Goal: Task Accomplishment & Management: Use online tool/utility

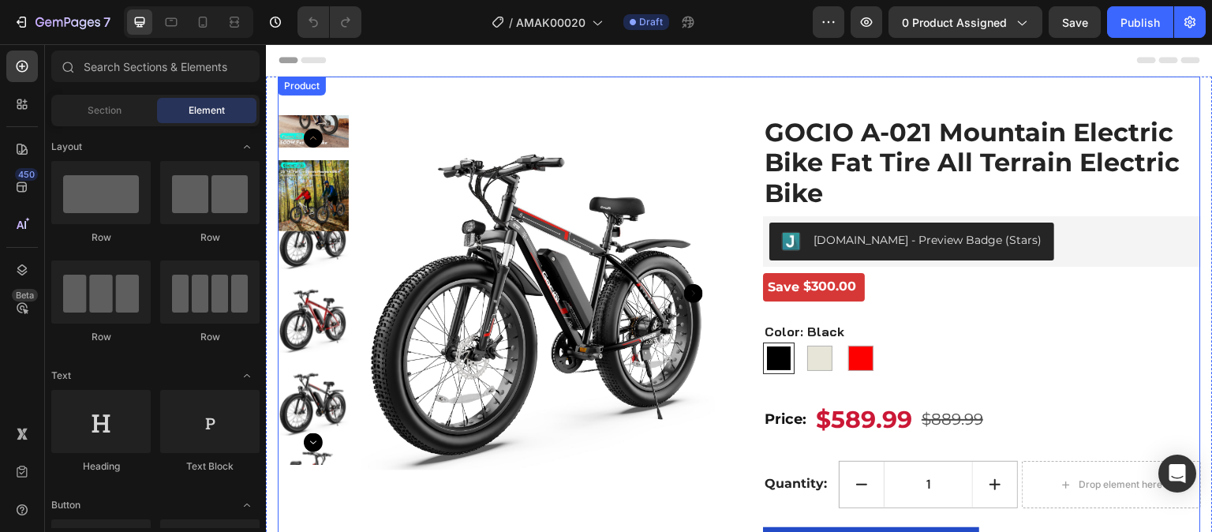
click at [578, 108] on div "Product Images GOCIO A-021 Mountain Electric Bike Fat Tire All Terrain Electric…" at bounding box center [739, 334] width 923 height 515
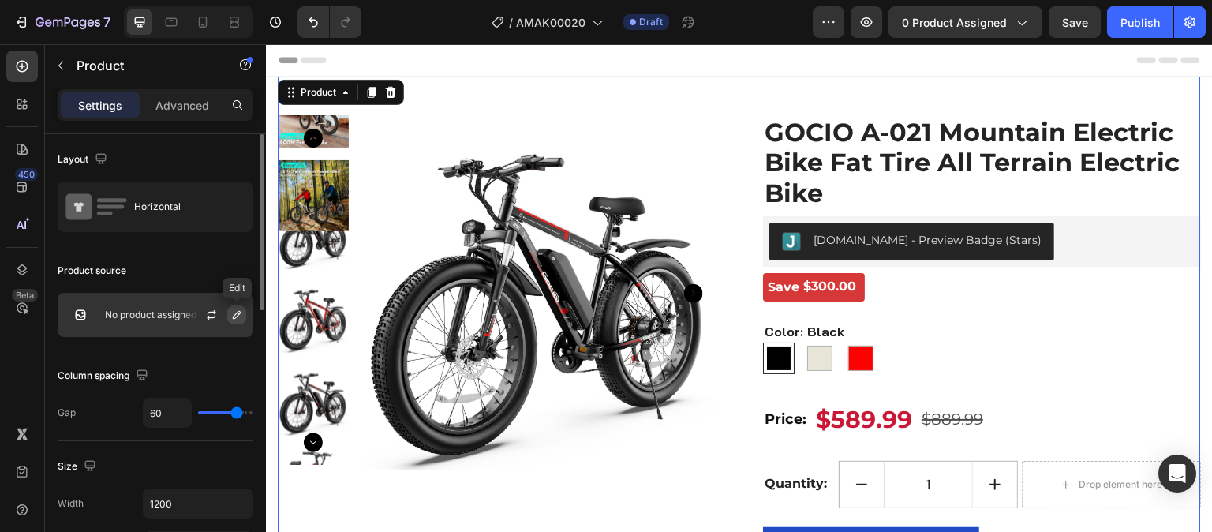
click at [230, 316] on icon "button" at bounding box center [236, 315] width 13 height 13
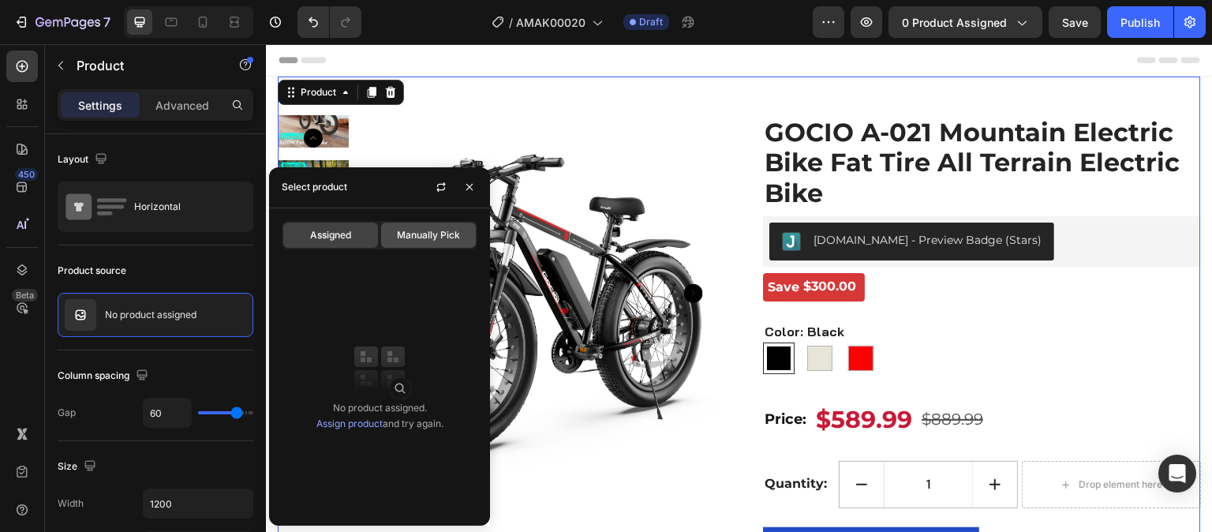
click at [401, 245] on div "Manually Pick" at bounding box center [428, 235] width 95 height 25
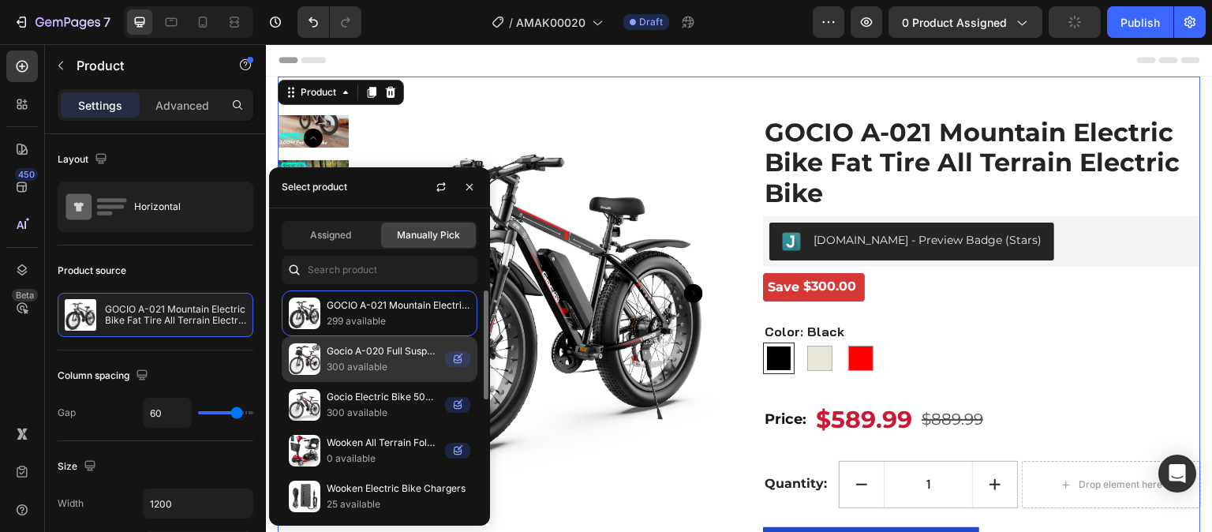
click at [413, 359] on p "300 available" at bounding box center [383, 367] width 112 height 16
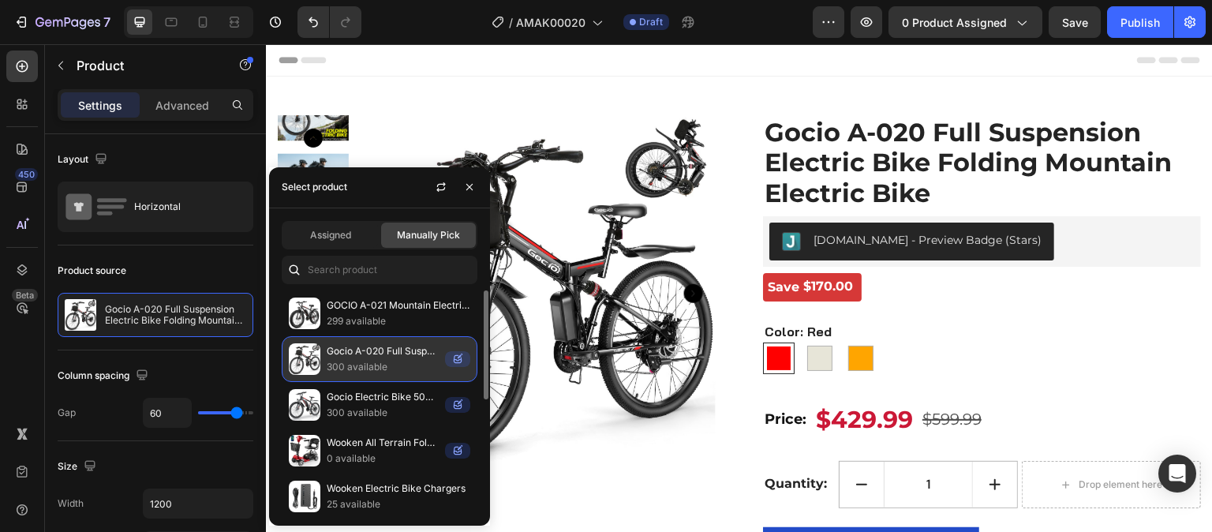
click at [340, 353] on p "Gocio A-020 Full Suspension Electric Bike Folding Mountain Electric Bike" at bounding box center [383, 351] width 112 height 16
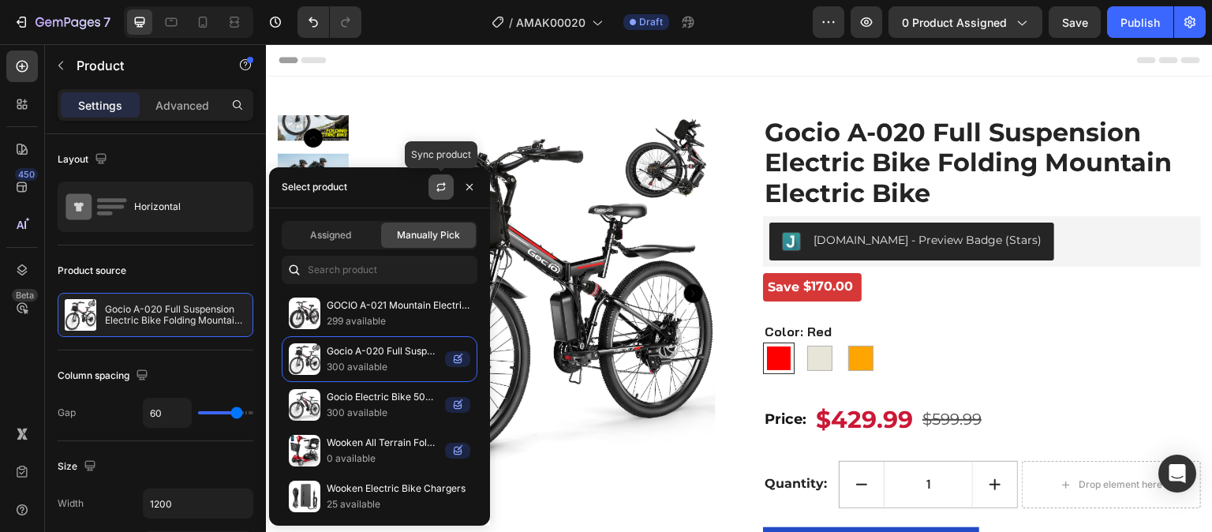
click at [448, 189] on button "button" at bounding box center [440, 186] width 25 height 25
click at [470, 189] on icon "button" at bounding box center [469, 187] width 6 height 6
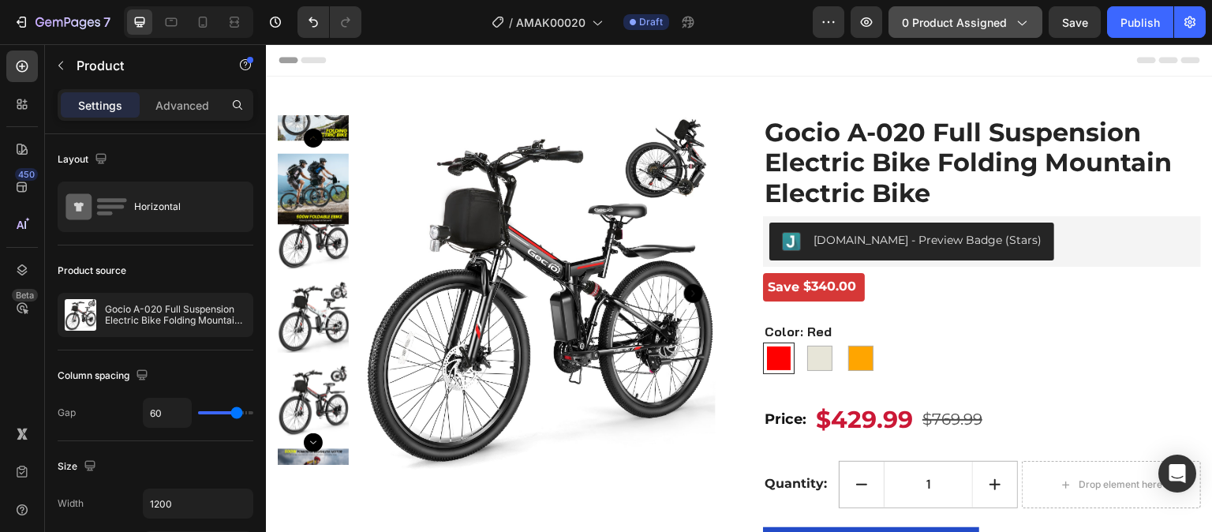
click at [1013, 10] on button "0 product assigned" at bounding box center [966, 22] width 154 height 32
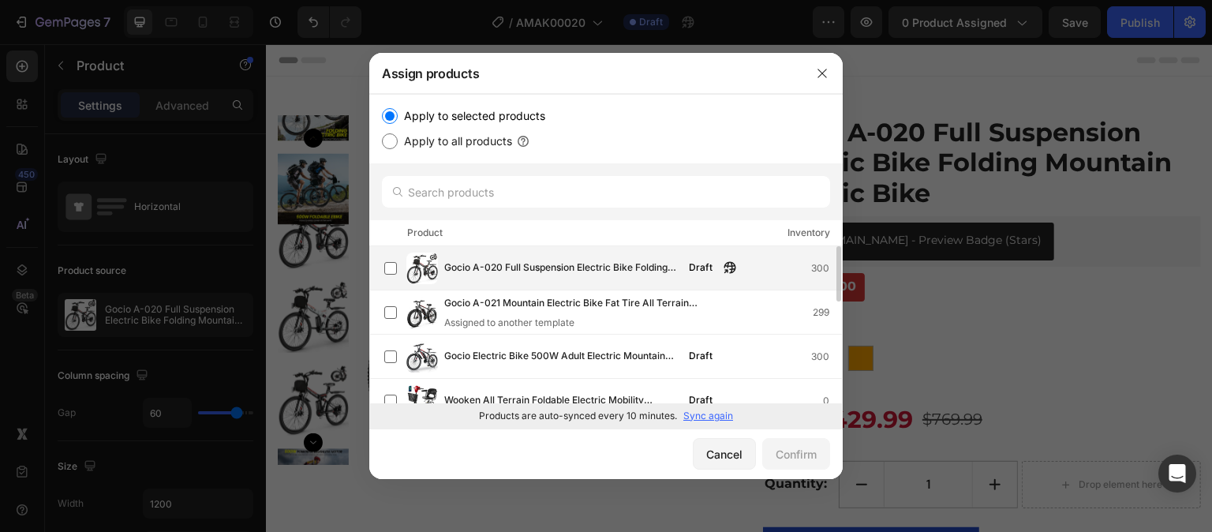
click at [646, 278] on div "Gocio A-020 Full Suspension Electric Bike Folding Mountain Electric Bike Draft …" at bounding box center [613, 269] width 458 height 32
click at [791, 452] on div "Confirm" at bounding box center [796, 454] width 41 height 17
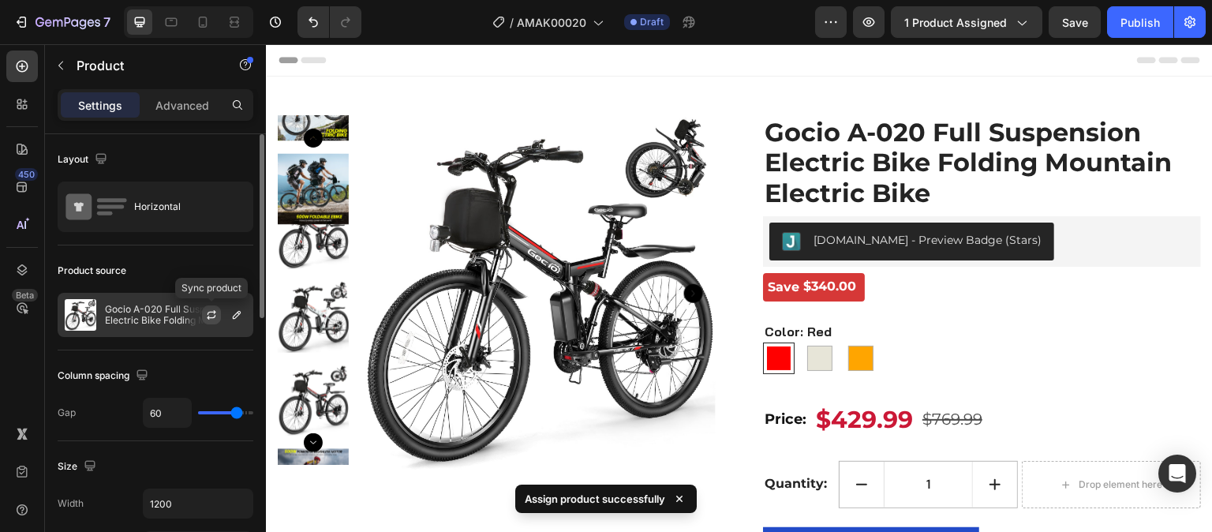
click at [214, 310] on icon "button" at bounding box center [211, 315] width 13 height 13
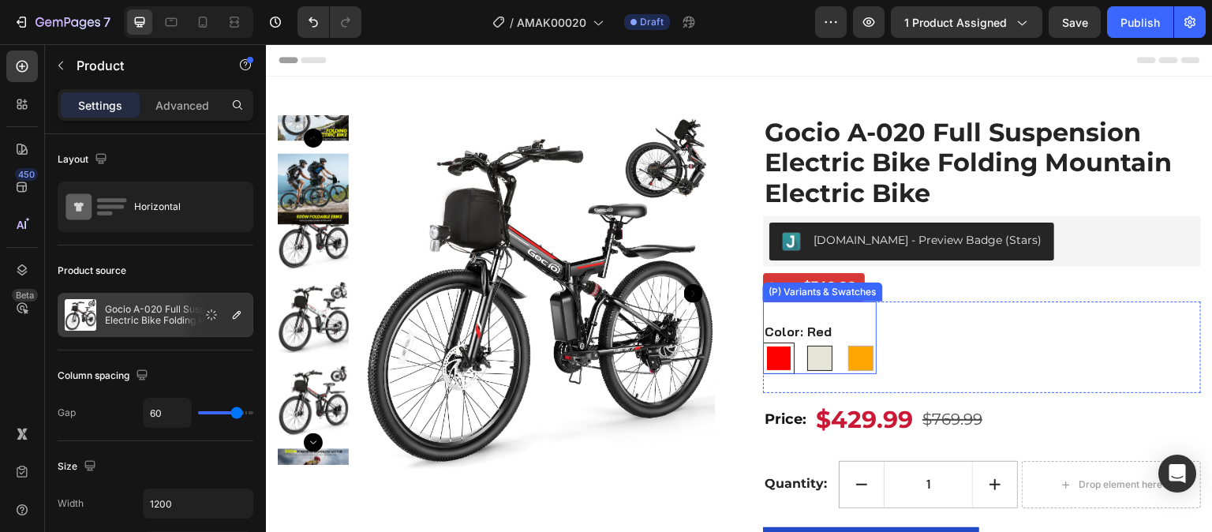
click at [809, 357] on div at bounding box center [819, 358] width 25 height 25
click at [804, 342] on input "Warm White Warm White" at bounding box center [803, 342] width 1 height 1
radio input "true"
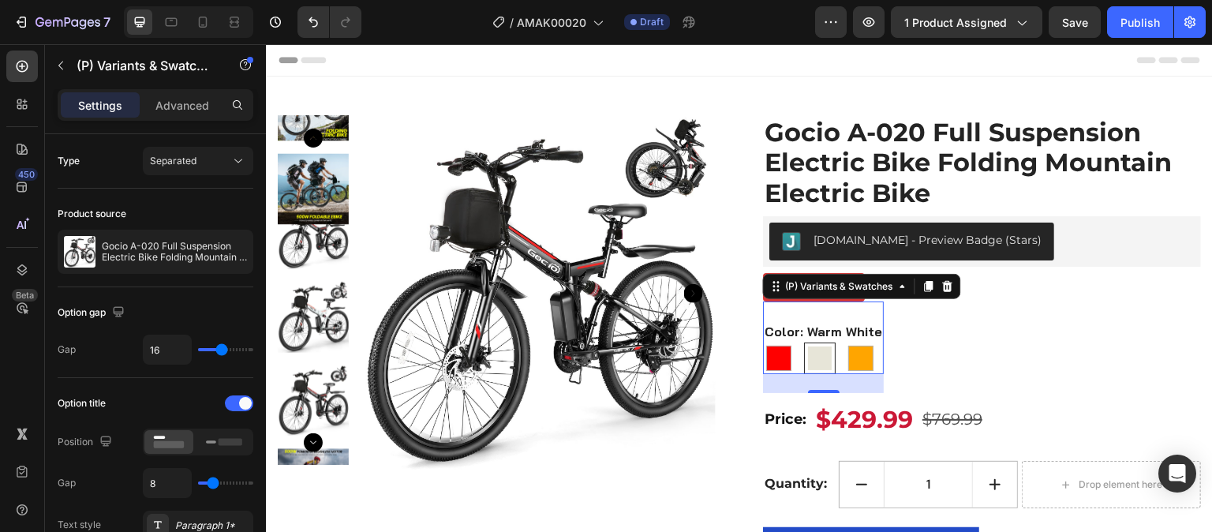
click at [809, 362] on div at bounding box center [820, 358] width 24 height 24
click at [804, 342] on input "Warm White Warm White" at bounding box center [803, 342] width 1 height 1
click at [778, 361] on div at bounding box center [778, 358] width 25 height 25
click at [763, 342] on input "Red Red" at bounding box center [762, 342] width 1 height 1
radio input "true"
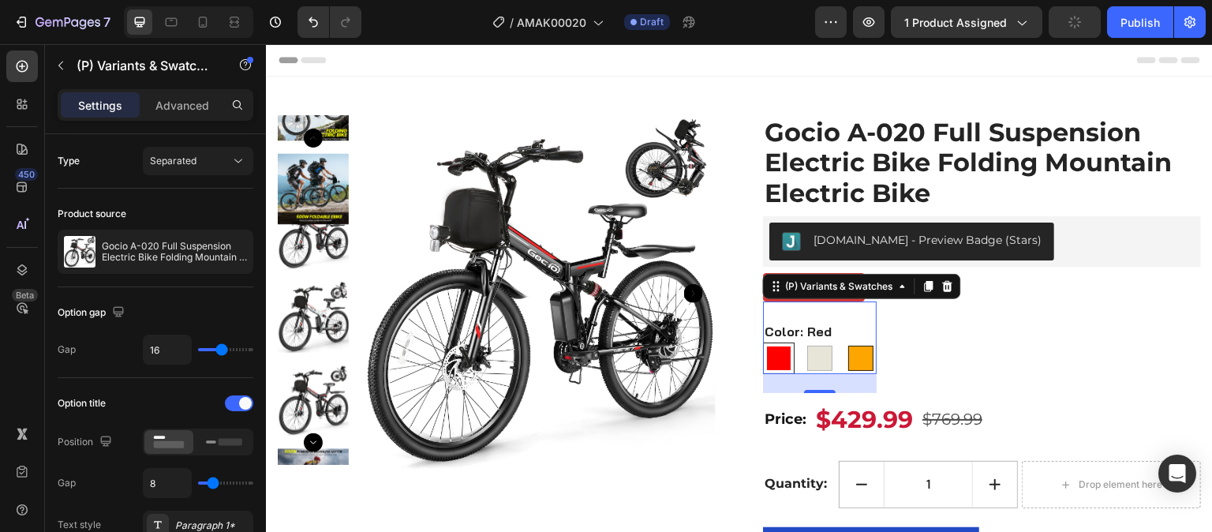
click at [849, 357] on div at bounding box center [860, 358] width 25 height 25
click at [845, 342] on input "Orange Orange" at bounding box center [844, 342] width 1 height 1
radio input "true"
click at [832, 68] on div "Header" at bounding box center [740, 60] width 922 height 32
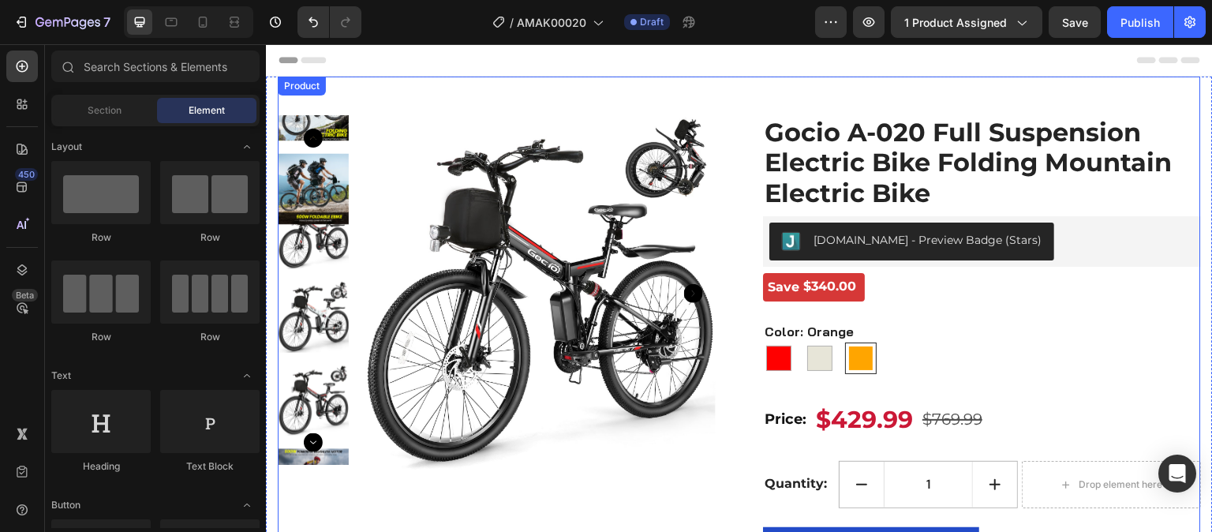
click at [383, 104] on div "Product Images Gocio A-020 Full Suspension Electric Bike Folding Mountain Elect…" at bounding box center [739, 334] width 923 height 515
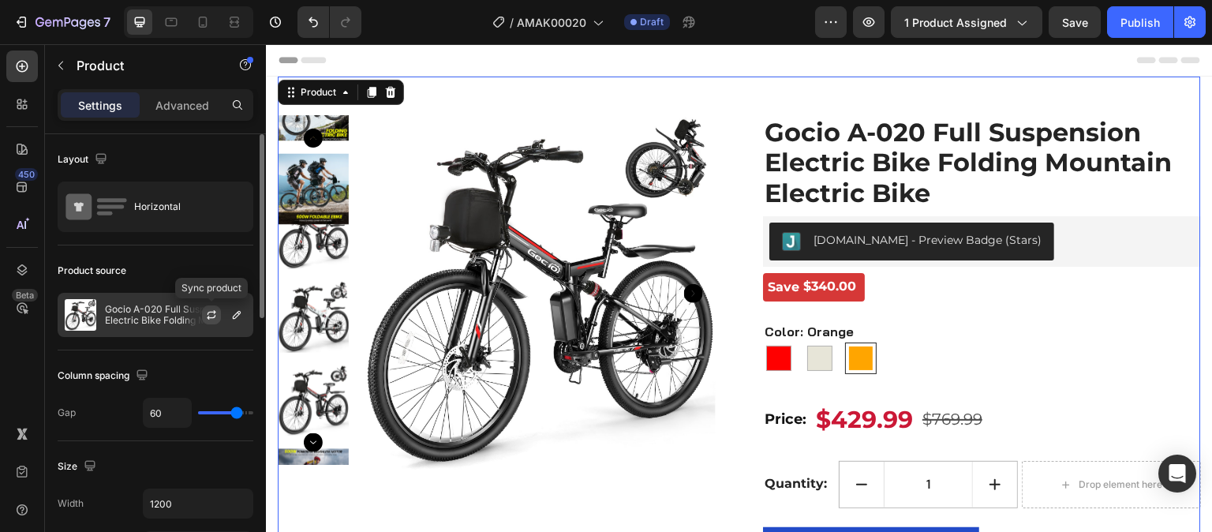
click at [214, 313] on icon "button" at bounding box center [212, 312] width 9 height 5
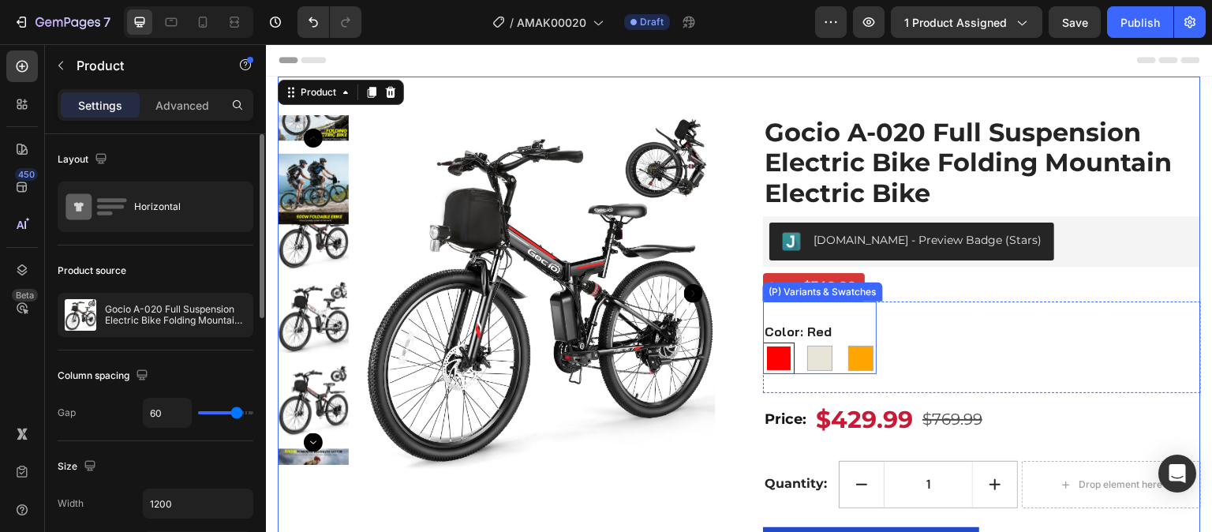
click at [829, 352] on div "Red Red Warm White Warm White Orange Orange" at bounding box center [820, 358] width 114 height 32
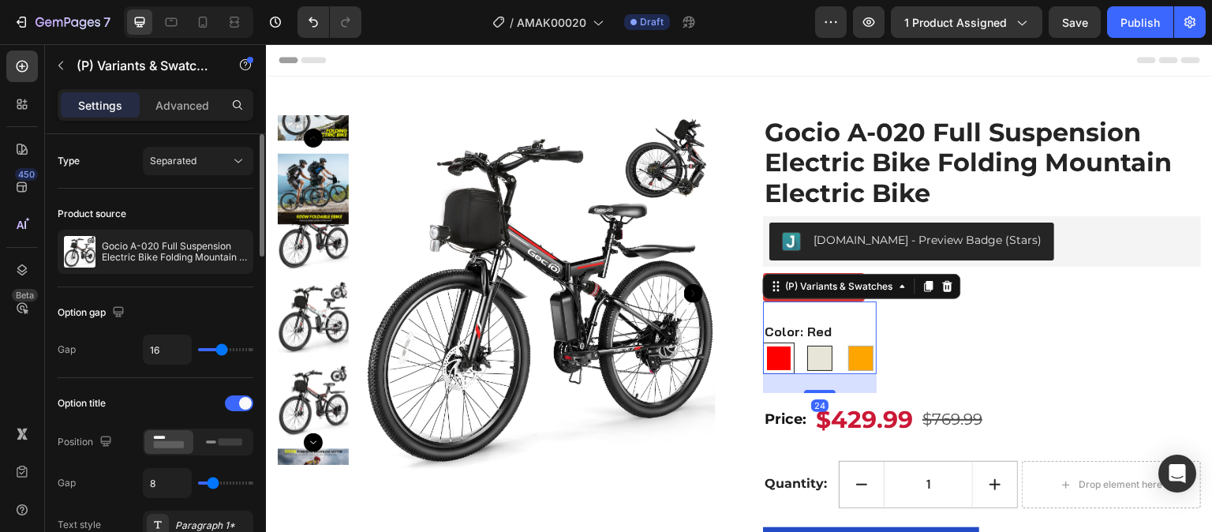
click at [822, 360] on div at bounding box center [819, 358] width 25 height 25
click at [804, 342] on input "Warm White Warm White" at bounding box center [803, 342] width 1 height 1
radio input "true"
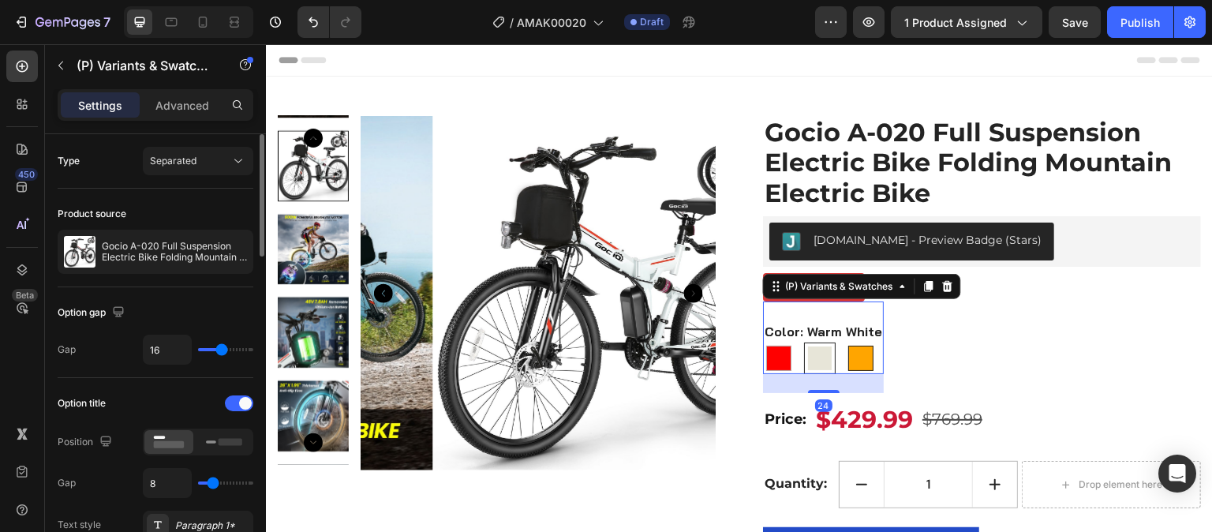
click at [856, 359] on div at bounding box center [860, 358] width 25 height 25
click at [845, 342] on input "Orange Orange" at bounding box center [844, 342] width 1 height 1
radio input "true"
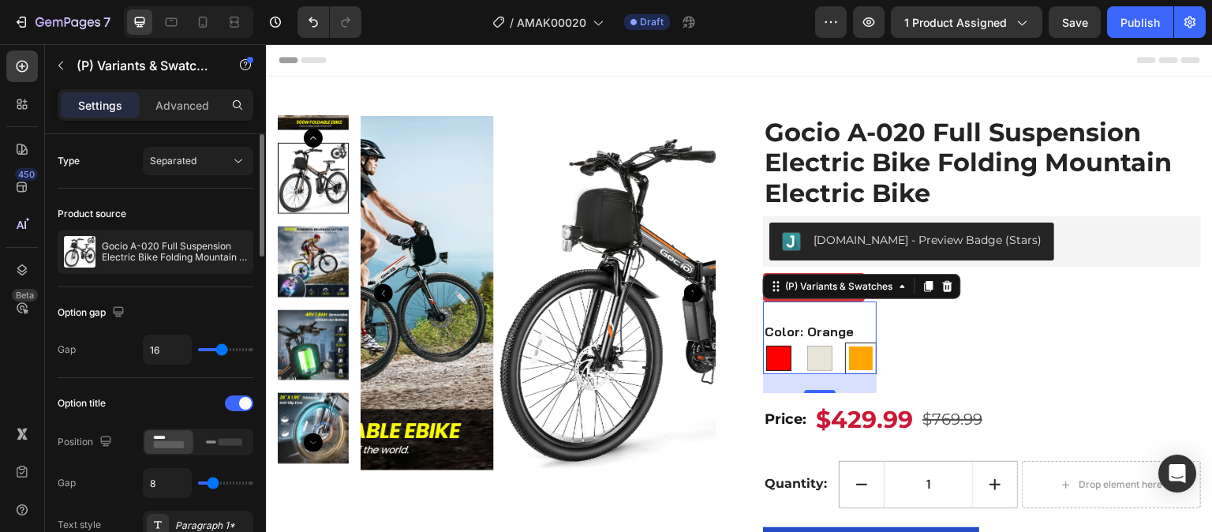
click at [769, 359] on div at bounding box center [778, 358] width 25 height 25
click at [763, 342] on input "Red Red" at bounding box center [762, 342] width 1 height 1
radio input "true"
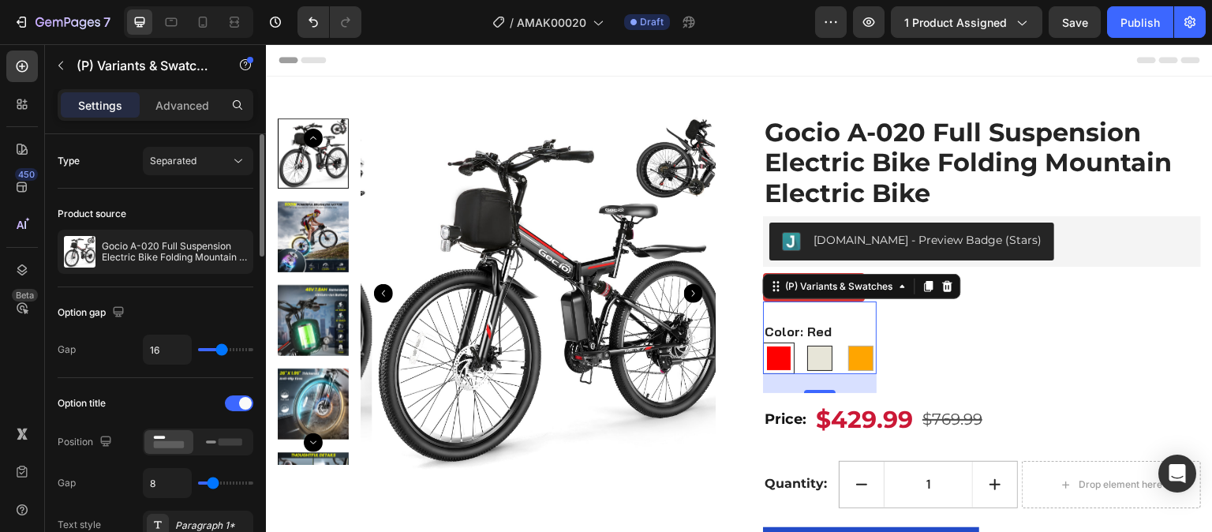
click at [814, 363] on div at bounding box center [819, 358] width 25 height 25
click at [804, 342] on input "Warm White Warm White" at bounding box center [803, 342] width 1 height 1
radio input "true"
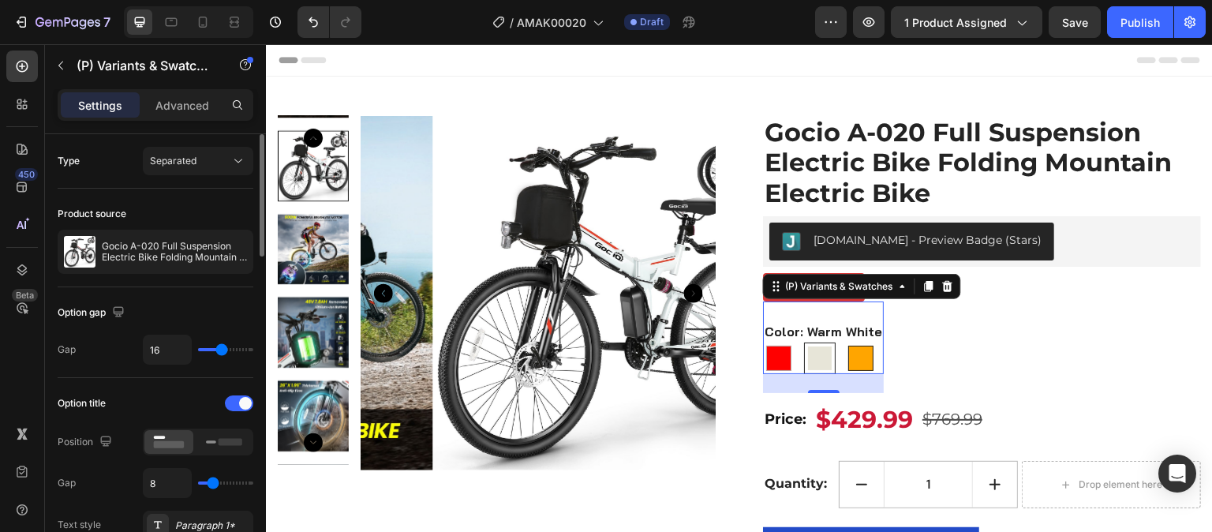
click at [848, 361] on div at bounding box center [860, 358] width 25 height 25
click at [845, 342] on input "Orange Orange" at bounding box center [844, 342] width 1 height 1
radio input "true"
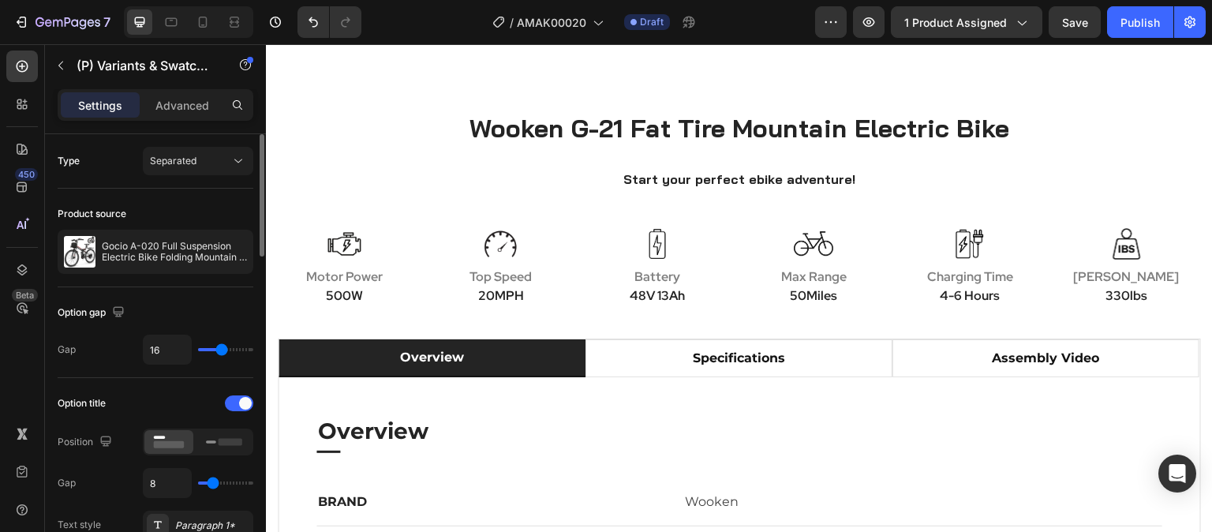
scroll to position [631, 0]
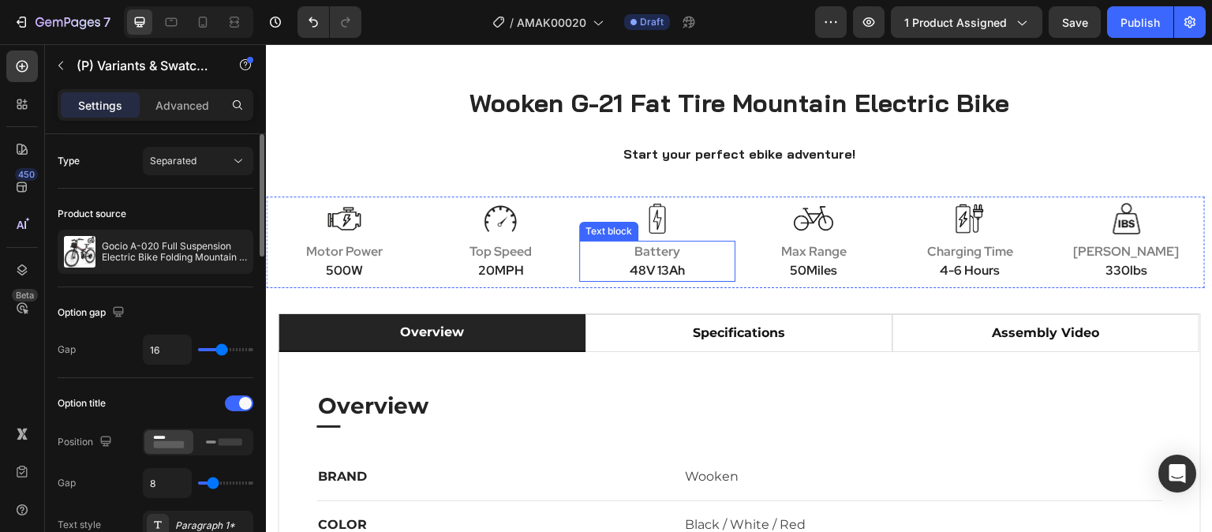
click at [667, 277] on p "48V 13Ah" at bounding box center [657, 270] width 153 height 19
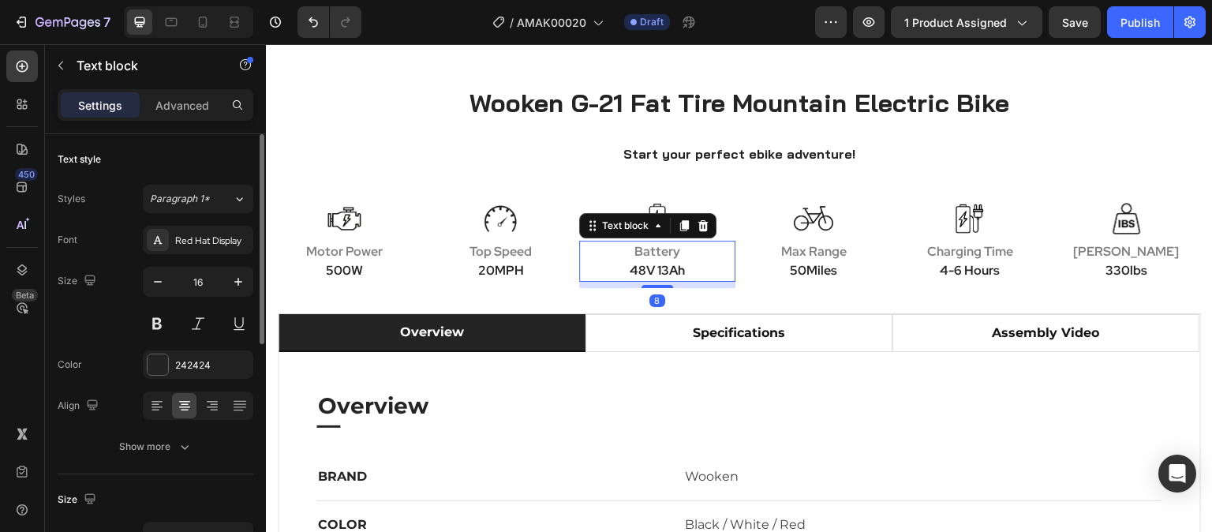
click at [668, 269] on p "48V 13Ah" at bounding box center [657, 270] width 153 height 19
click at [663, 271] on p "48V 13Ah" at bounding box center [657, 270] width 153 height 19
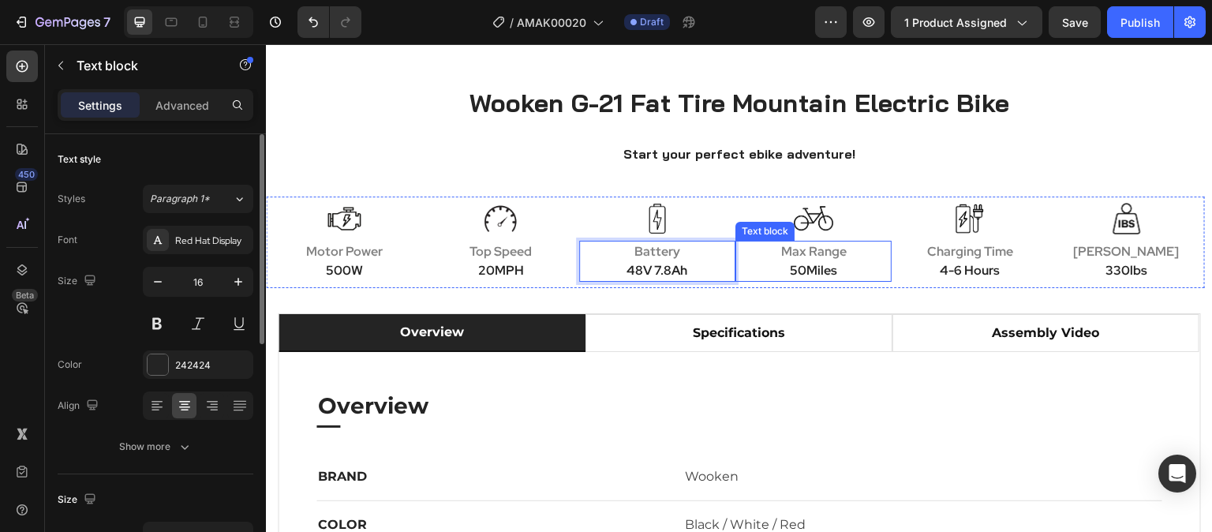
click at [819, 277] on p "50Miles" at bounding box center [813, 270] width 153 height 19
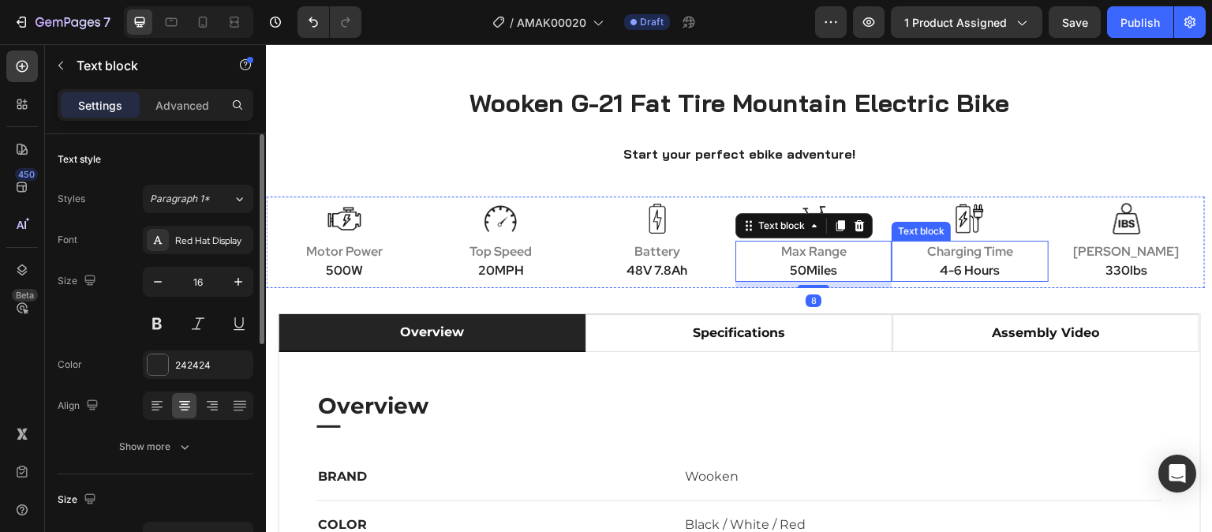
click at [951, 272] on p "4-6 Hours" at bounding box center [969, 270] width 153 height 19
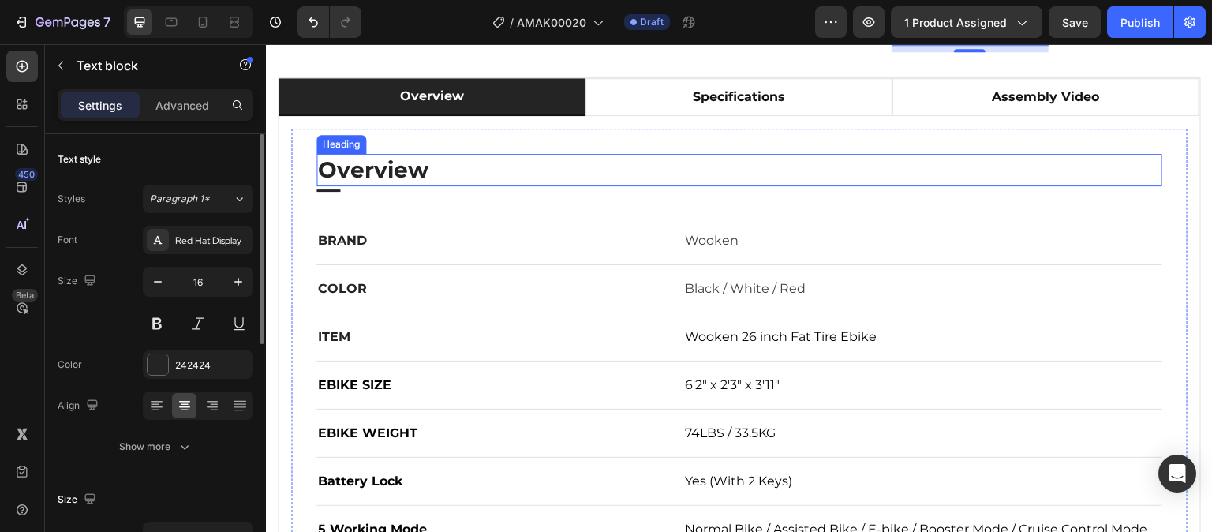
scroll to position [868, 0]
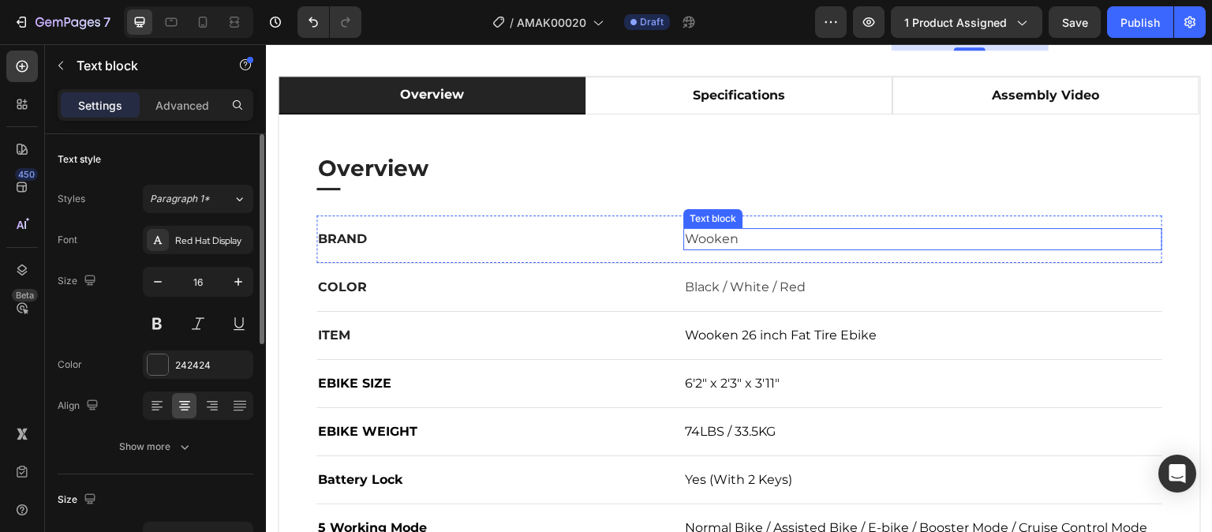
click at [724, 241] on p "Wooken" at bounding box center [923, 239] width 476 height 19
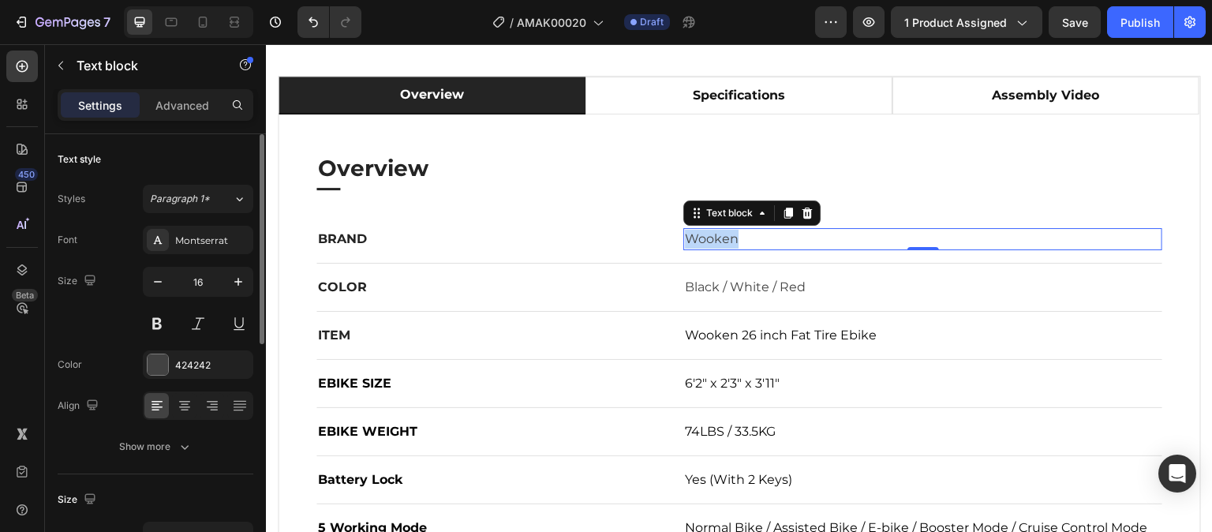
click at [724, 241] on p "Wooken" at bounding box center [923, 239] width 476 height 19
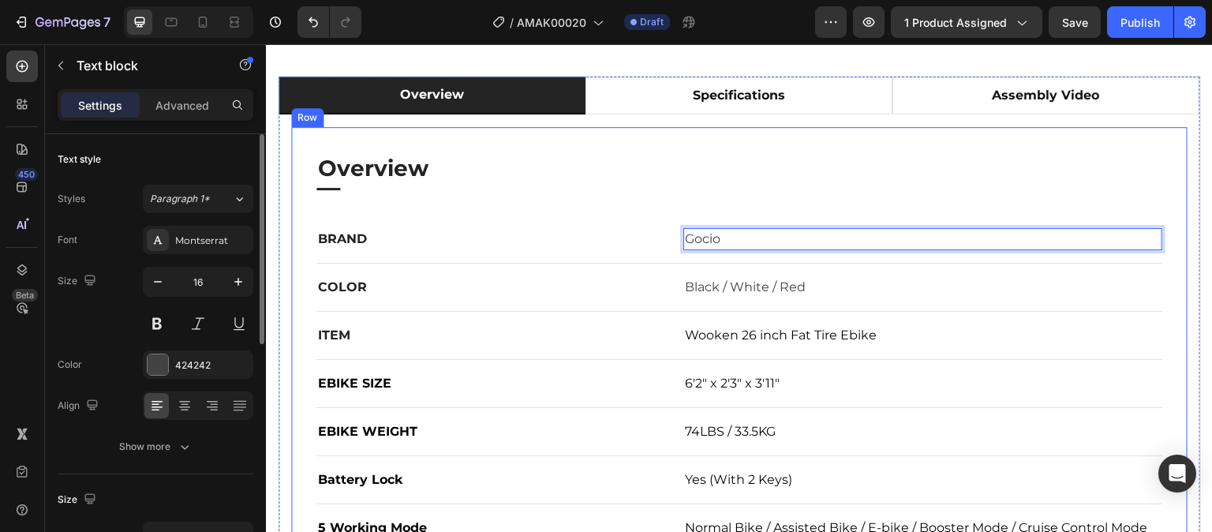
click at [702, 182] on h2 "Overview" at bounding box center [739, 168] width 846 height 32
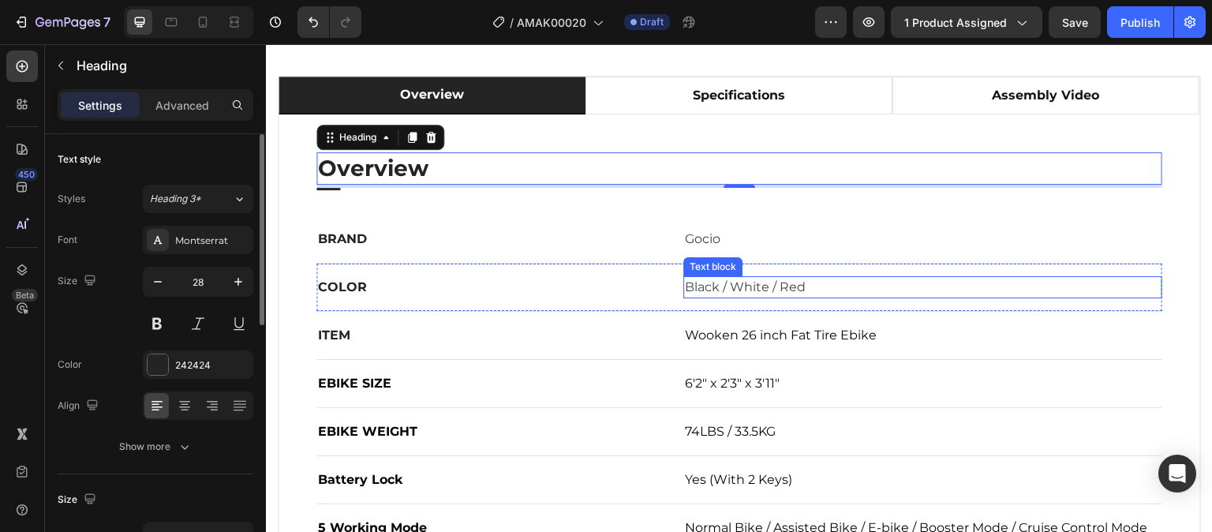
click at [734, 287] on p "Black / White / Red" at bounding box center [923, 287] width 476 height 19
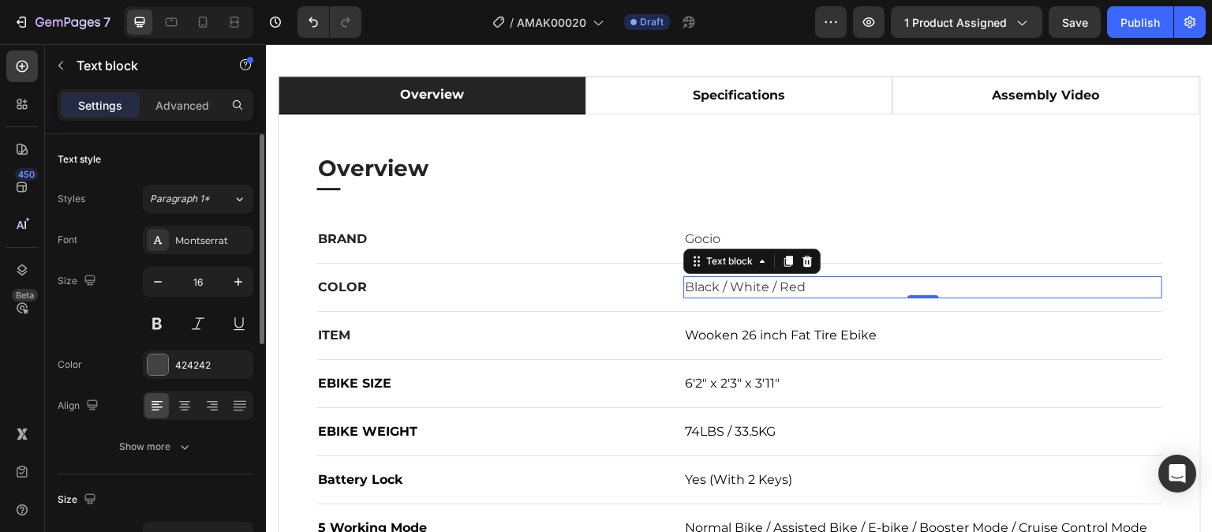
click at [734, 287] on p "Black / White / Red" at bounding box center [923, 287] width 476 height 19
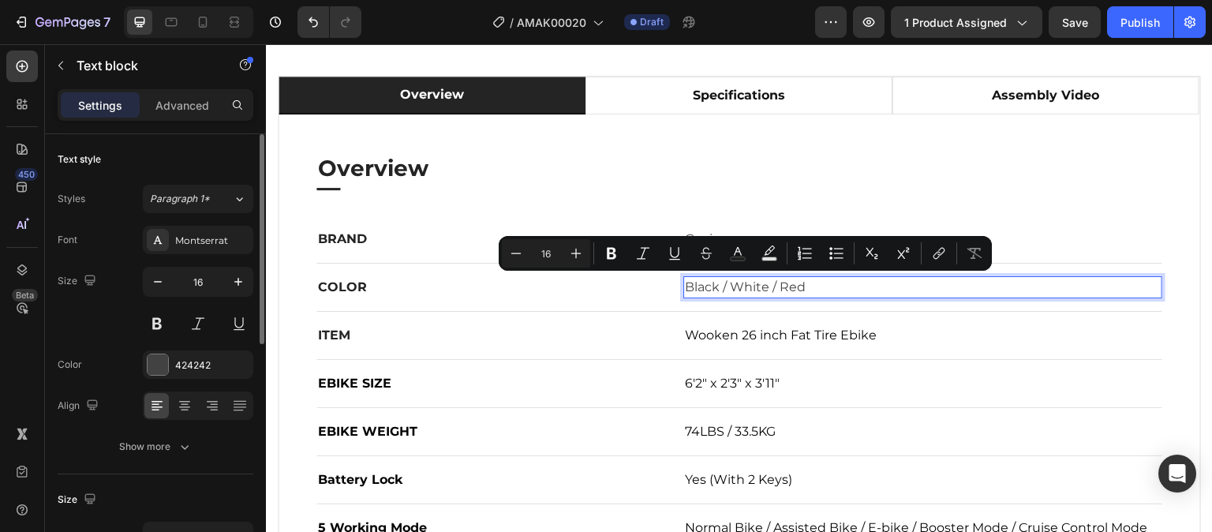
click at [712, 289] on p "Black / White / Red" at bounding box center [923, 287] width 476 height 19
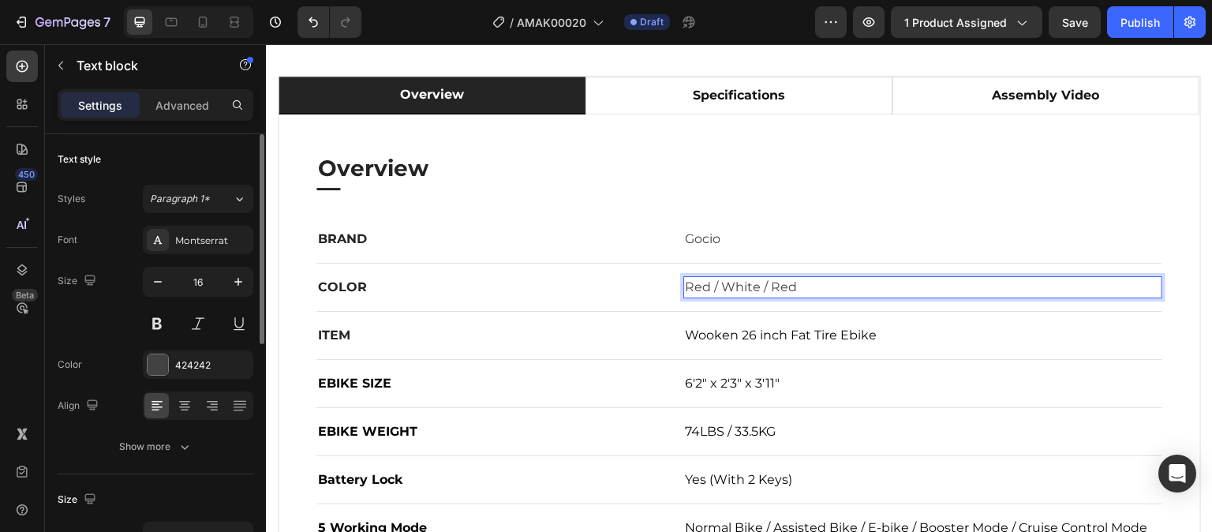
click at [790, 287] on p "Red / White / Red" at bounding box center [923, 287] width 476 height 19
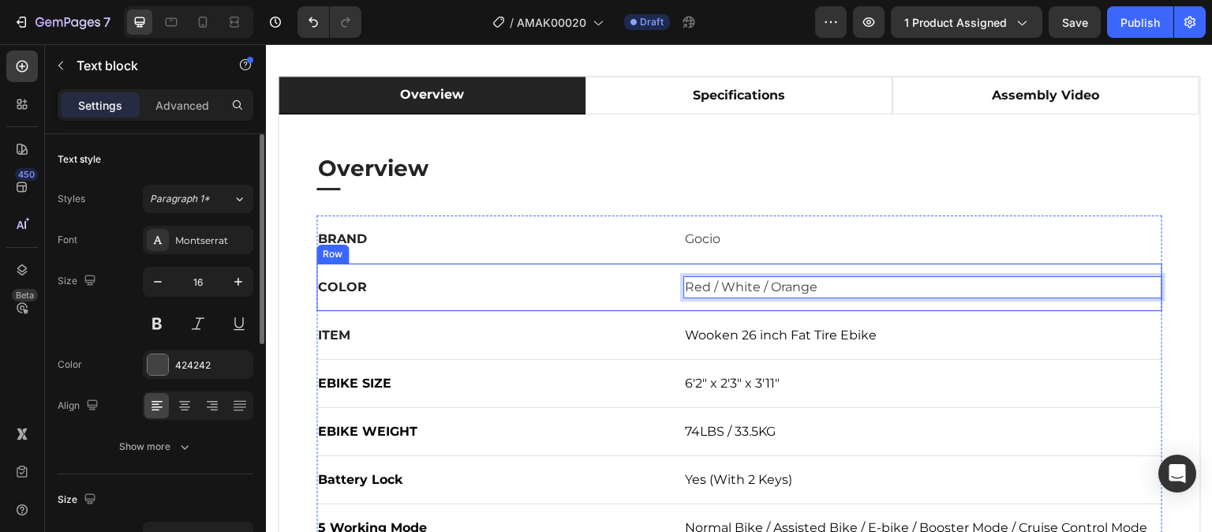
scroll to position [947, 0]
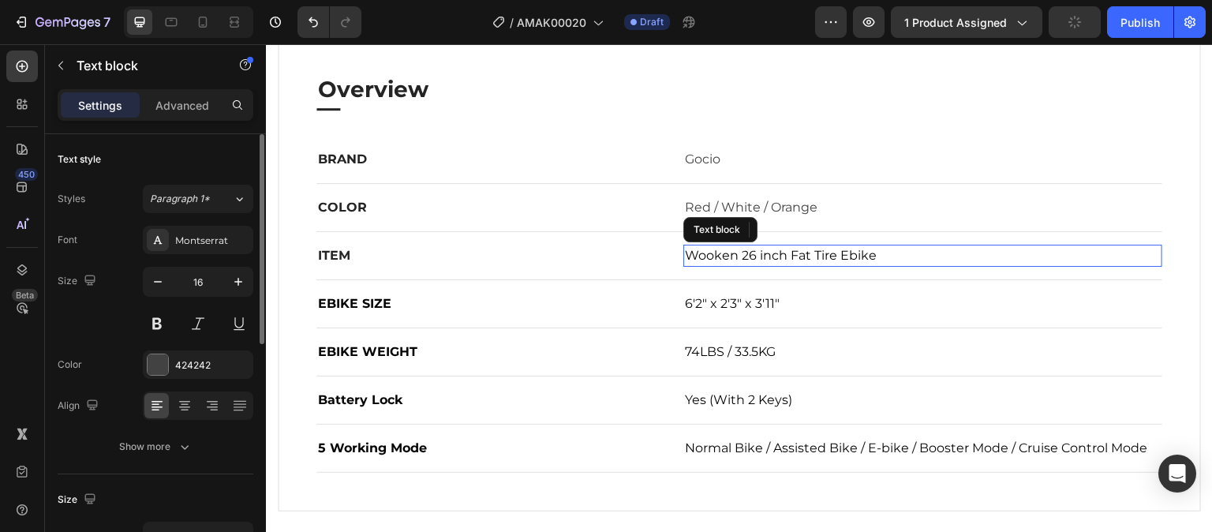
click at [728, 260] on span "Wooken 26 inch Fat Tire Ebike" at bounding box center [781, 255] width 192 height 15
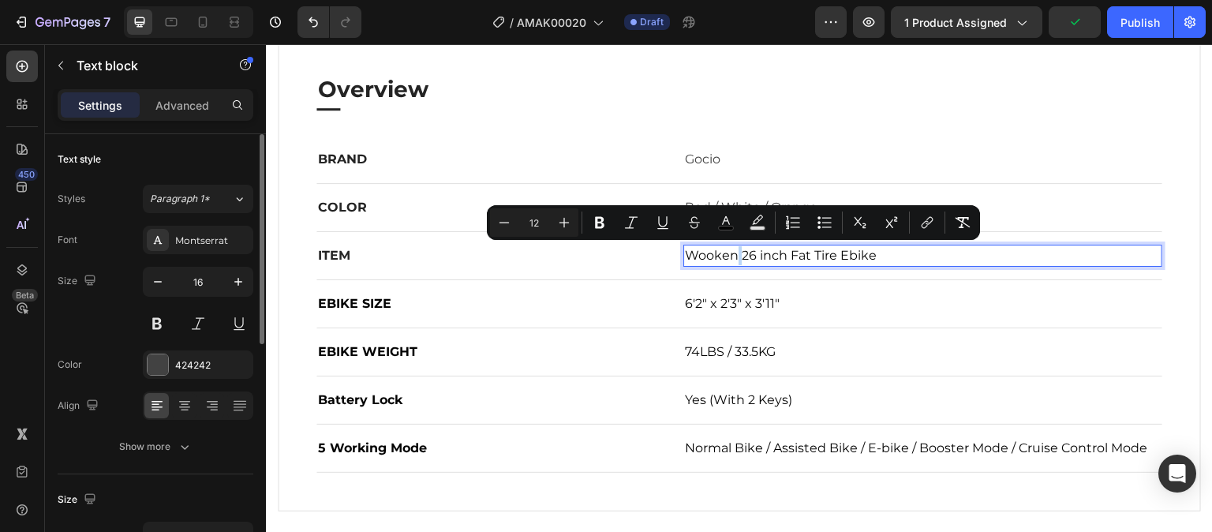
click at [732, 257] on span "Wooken 26 inch Fat Tire Ebike" at bounding box center [781, 255] width 192 height 15
drag, startPoint x: 732, startPoint y: 257, endPoint x: 680, endPoint y: 257, distance: 51.3
click at [685, 257] on span "Wooken 26 inch Fat Tire Ebike" at bounding box center [781, 255] width 192 height 15
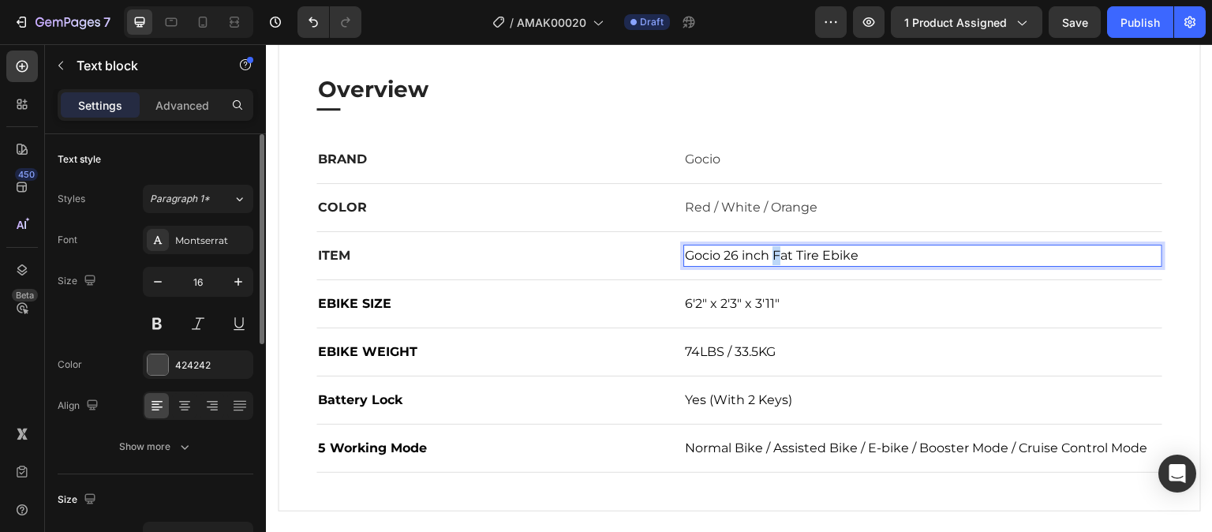
click at [772, 258] on span "Gocio 26 inch Fat Tire Ebike" at bounding box center [772, 255] width 174 height 15
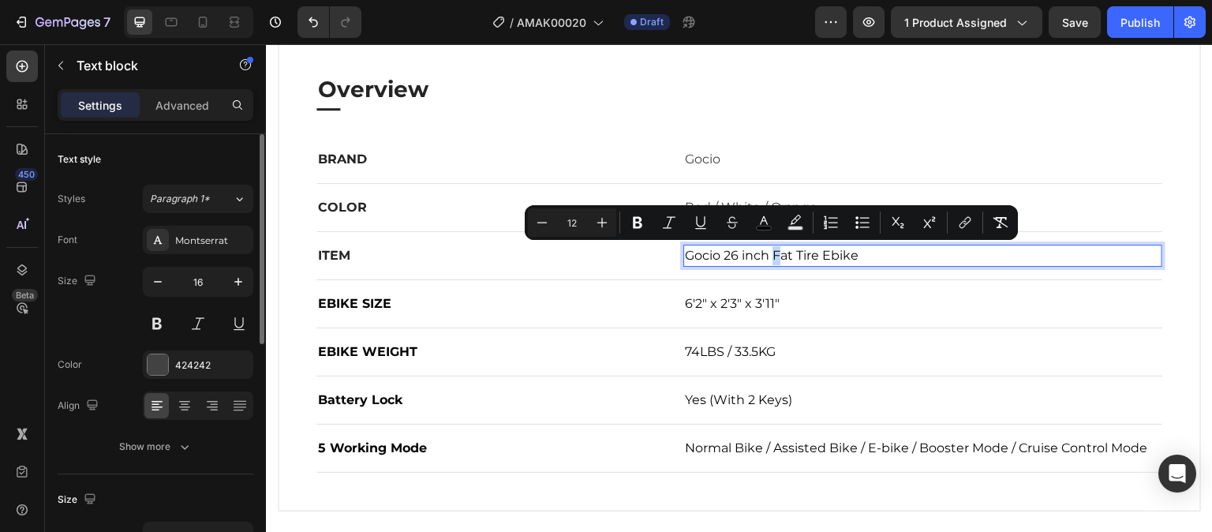
click at [774, 257] on span "Gocio 26 inch Fat Tire Ebike" at bounding box center [772, 255] width 174 height 15
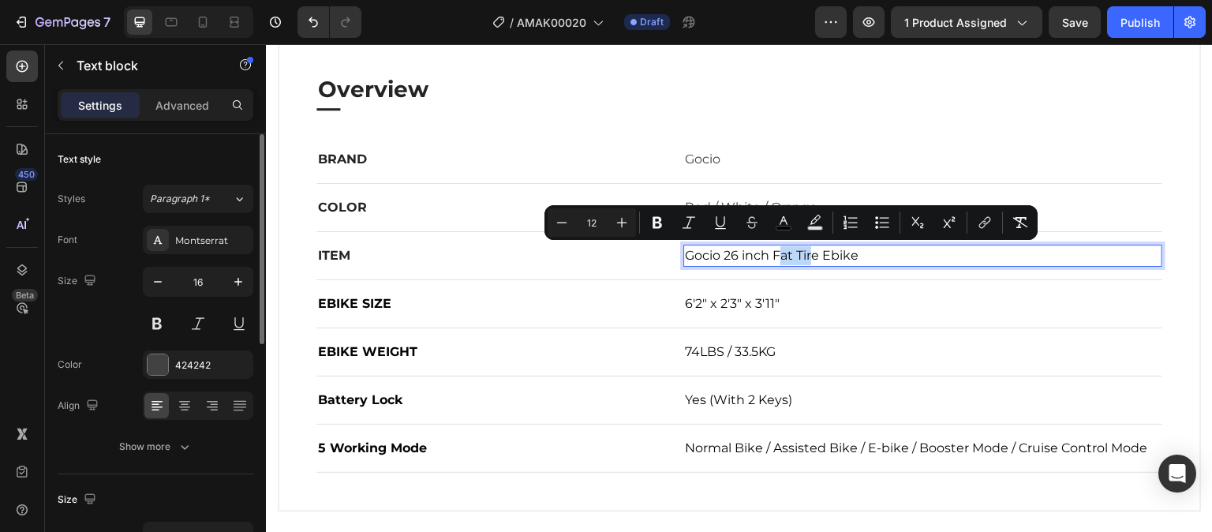
drag, startPoint x: 772, startPoint y: 257, endPoint x: 810, endPoint y: 259, distance: 37.9
click at [810, 259] on span "Gocio 26 inch Fat Tire Ebike" at bounding box center [772, 255] width 174 height 15
click at [814, 257] on span "Gocio 26 inch Fat Tire Ebike" at bounding box center [772, 255] width 174 height 15
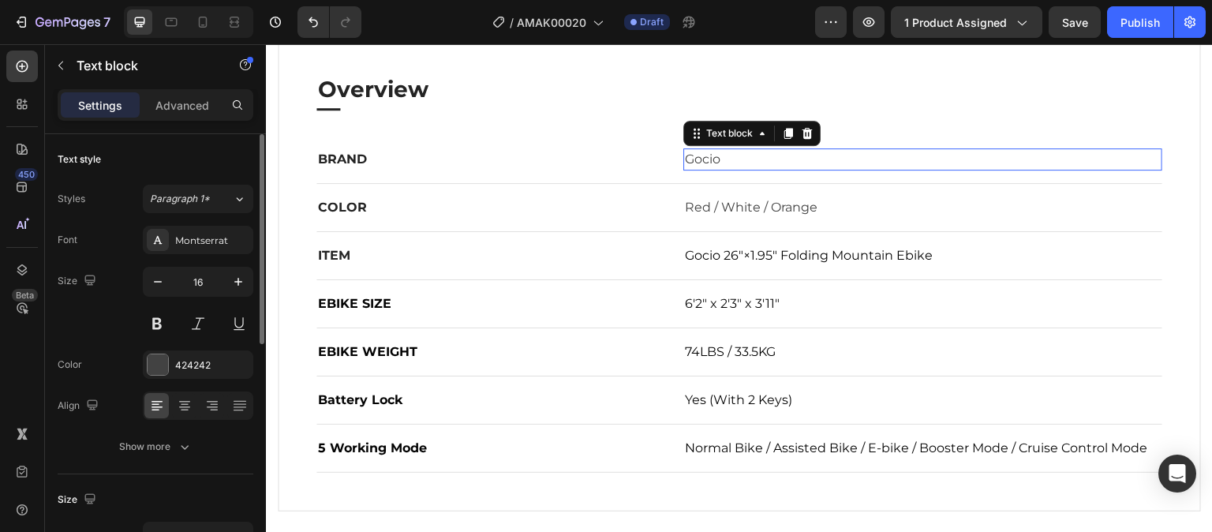
click at [927, 150] on p "Gocio" at bounding box center [923, 159] width 476 height 19
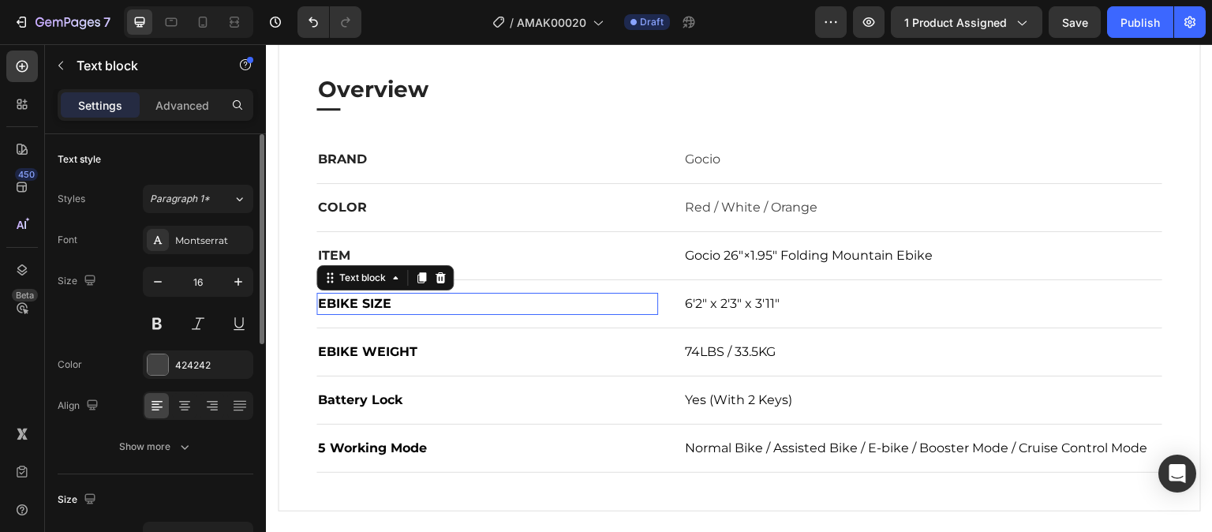
click at [383, 298] on span "EBIKE SIZE" at bounding box center [354, 303] width 73 height 15
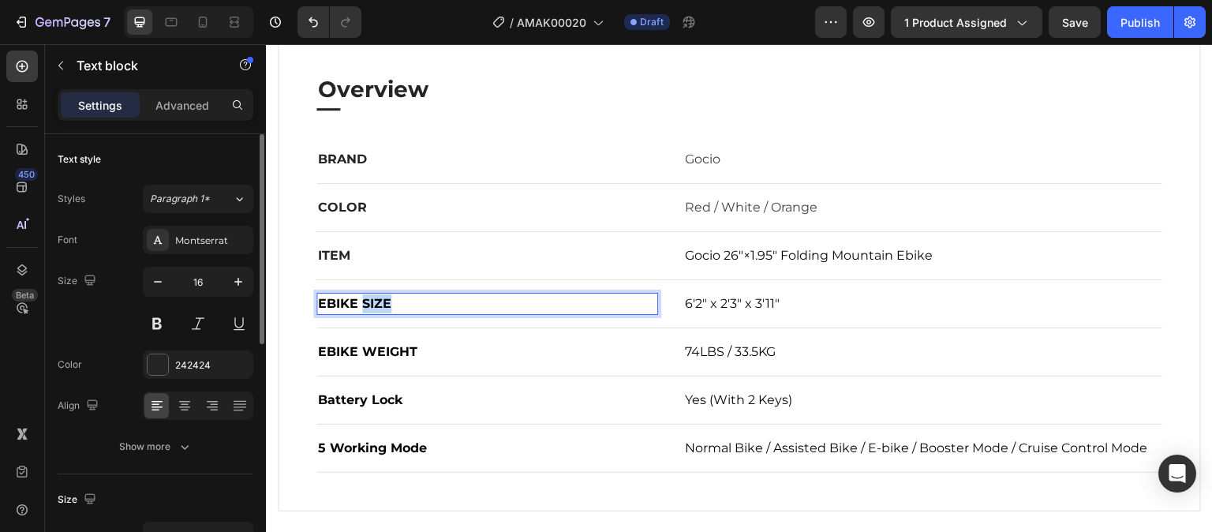
click at [383, 298] on span "EBIKE SIZE" at bounding box center [354, 303] width 73 height 15
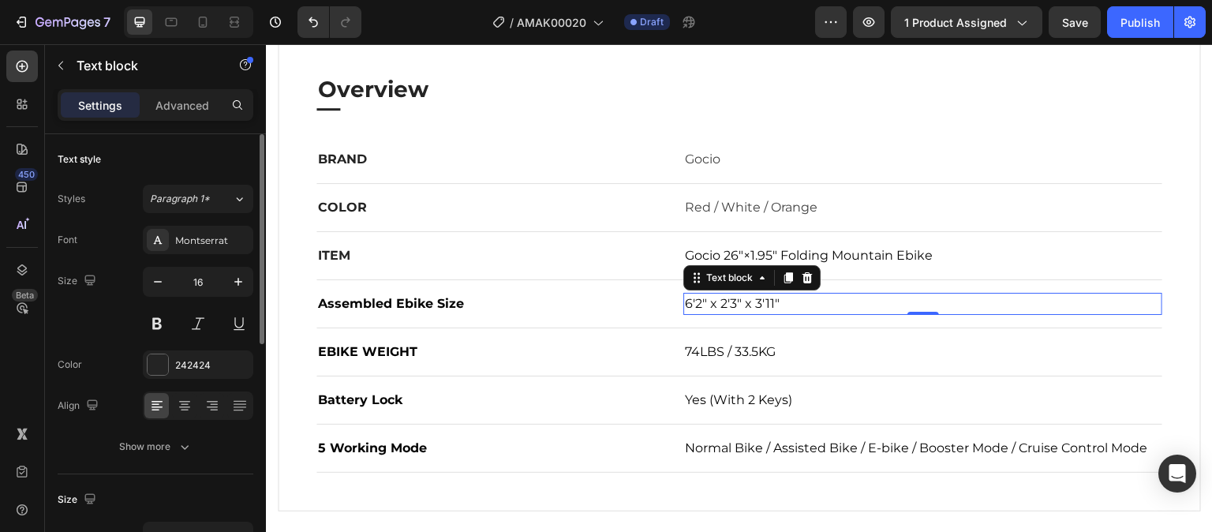
click at [751, 309] on span "6'2" x 2'3" x 3'11"" at bounding box center [732, 303] width 95 height 15
click at [794, 304] on p "6'2" x 2'3" x 3'11"" at bounding box center [923, 303] width 476 height 19
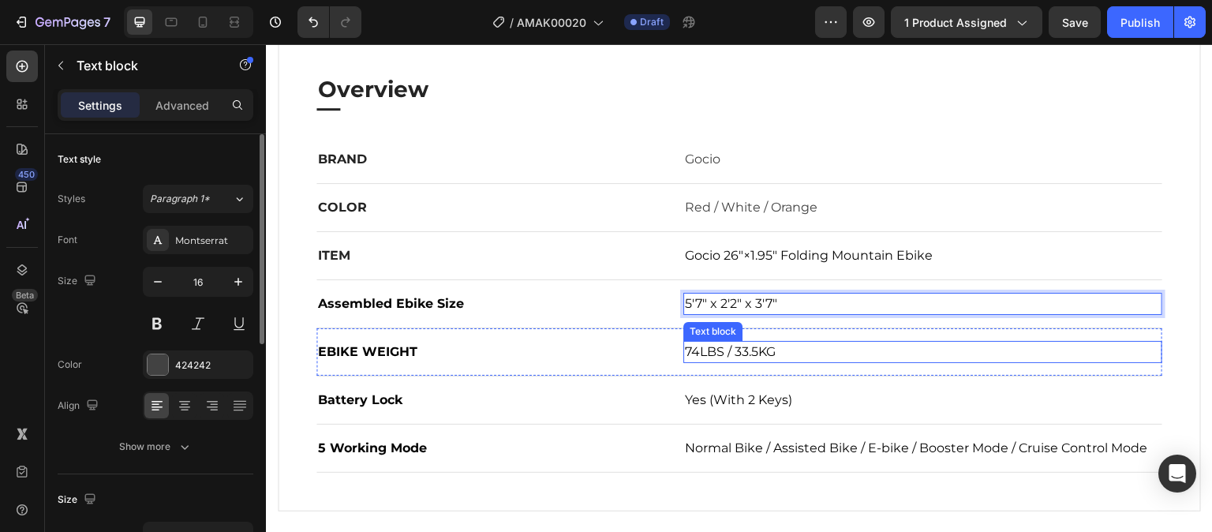
click at [724, 352] on span "74LBS / 33.5KG" at bounding box center [730, 351] width 91 height 15
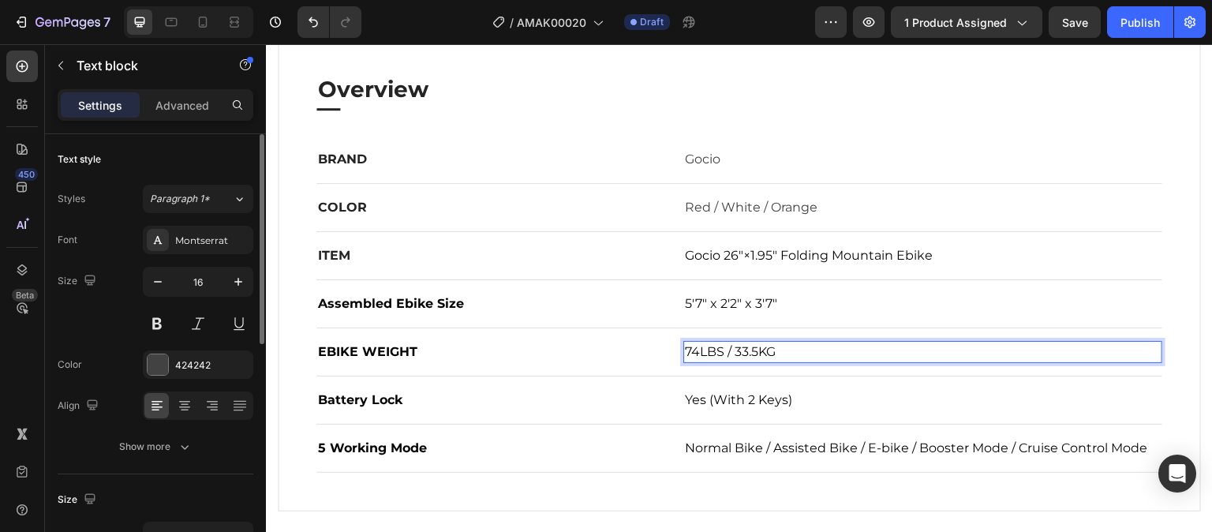
click at [695, 352] on span "74LBS / 33.5KG" at bounding box center [730, 351] width 91 height 15
click at [754, 350] on span "64LBS / 33.5KG" at bounding box center [731, 351] width 92 height 15
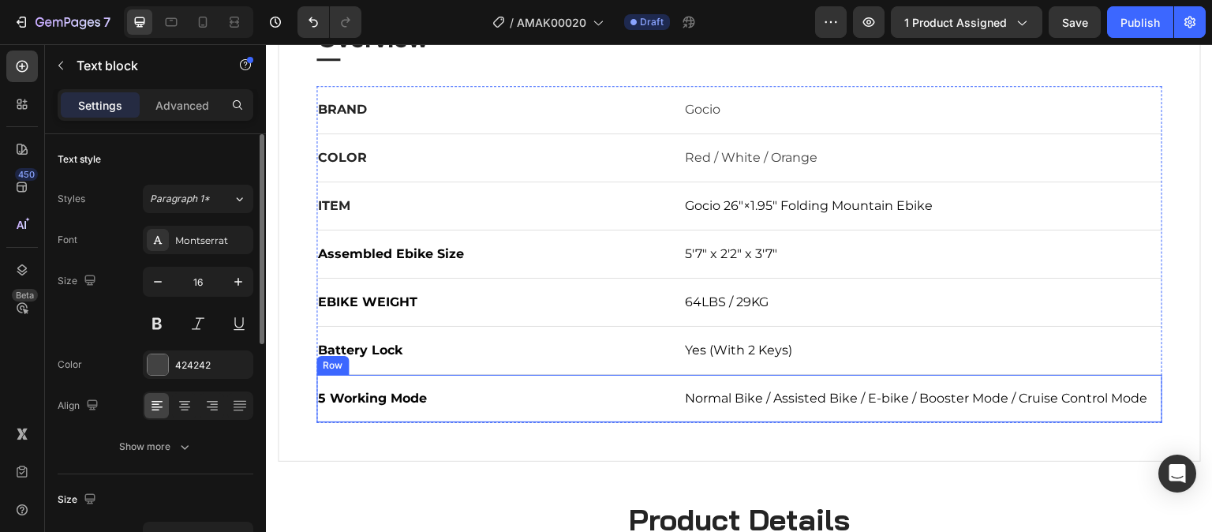
scroll to position [1026, 0]
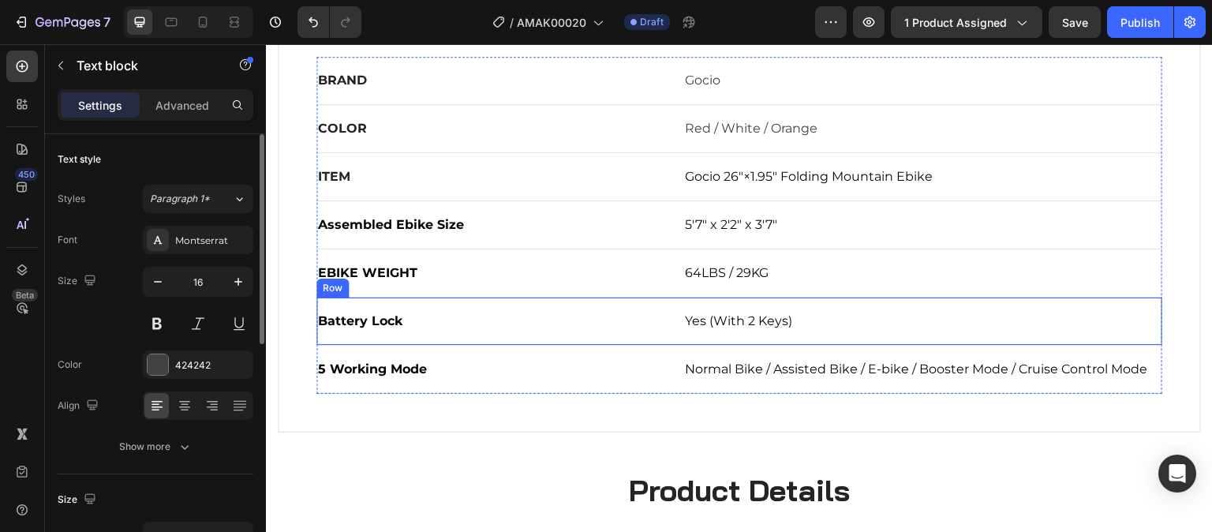
click at [625, 301] on div "Battery Lock Text block Yes (With 2 Keys) Text block Row" at bounding box center [739, 322] width 846 height 48
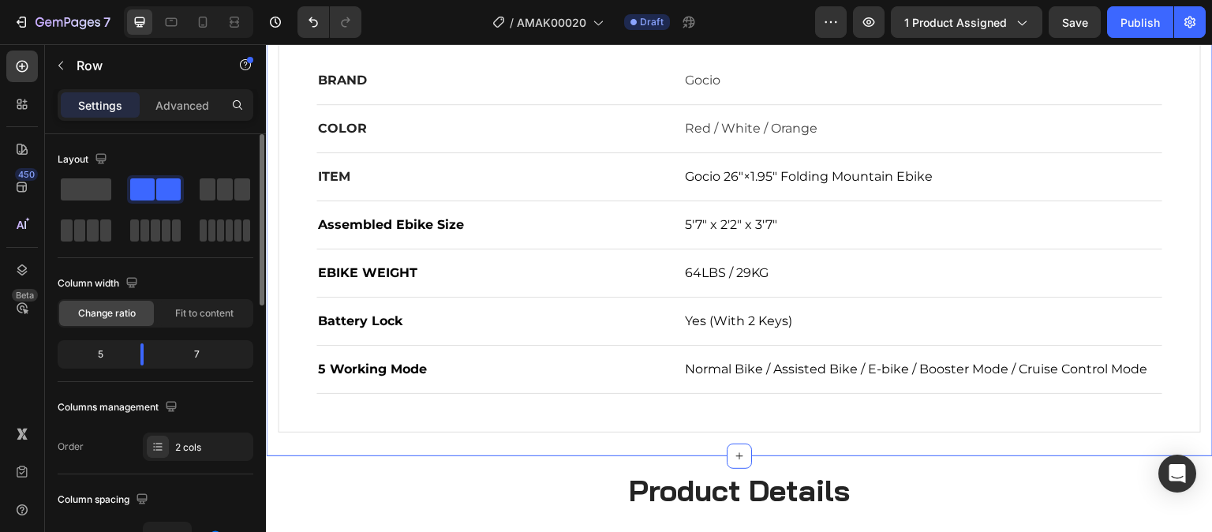
click at [502, 448] on div "overview specifications assembly video Overview Heading Title Line BRAND Text b…" at bounding box center [739, 187] width 947 height 538
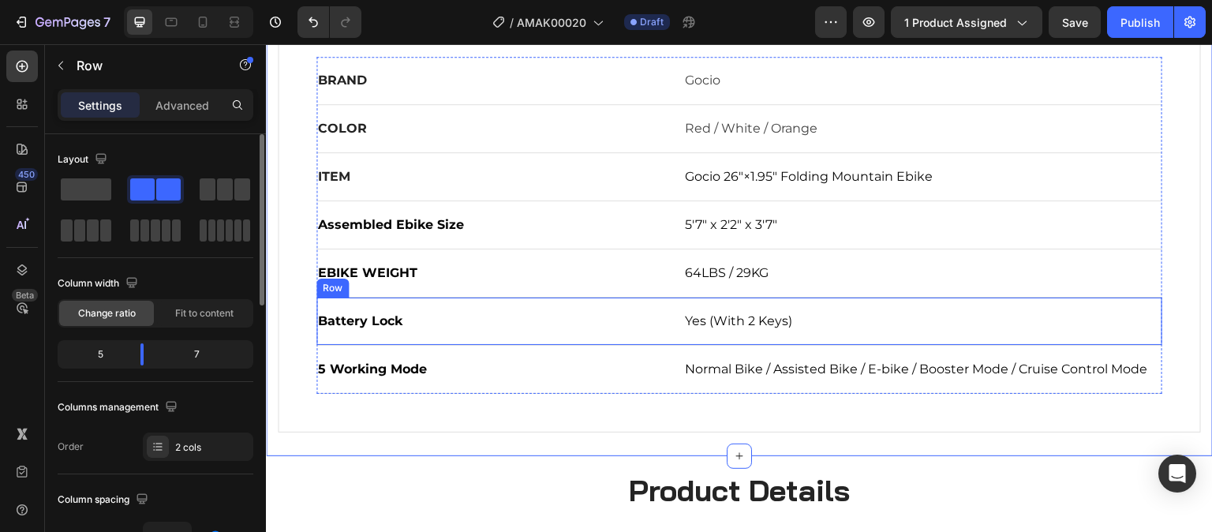
click at [490, 301] on div "Battery Lock Text block Yes (With 2 Keys) Text block Row" at bounding box center [739, 322] width 846 height 48
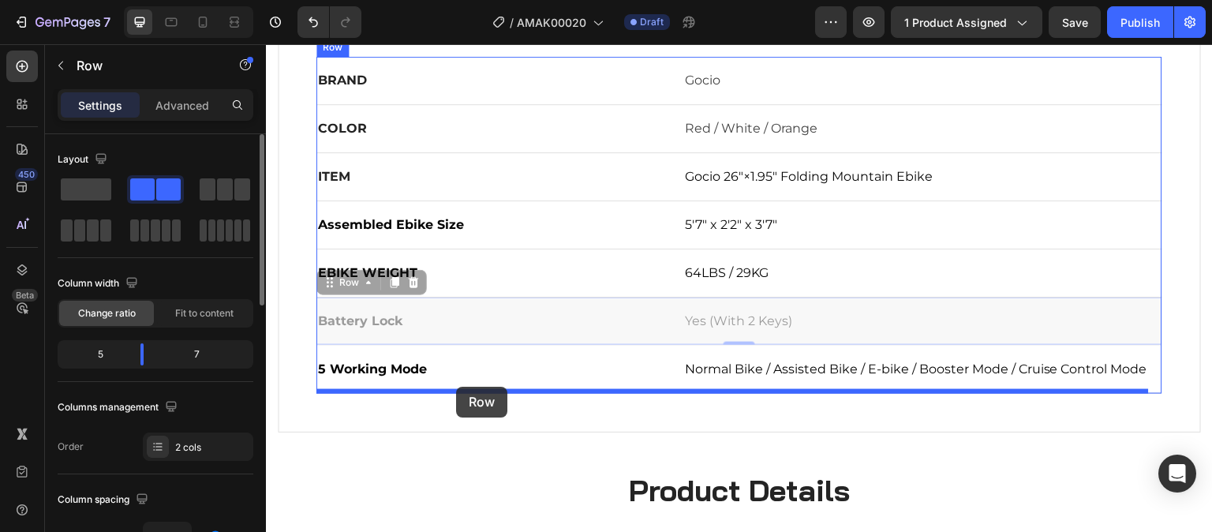
drag, startPoint x: 455, startPoint y: 335, endPoint x: 456, endPoint y: 387, distance: 51.3
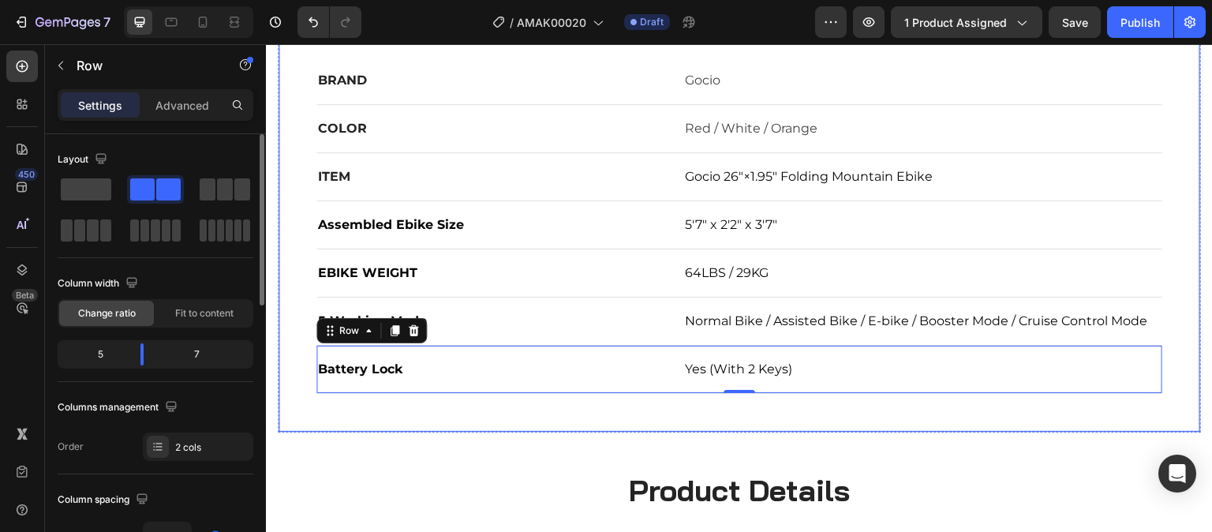
click at [534, 476] on h2 "Product Details" at bounding box center [739, 491] width 947 height 39
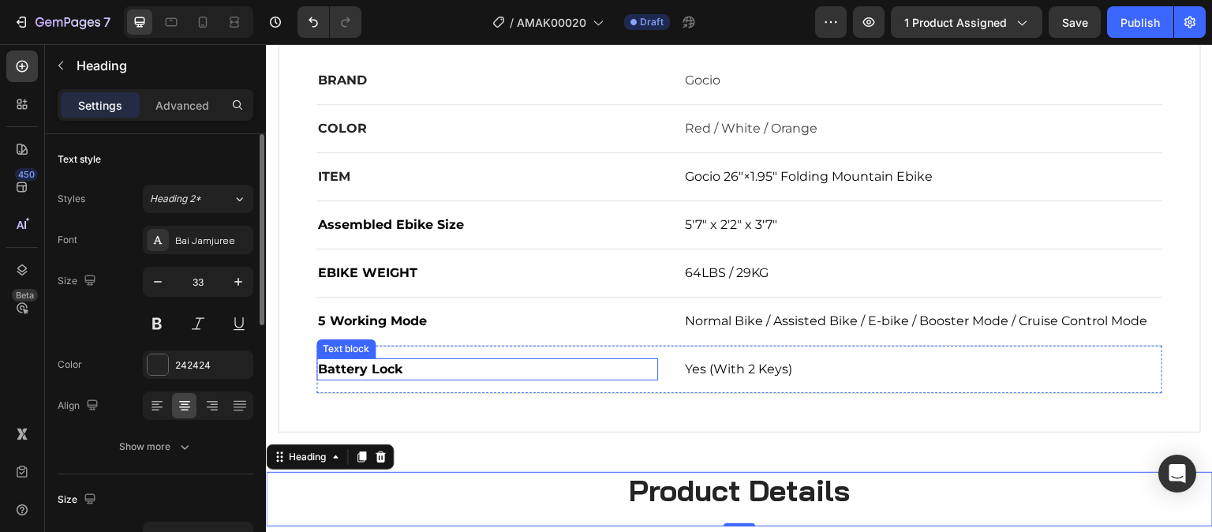
click at [380, 368] on span "Battery Lock" at bounding box center [360, 368] width 84 height 15
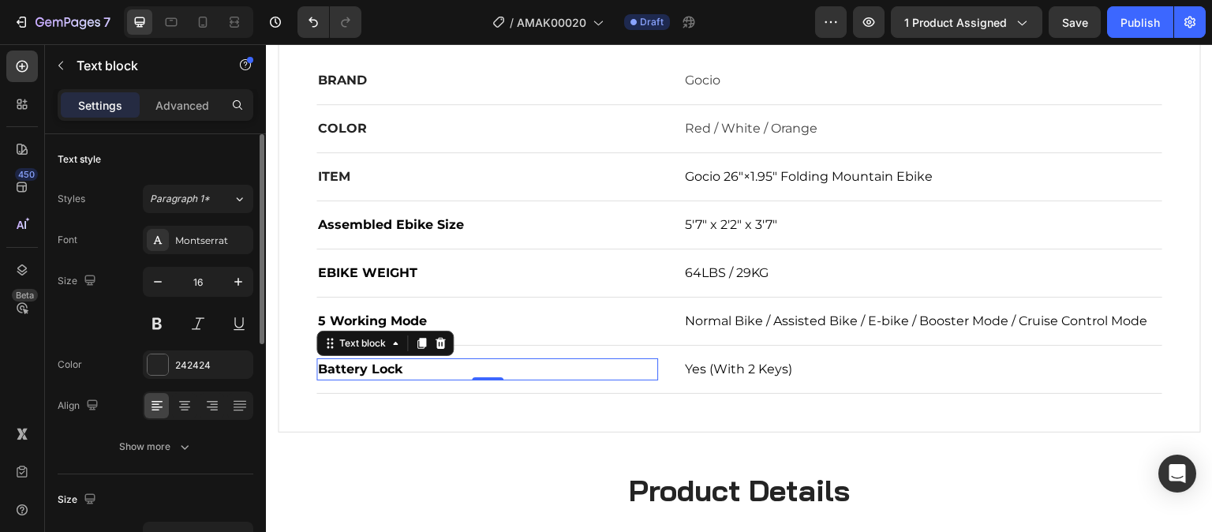
click at [380, 368] on span "Battery Lock" at bounding box center [360, 368] width 84 height 15
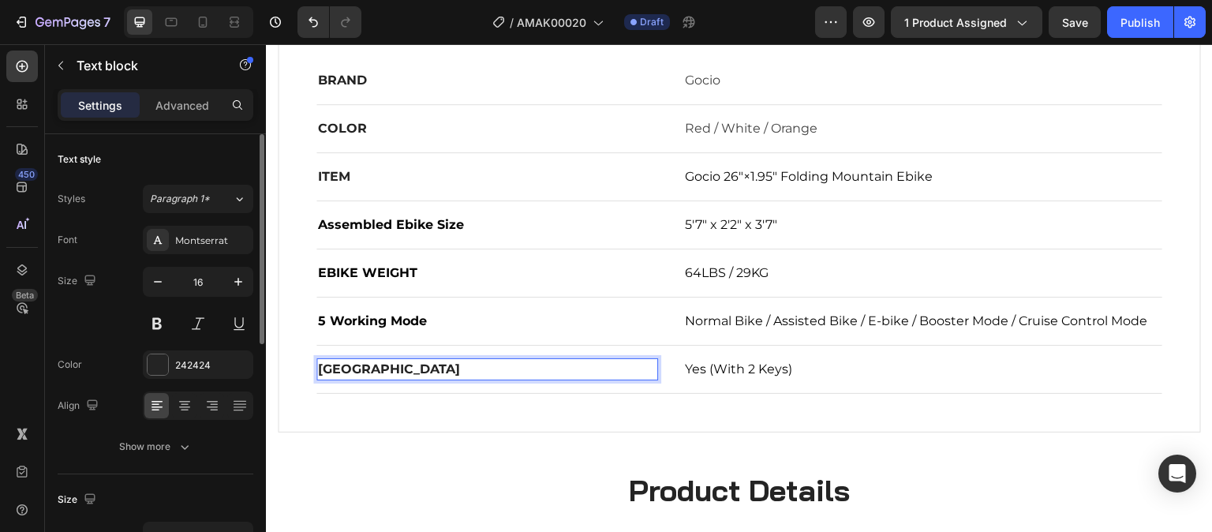
click at [321, 372] on p "[GEOGRAPHIC_DATA]" at bounding box center [487, 369] width 339 height 19
click at [465, 369] on p "[GEOGRAPHIC_DATA]" at bounding box center [487, 369] width 339 height 19
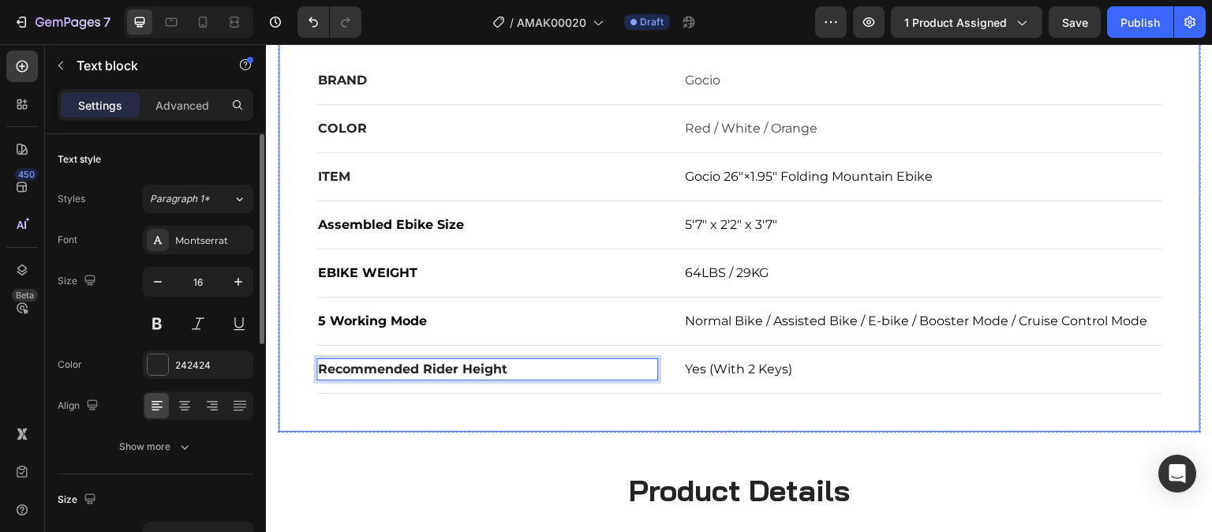
click at [514, 428] on div "Overview Heading Title Line BRAND Text block Gocio Text block Row COLOR Text bl…" at bounding box center [740, 194] width 922 height 475
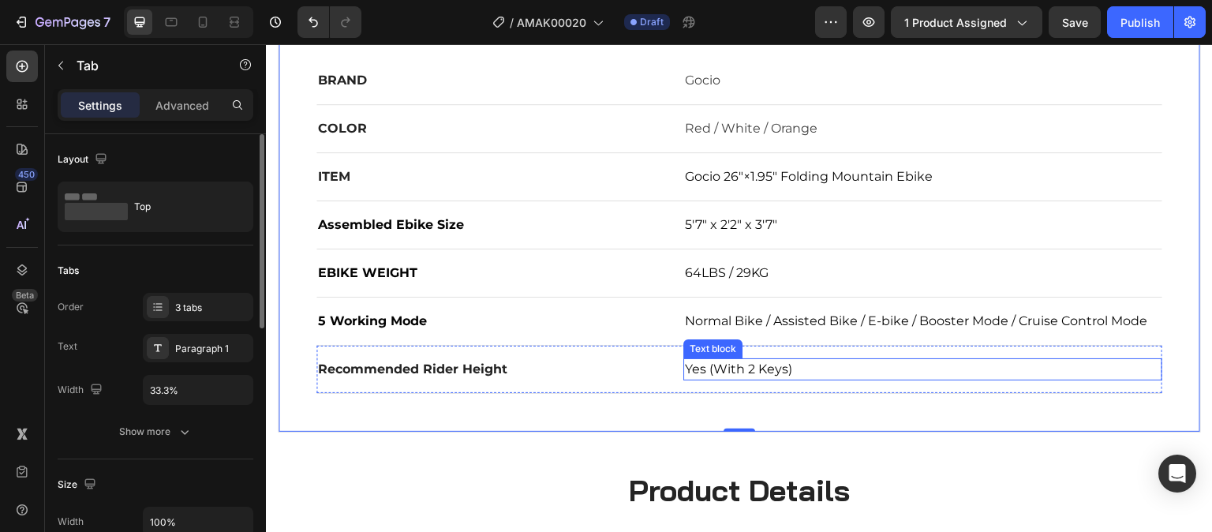
click at [737, 372] on span "Yes (With 2 Keys)" at bounding box center [738, 368] width 107 height 15
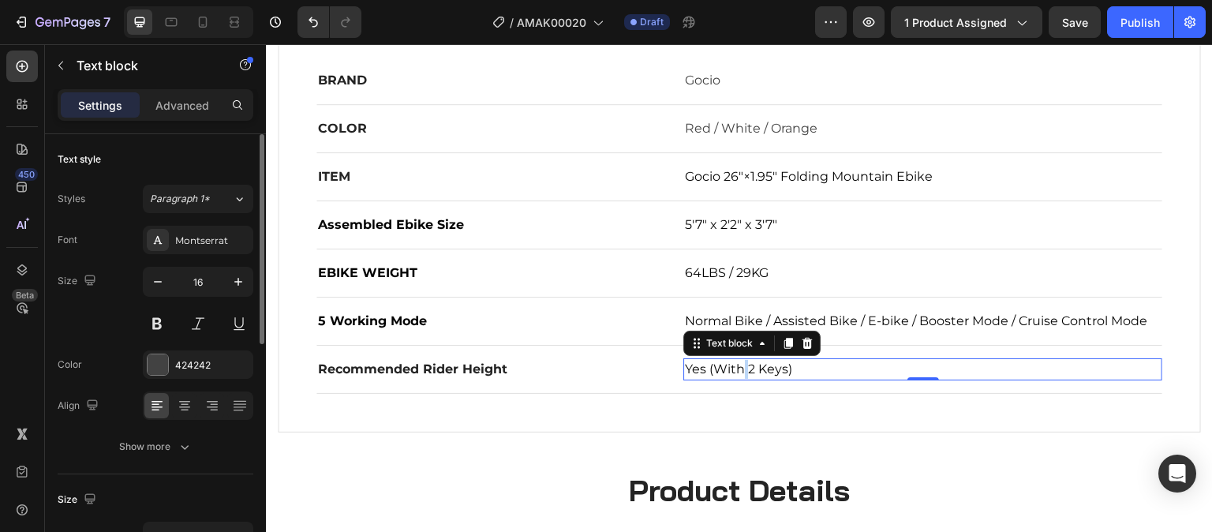
click at [737, 372] on span "Yes (With 2 Keys)" at bounding box center [738, 368] width 107 height 15
click at [800, 374] on p "Yes (With 2 Keys)" at bounding box center [923, 369] width 476 height 19
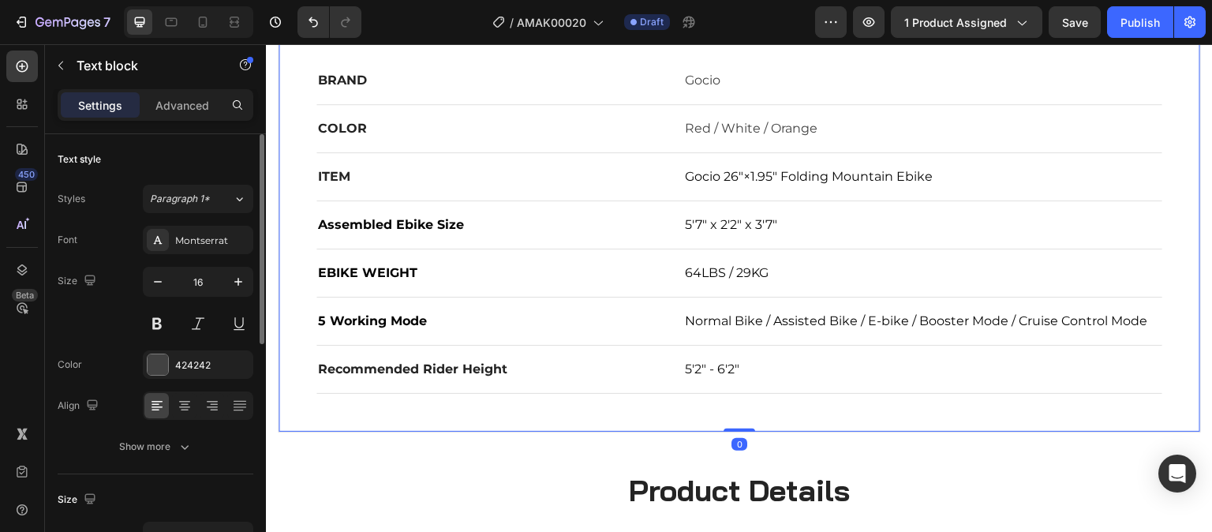
click at [803, 429] on div "overview specifications assembly video Overview Heading Title Line BRAND Text b…" at bounding box center [739, 175] width 923 height 515
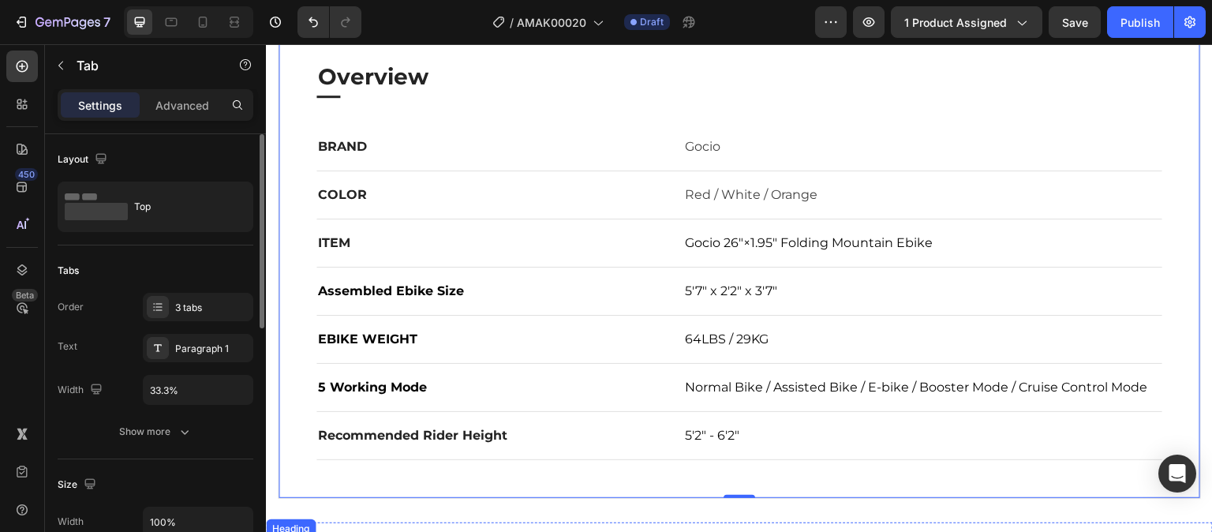
scroll to position [868, 0]
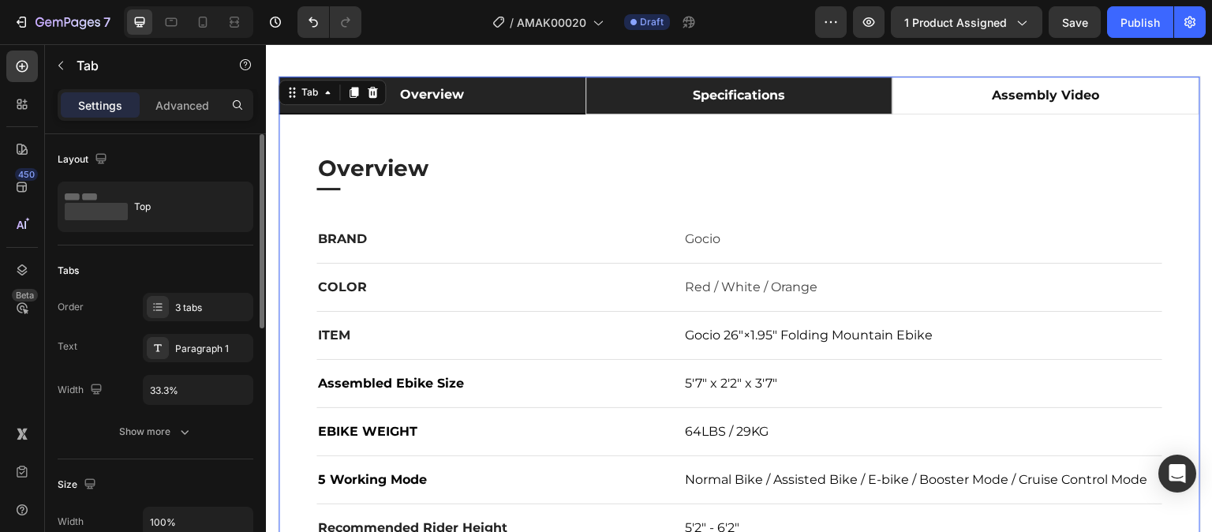
click at [664, 103] on li "specifications" at bounding box center [739, 96] width 307 height 38
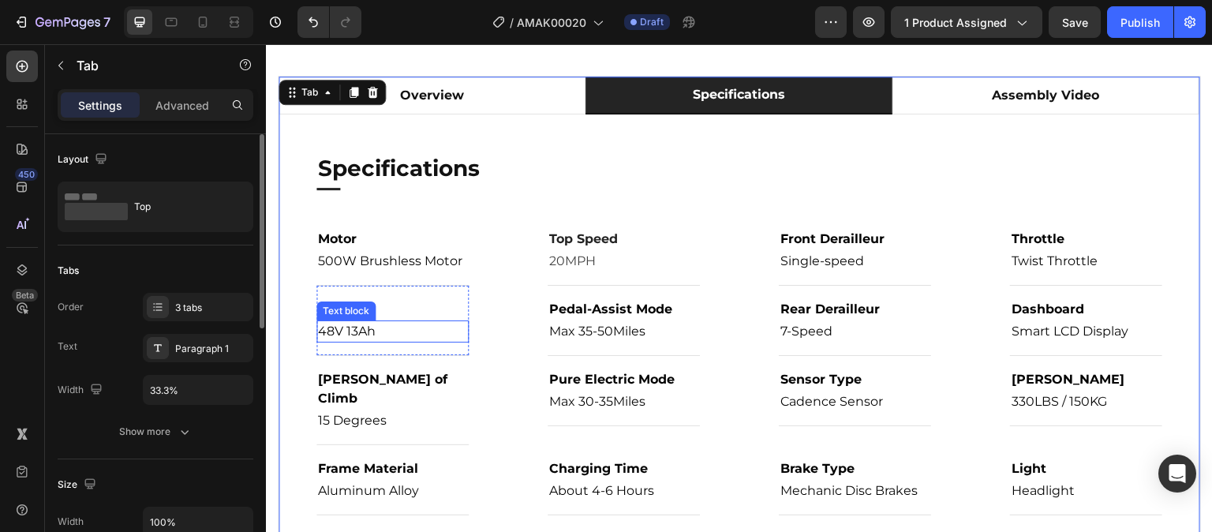
click at [361, 333] on span "48V 13Ah" at bounding box center [347, 331] width 58 height 15
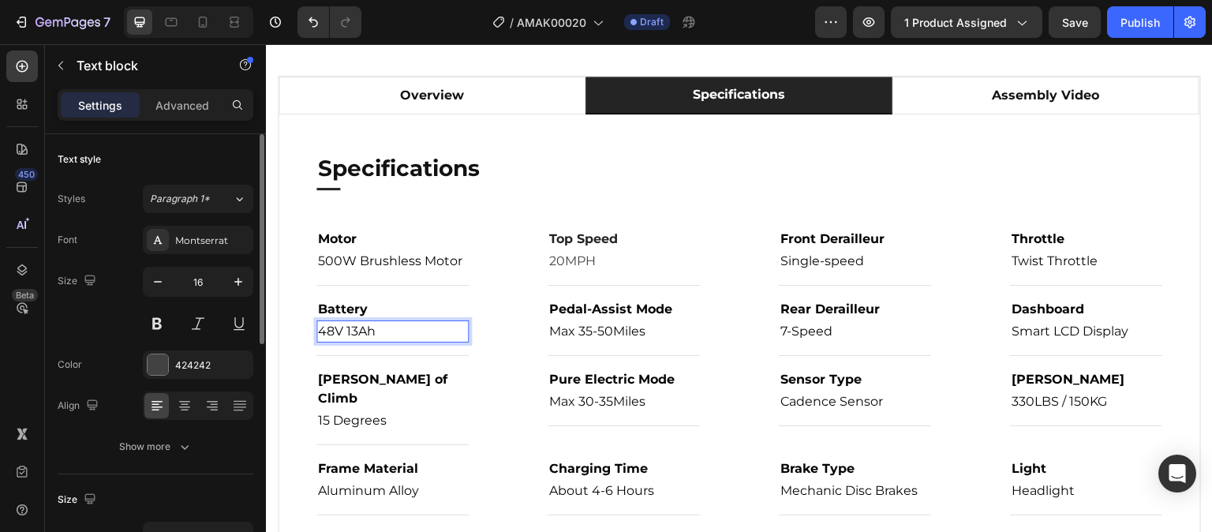
click at [357, 333] on span "48V 13Ah" at bounding box center [347, 331] width 58 height 15
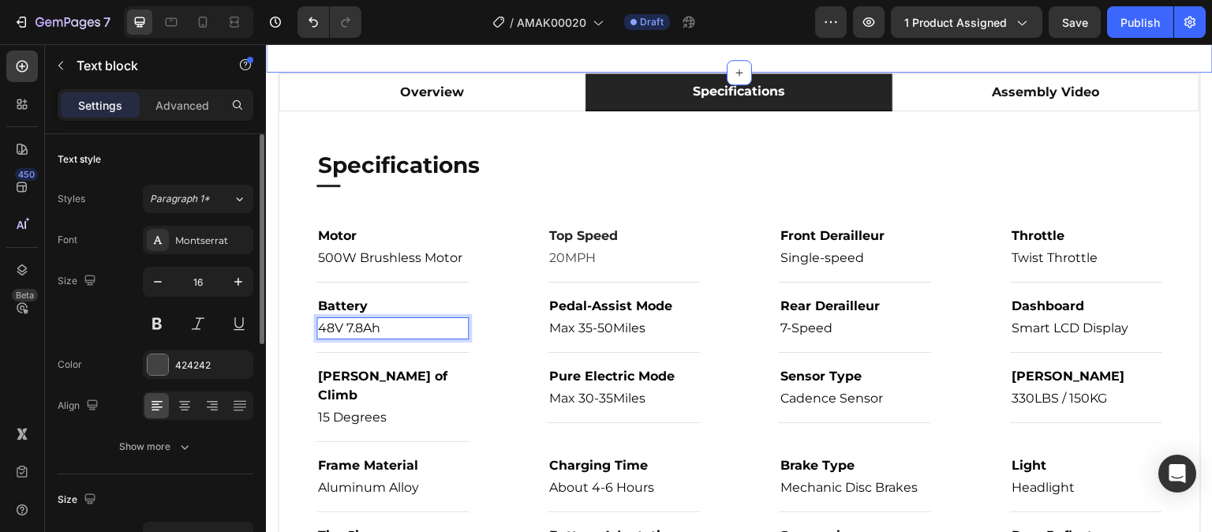
scroll to position [789, 0]
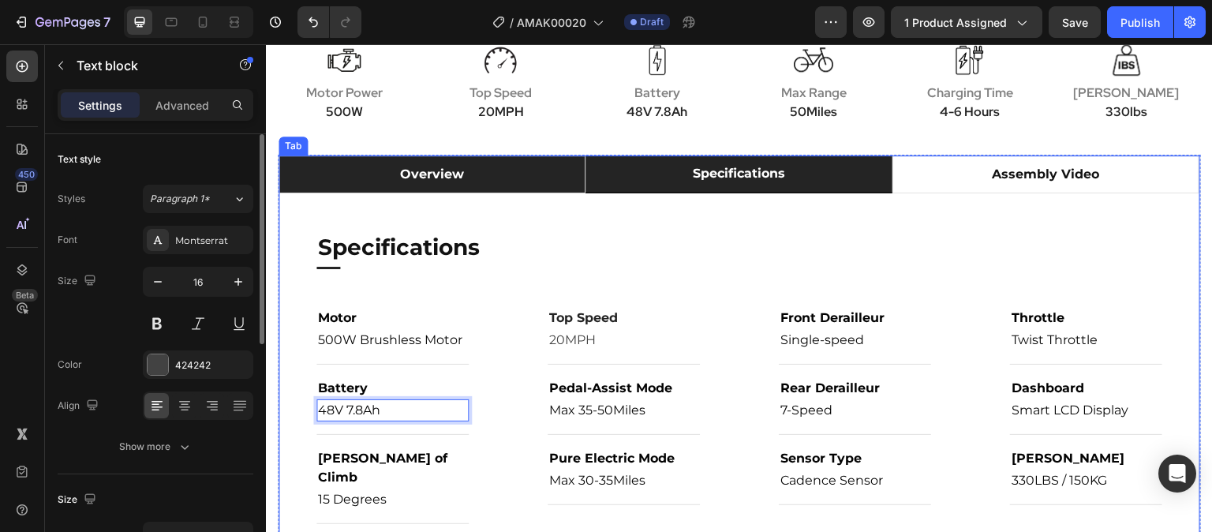
click at [357, 179] on li "overview" at bounding box center [432, 174] width 307 height 38
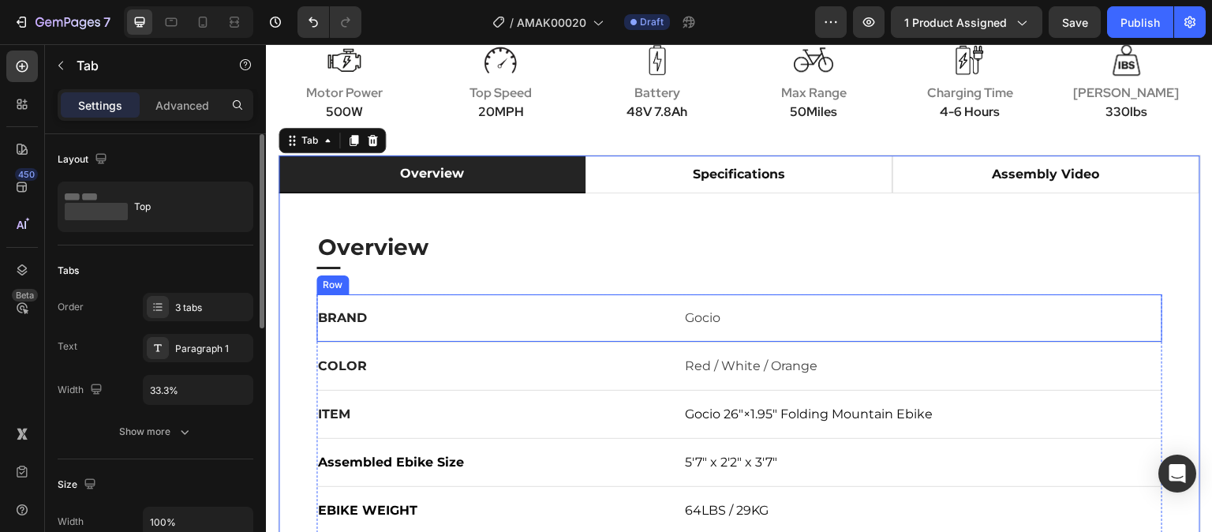
scroll to position [868, 0]
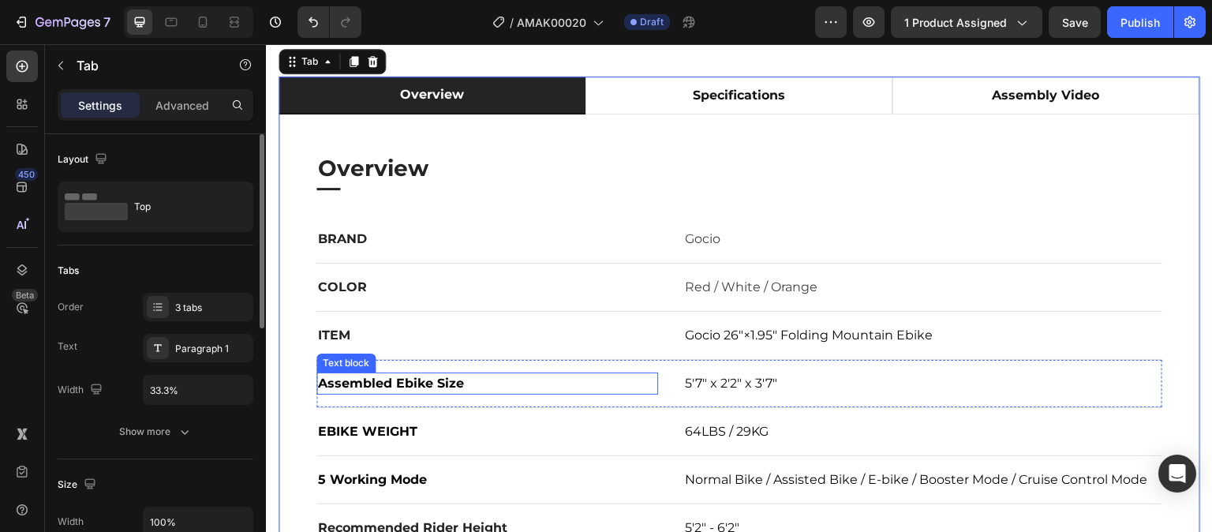
click at [388, 387] on span "Assembled Ebike Size" at bounding box center [391, 383] width 146 height 15
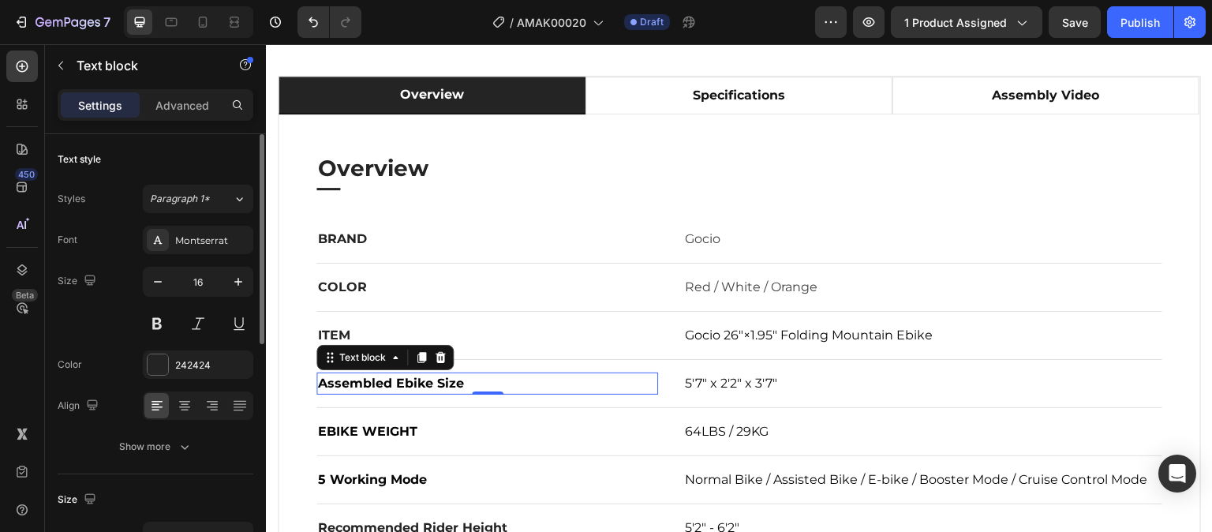
click at [388, 387] on span "Assembled Ebike Size" at bounding box center [391, 383] width 146 height 15
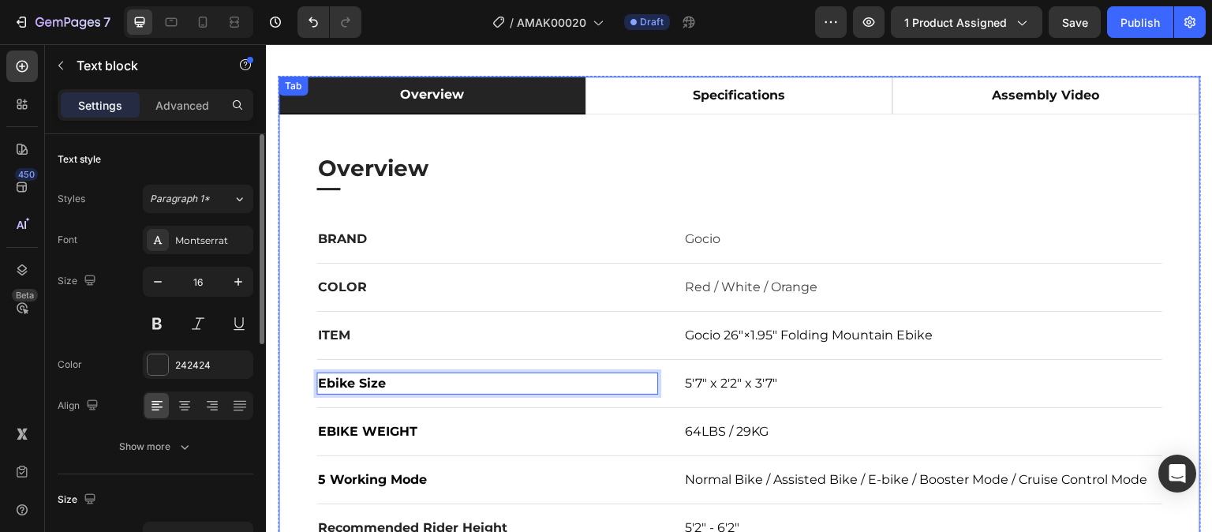
click at [1175, 330] on div "Overview Heading Title Line BRAND Text block Gocio Text block Row COLOR Text bl…" at bounding box center [740, 351] width 922 height 475
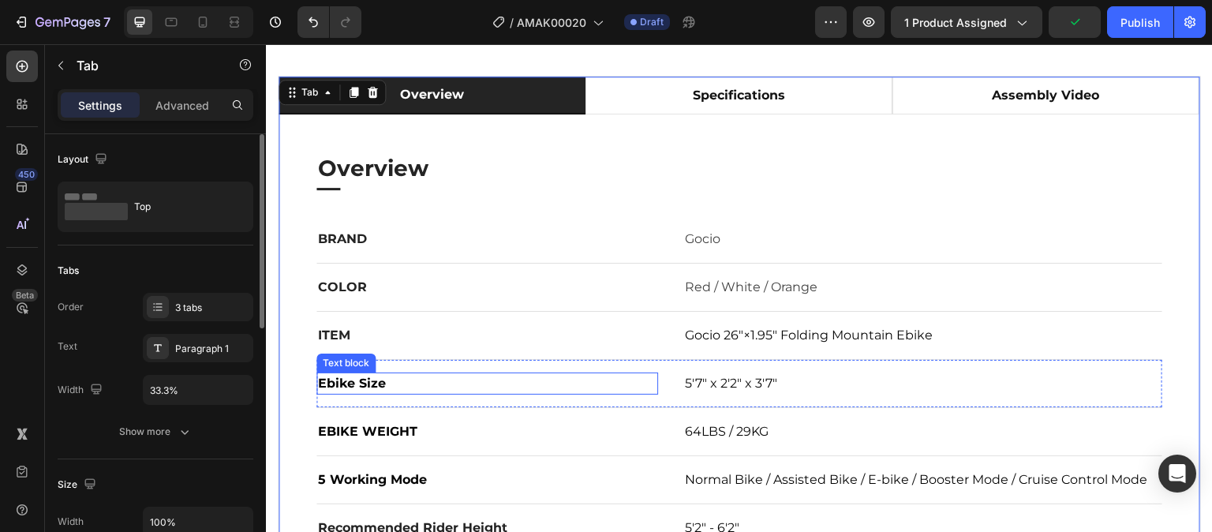
click at [400, 380] on p "Ebike Size" at bounding box center [487, 383] width 339 height 19
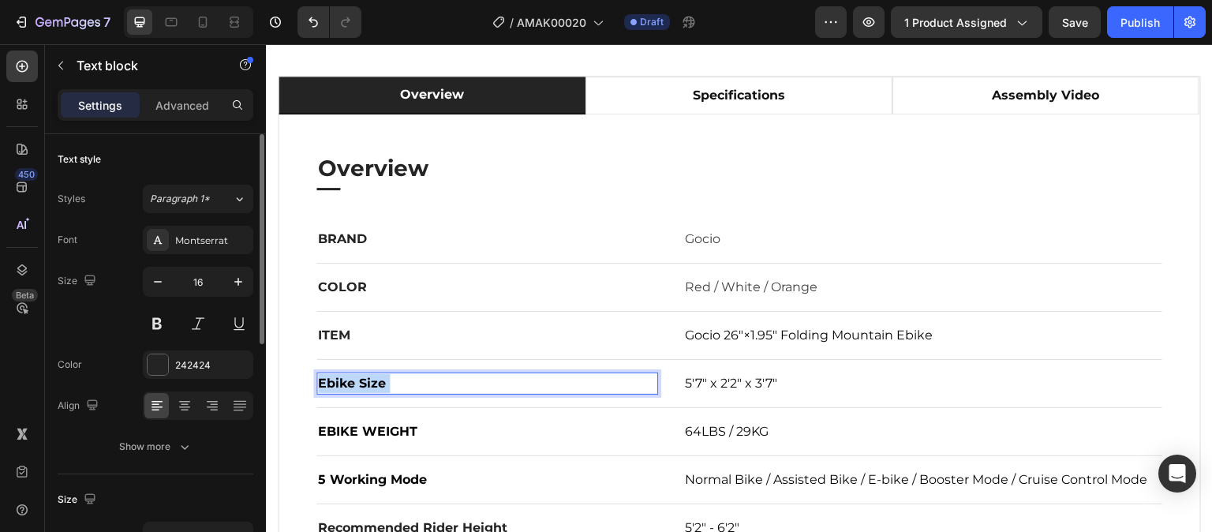
drag, startPoint x: 400, startPoint y: 382, endPoint x: 326, endPoint y: 383, distance: 74.2
click at [326, 383] on p "Ebike Size" at bounding box center [487, 383] width 339 height 19
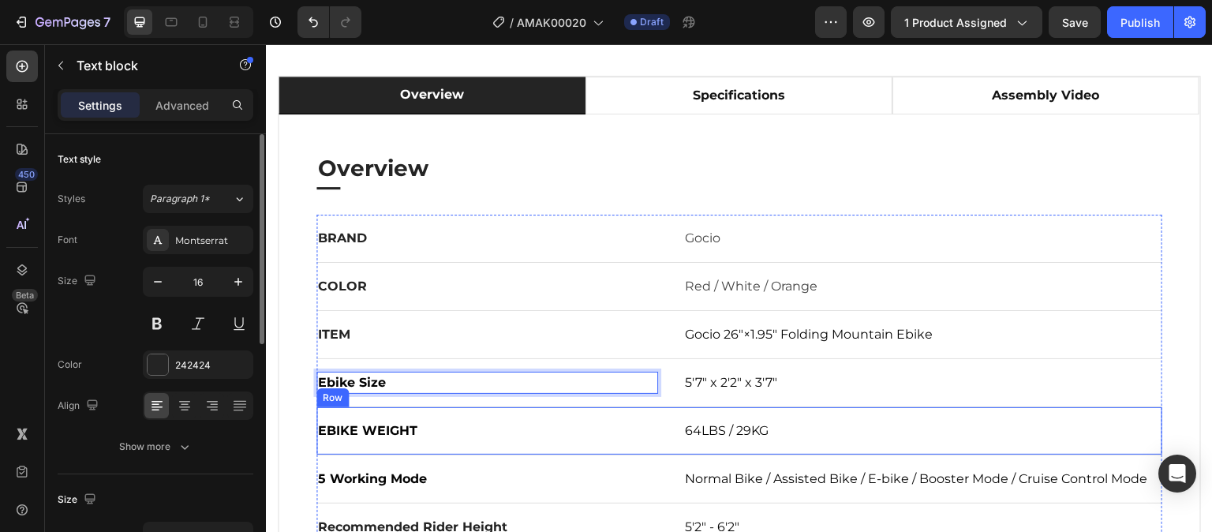
scroll to position [947, 0]
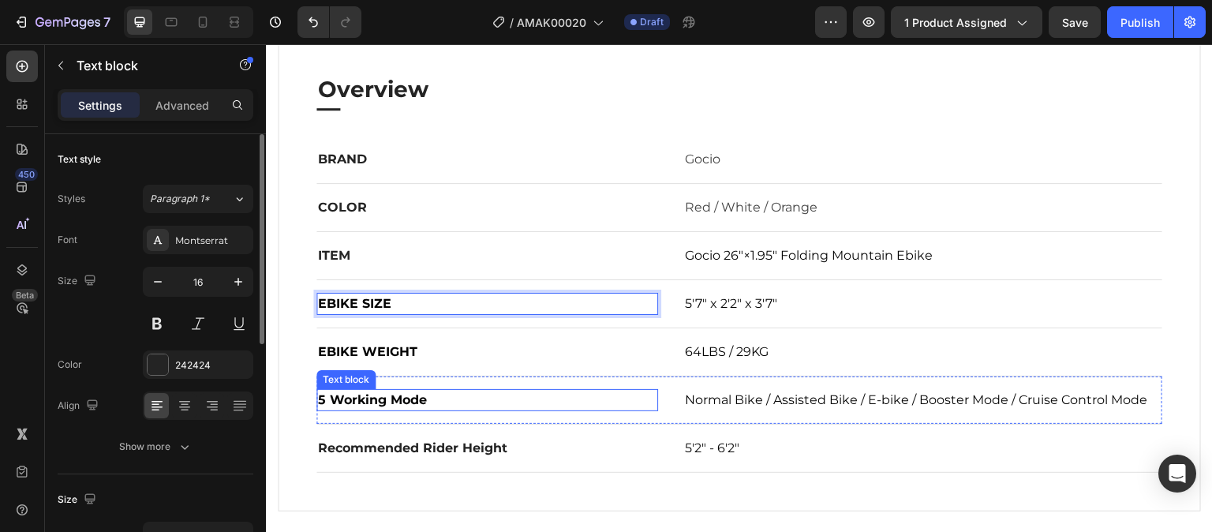
click at [374, 406] on p "5 Working Mode" at bounding box center [487, 400] width 339 height 19
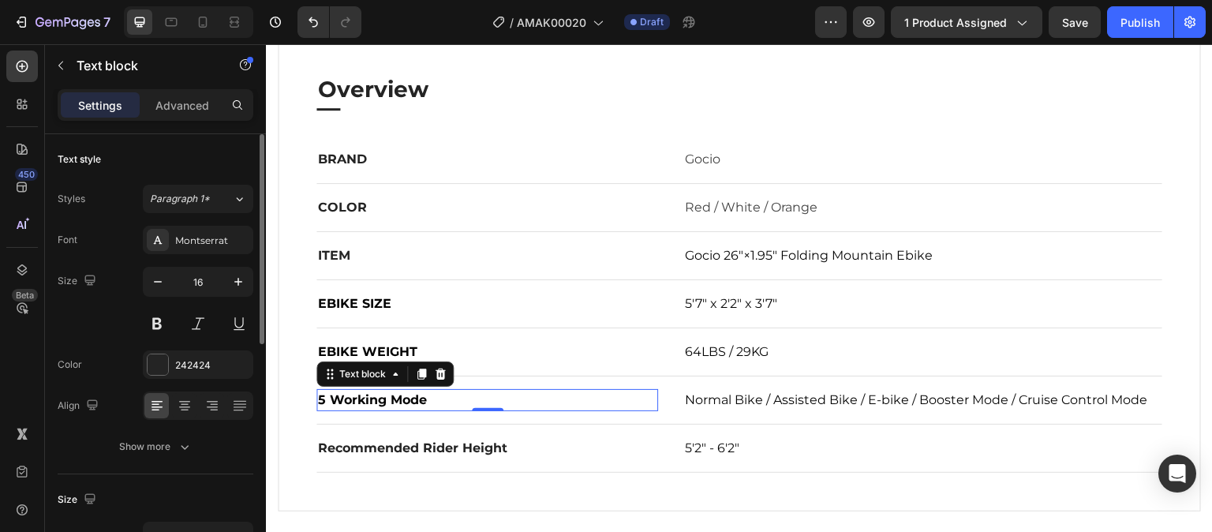
click at [344, 401] on span "5 Working Mode" at bounding box center [372, 399] width 109 height 15
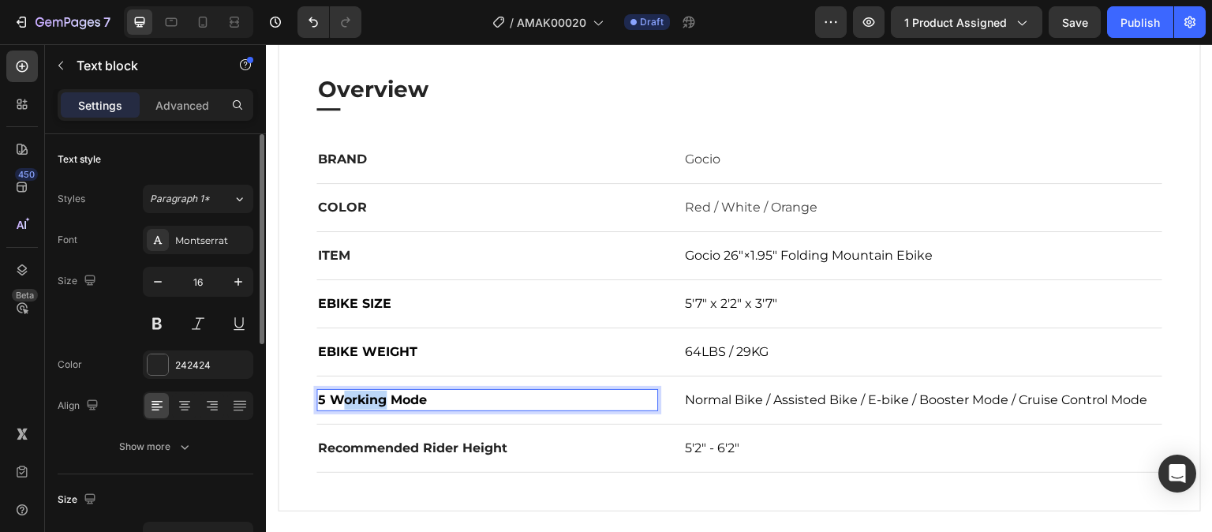
drag, startPoint x: 384, startPoint y: 401, endPoint x: 346, endPoint y: 399, distance: 38.7
click at [343, 402] on span "5 Working Mode" at bounding box center [372, 399] width 109 height 15
click at [443, 400] on p "5 WORKING Mode" at bounding box center [487, 400] width 339 height 19
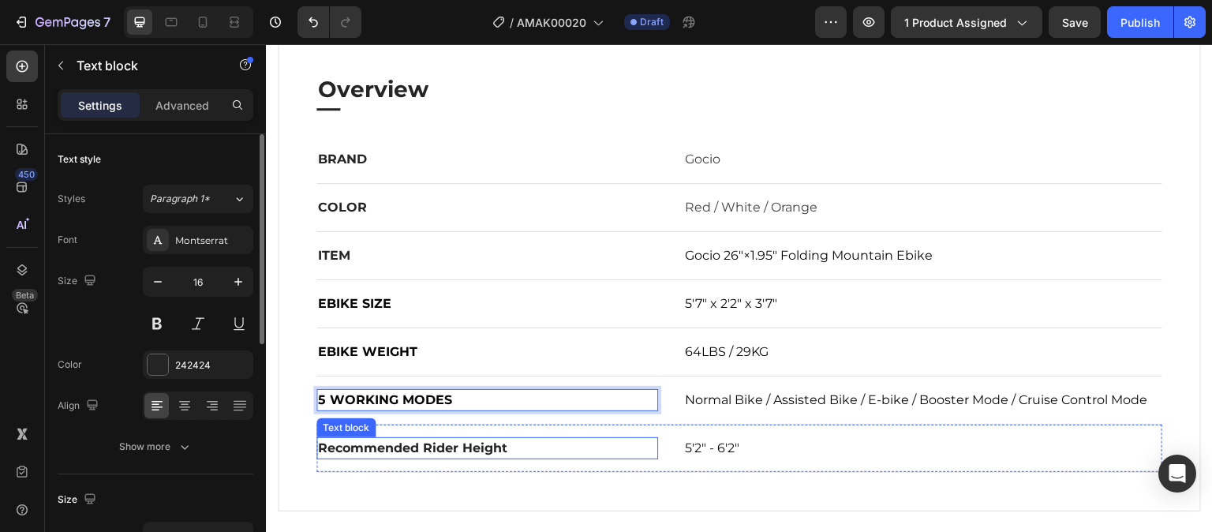
click at [492, 446] on p "Recommended Rider Height" at bounding box center [487, 448] width 339 height 19
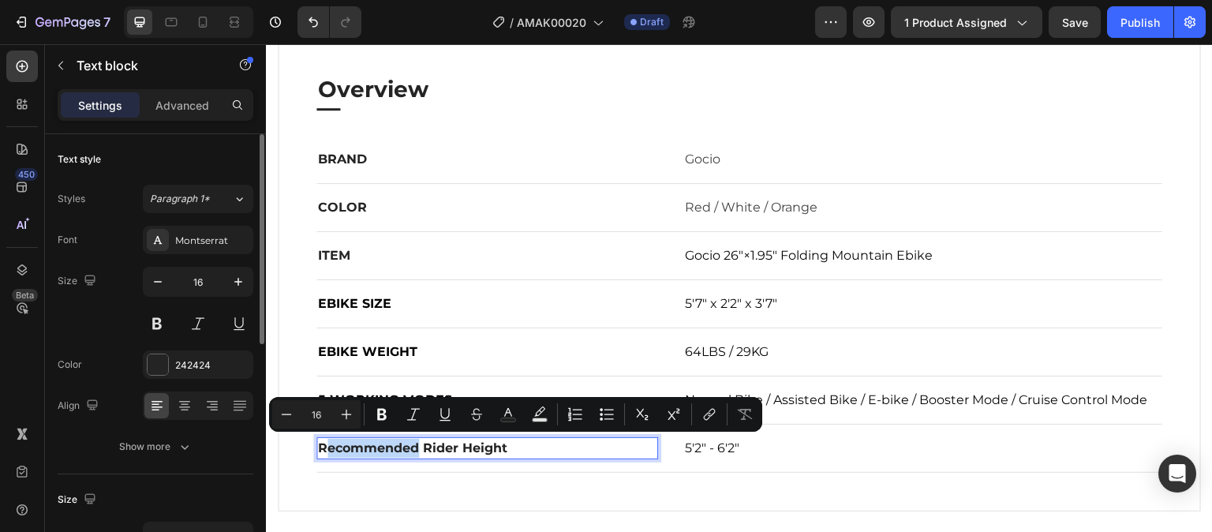
drag, startPoint x: 328, startPoint y: 450, endPoint x: 417, endPoint y: 451, distance: 88.4
copy p "Recommended Rider Height"
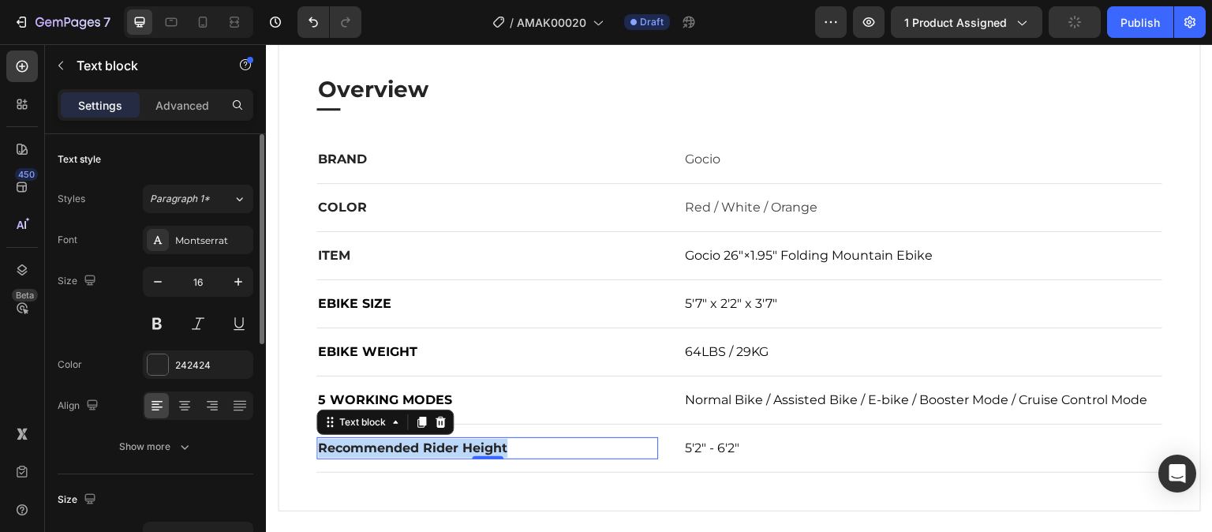
click at [513, 449] on p "Recommended Rider Height" at bounding box center [487, 448] width 339 height 19
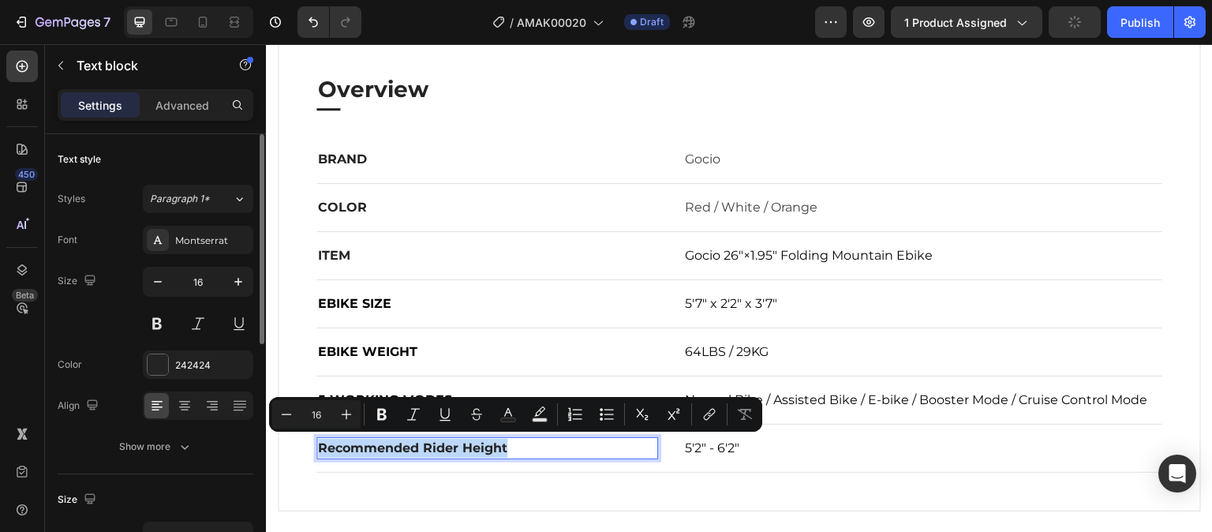
click at [421, 451] on p "Recommended Rider Height" at bounding box center [487, 448] width 339 height 19
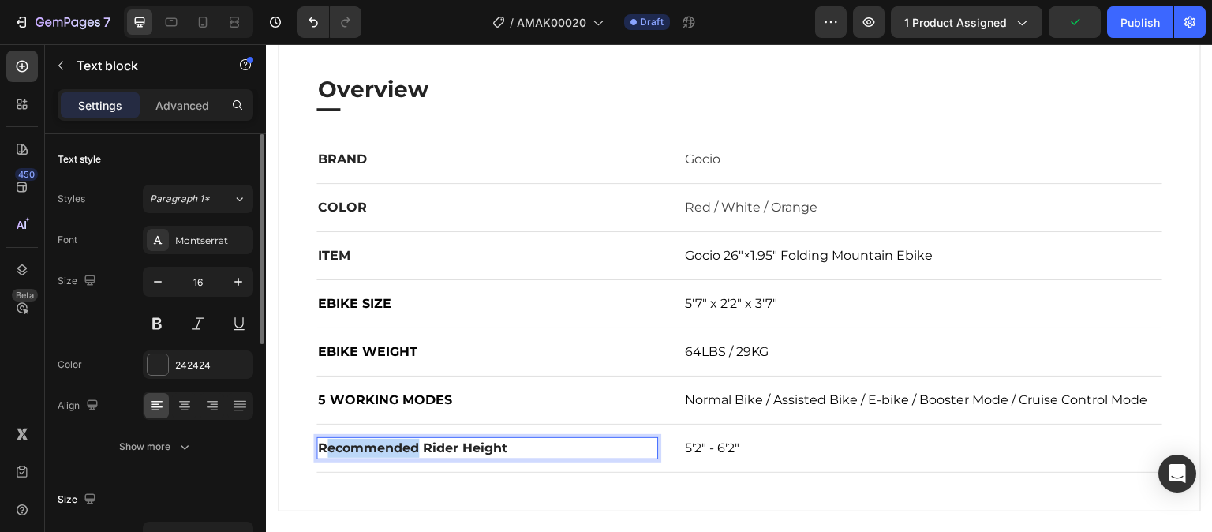
drag, startPoint x: 420, startPoint y: 446, endPoint x: 329, endPoint y: 449, distance: 90.8
click at [329, 449] on p "Recommended Rider Height" at bounding box center [487, 448] width 339 height 19
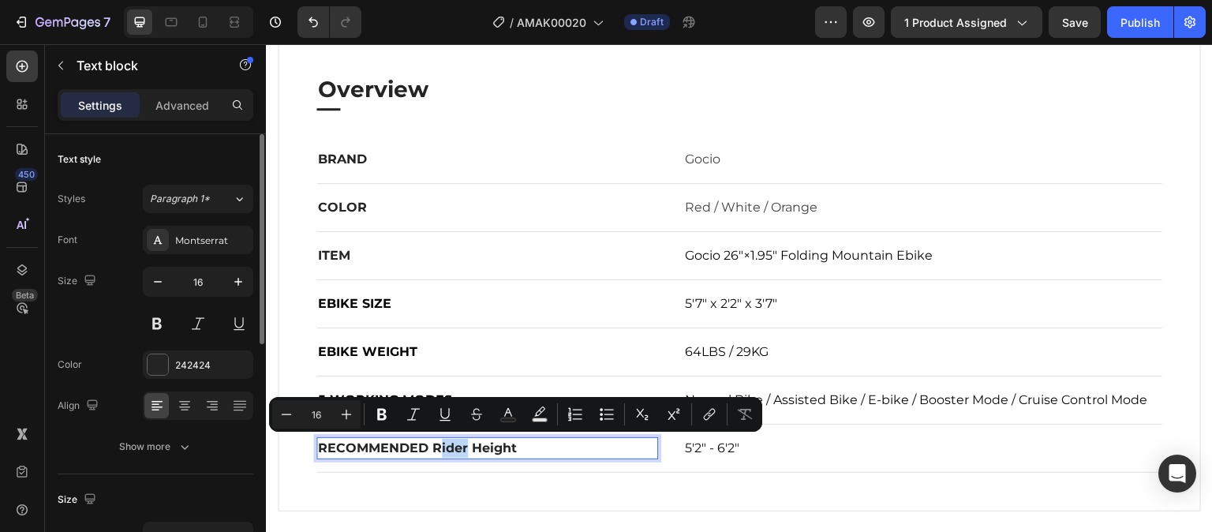
drag, startPoint x: 465, startPoint y: 450, endPoint x: 439, endPoint y: 450, distance: 26.0
click at [439, 450] on p "RECOMMENDED Rider Height" at bounding box center [487, 448] width 339 height 19
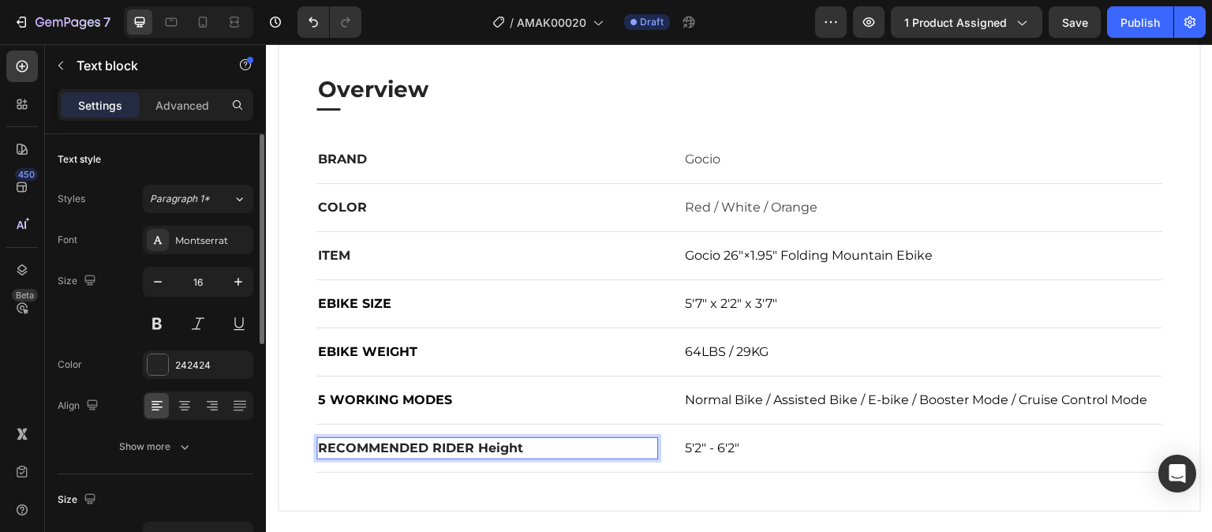
click at [537, 447] on p "RECOMMENDED RIDER Height" at bounding box center [487, 448] width 339 height 19
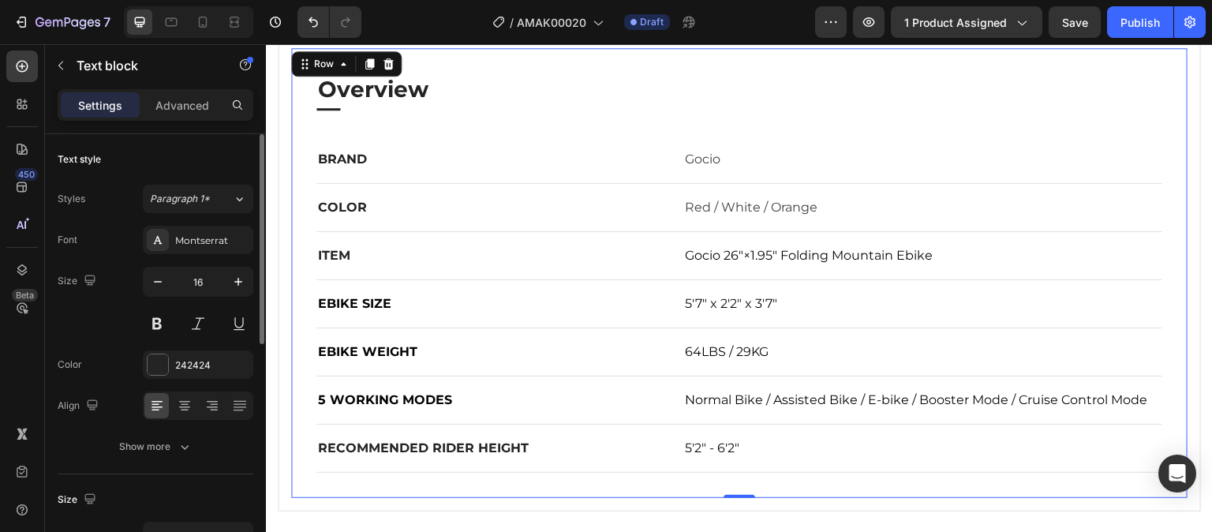
click at [543, 475] on div "Overview Heading Title Line BRAND Text block Gocio Text block Row COLOR Text bl…" at bounding box center [739, 273] width 896 height 450
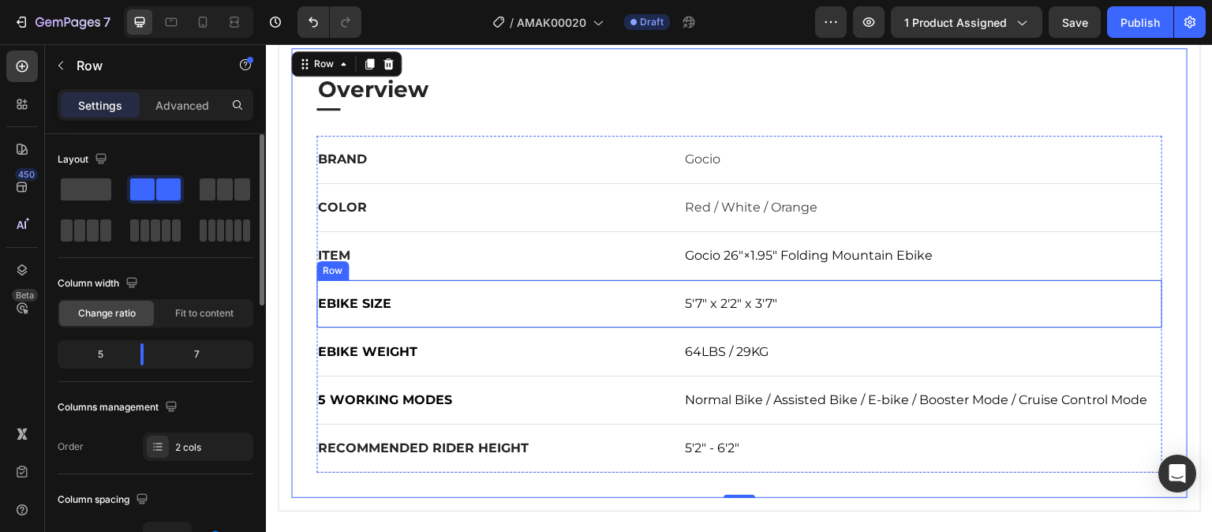
click at [702, 318] on div "EBIKE SIZE Text block 5'7" x 2'2" x 3'7" Text block Row" at bounding box center [739, 304] width 846 height 48
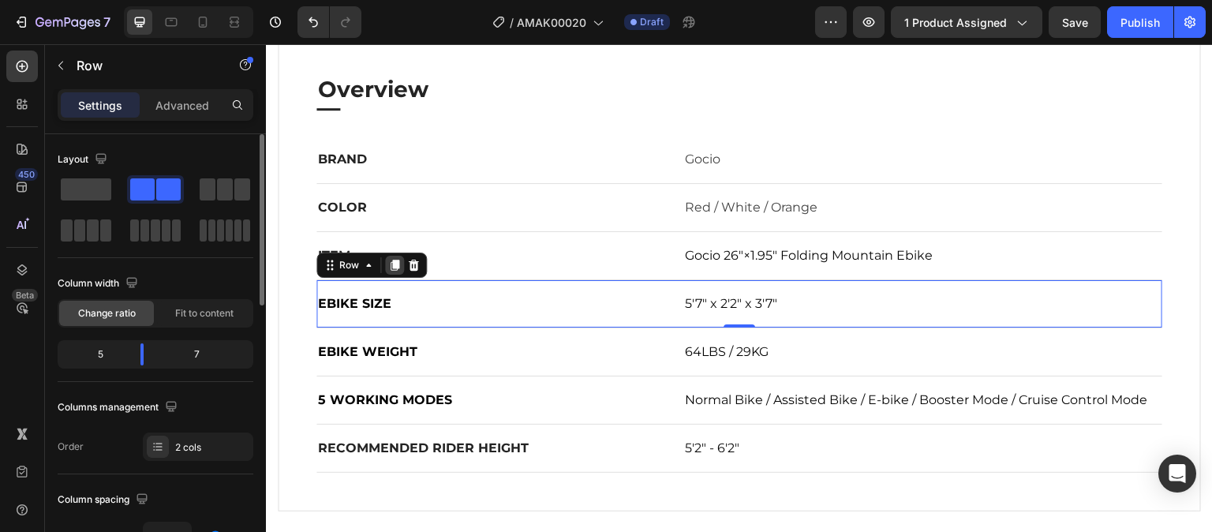
click at [399, 265] on icon at bounding box center [394, 265] width 13 height 13
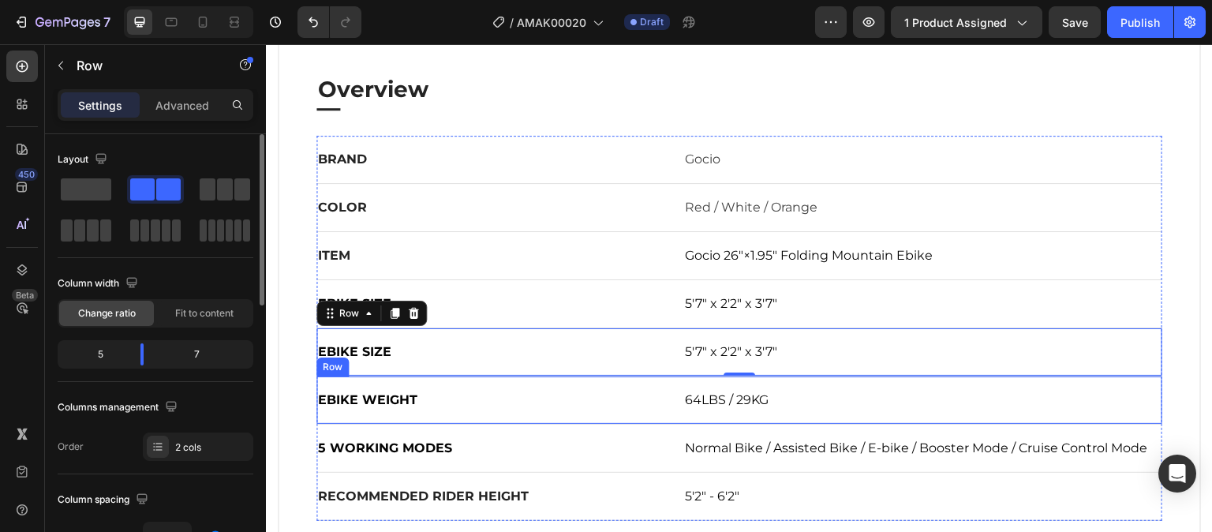
click at [938, 415] on div "EBIKE WEIGHT Text block 64LBS / 29KG Text block Row" at bounding box center [739, 400] width 846 height 48
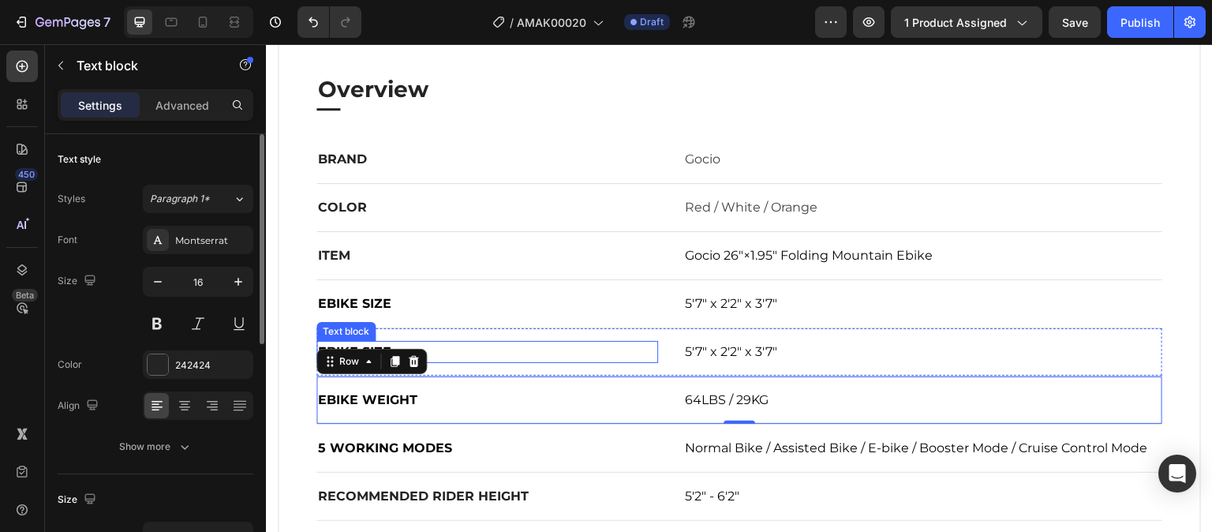
click at [469, 350] on p "EBIKE SIZE" at bounding box center [487, 351] width 339 height 19
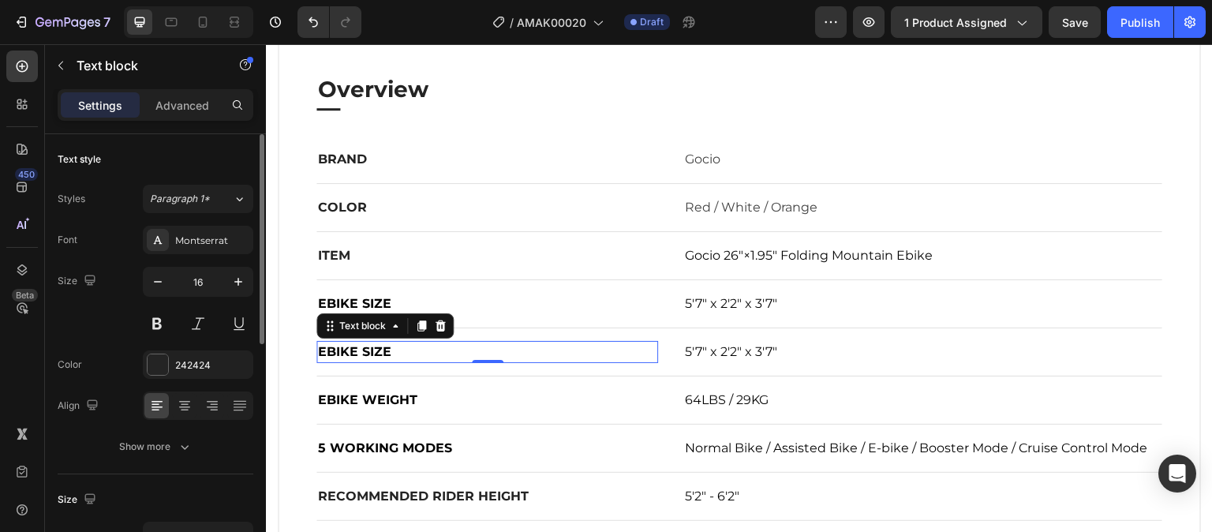
click at [357, 352] on span "EBIKE SIZE" at bounding box center [354, 351] width 73 height 15
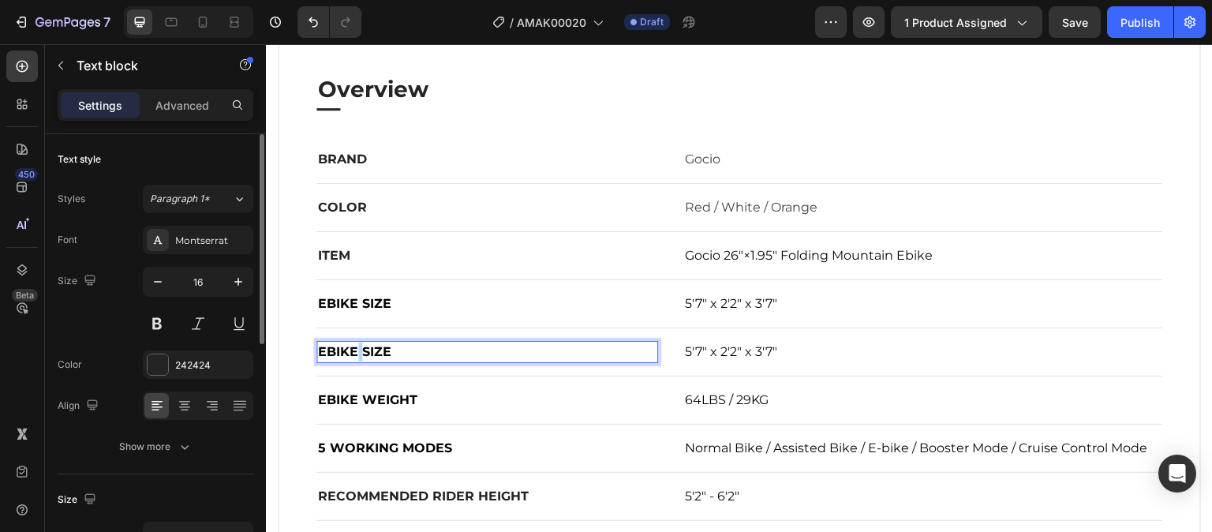
click at [357, 352] on span "EBIKE SIZE" at bounding box center [354, 351] width 73 height 15
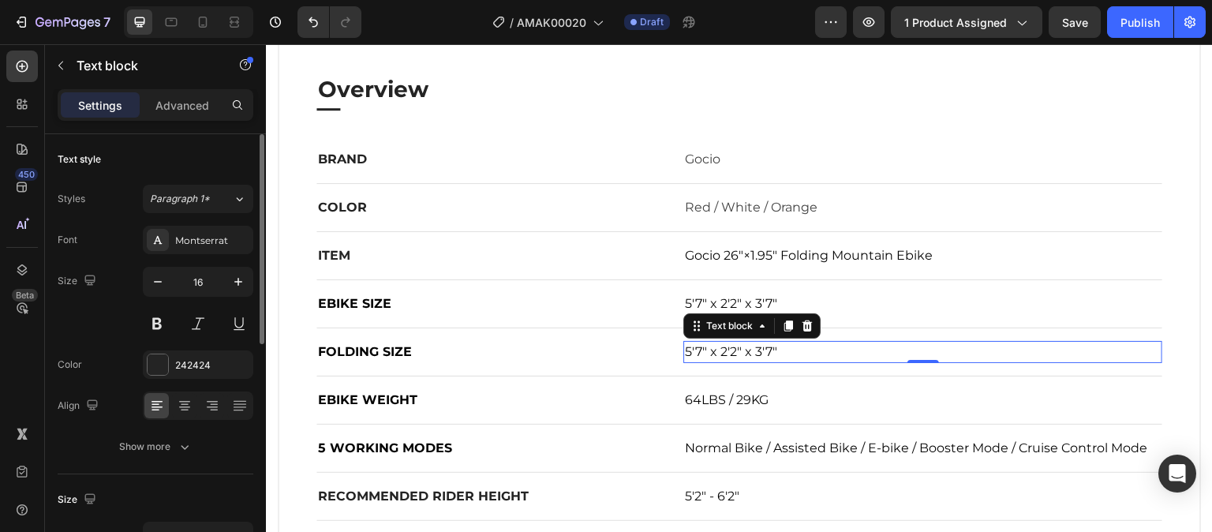
click at [743, 351] on span "5'7" x 2'2" x 3'7"" at bounding box center [731, 351] width 92 height 15
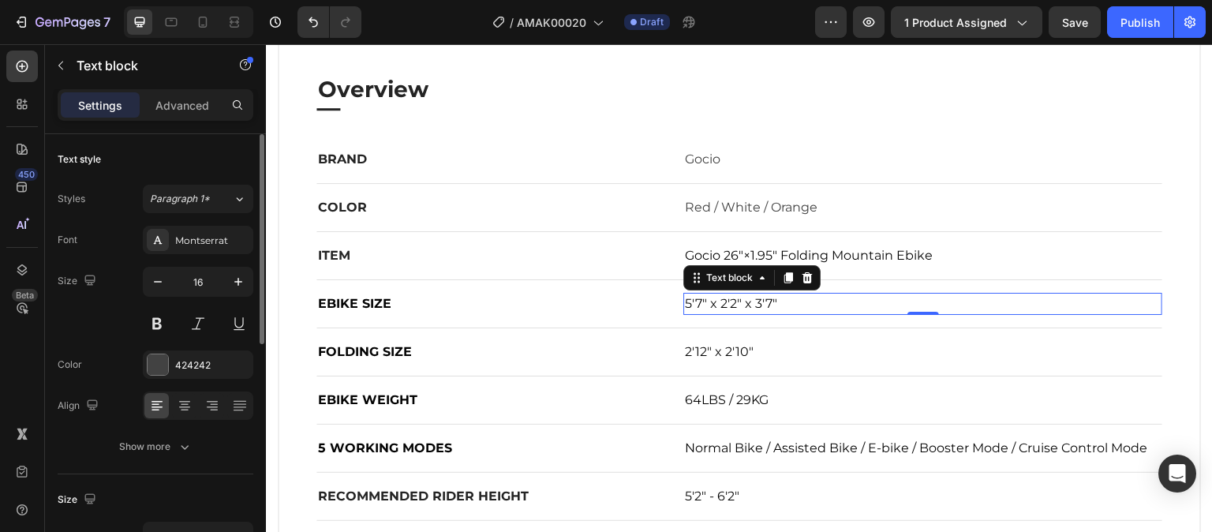
click at [943, 300] on p "5'7" x 2'2" x 3'7"" at bounding box center [923, 303] width 476 height 19
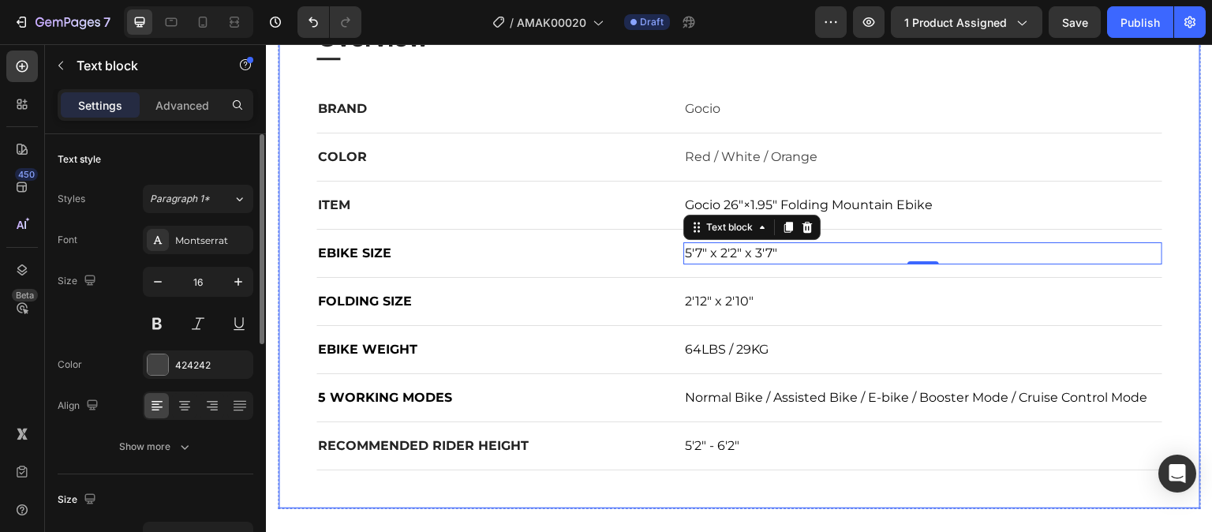
scroll to position [1026, 0]
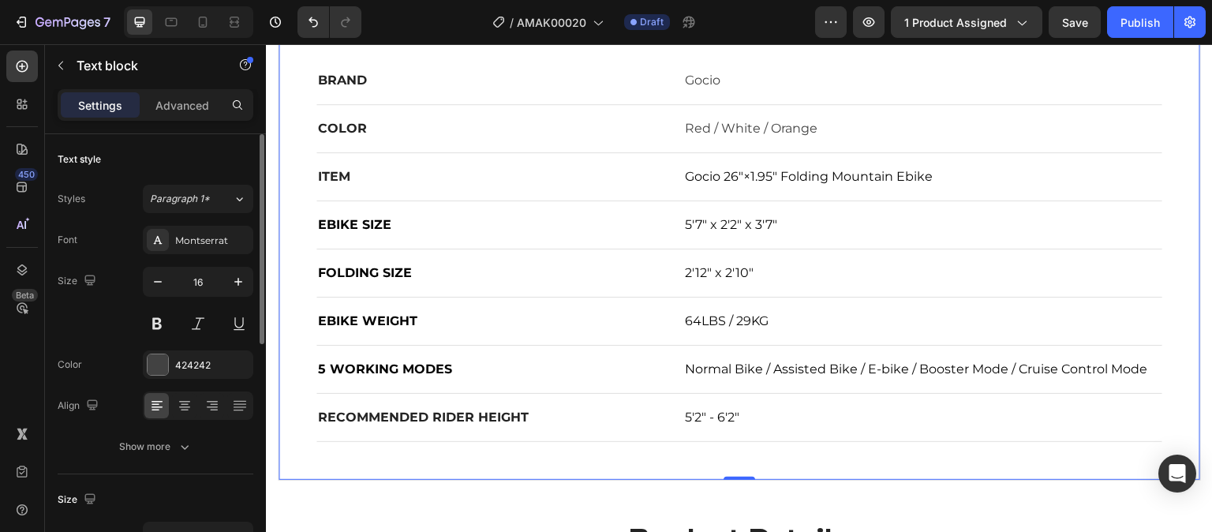
click at [1177, 416] on div "Overview Heading Title Line BRAND Text block Gocio Text block Row COLOR Text bl…" at bounding box center [740, 218] width 922 height 523
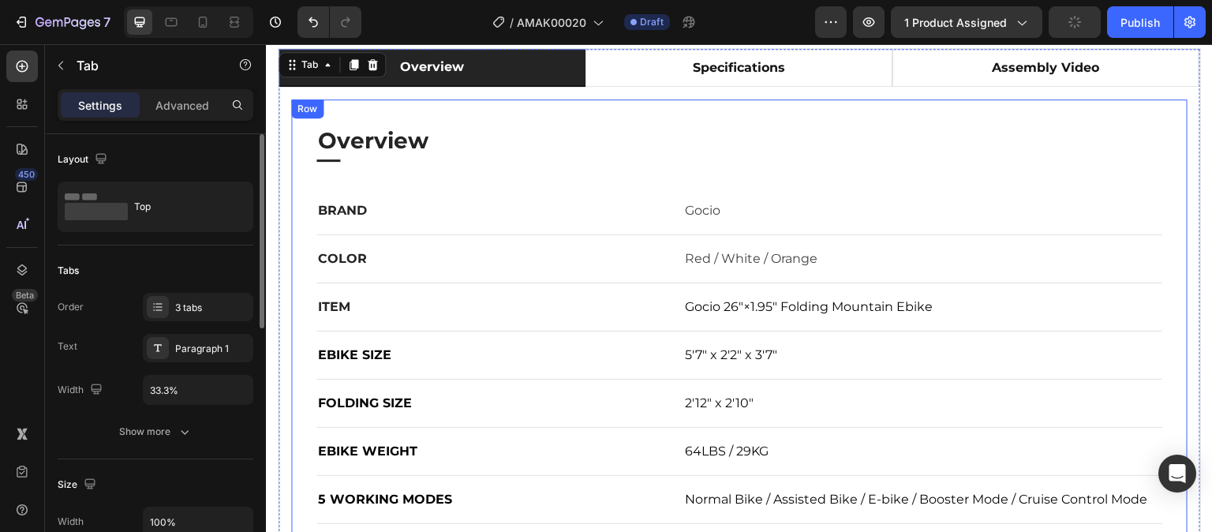
scroll to position [868, 0]
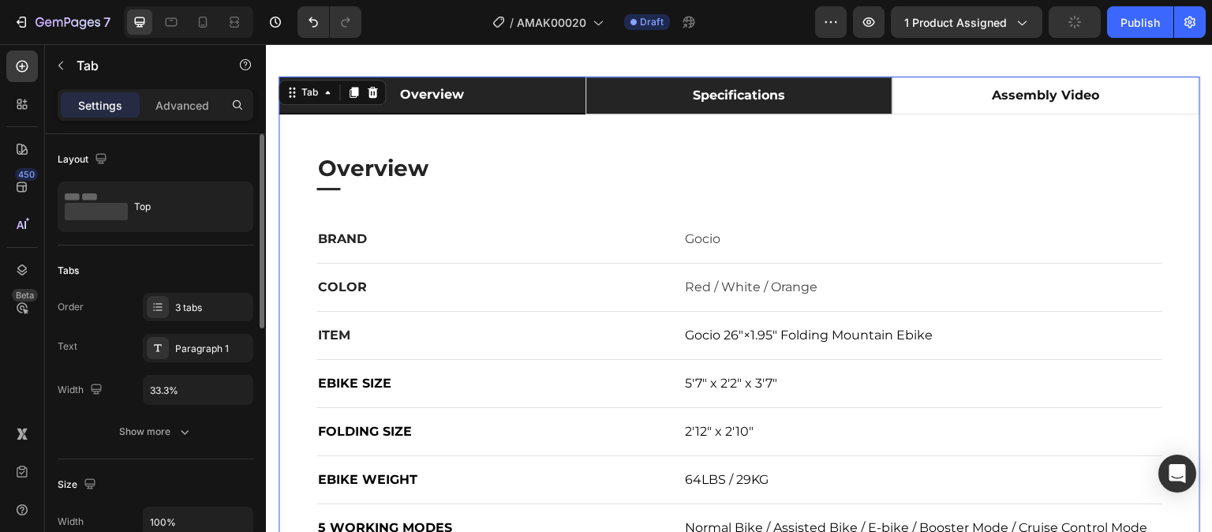
click at [594, 93] on li "specifications" at bounding box center [739, 96] width 307 height 38
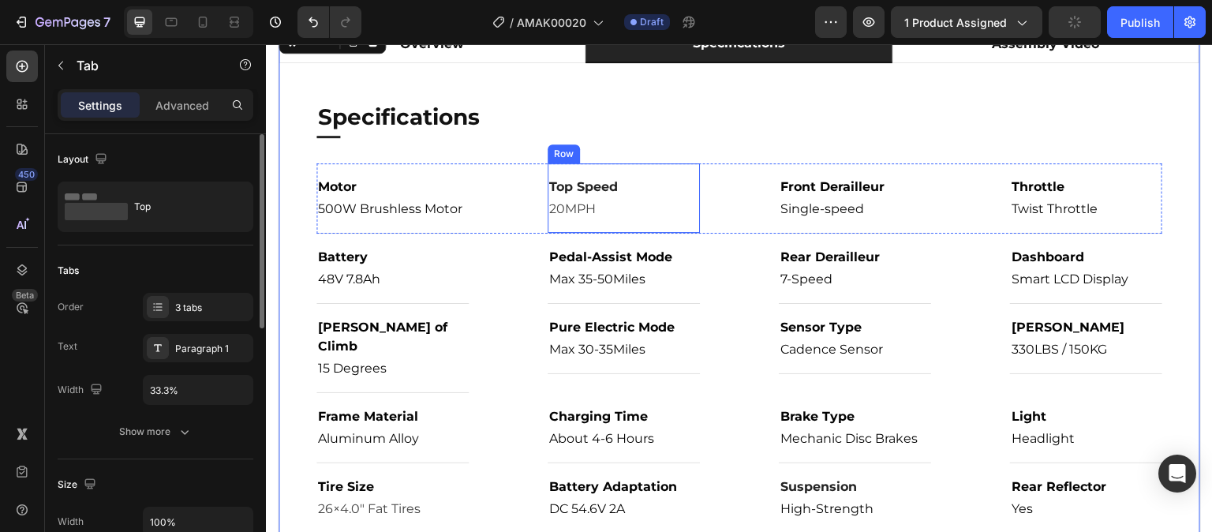
scroll to position [947, 0]
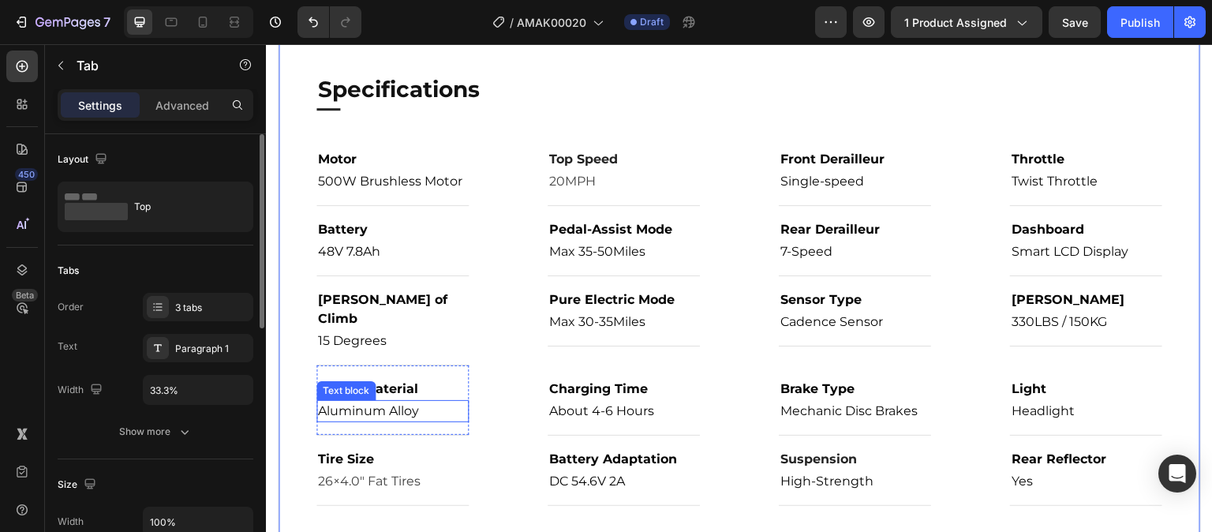
click at [398, 403] on span "Aluminum Alloy" at bounding box center [368, 410] width 101 height 15
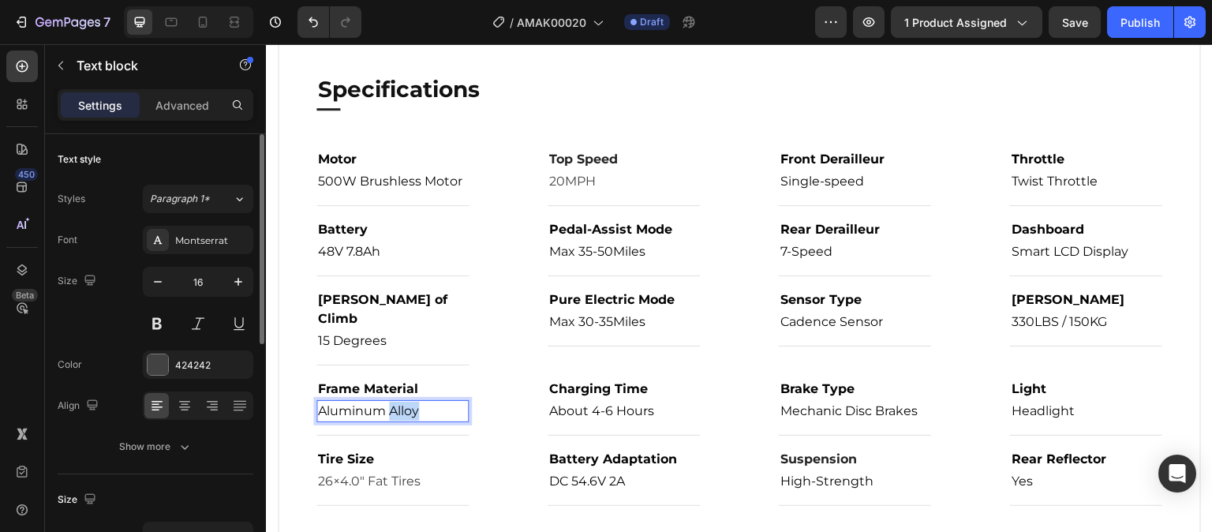
click at [398, 403] on span "Aluminum Alloy" at bounding box center [368, 410] width 101 height 15
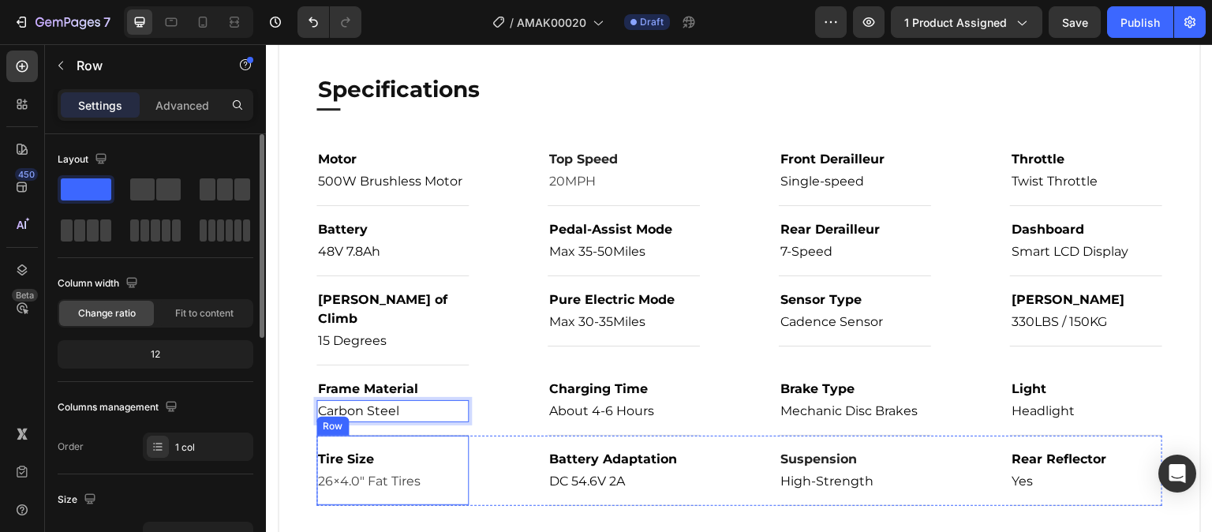
click at [447, 436] on div "Tire Size Text block 26×4.0" Fat Tires Text block Row" at bounding box center [392, 471] width 152 height 70
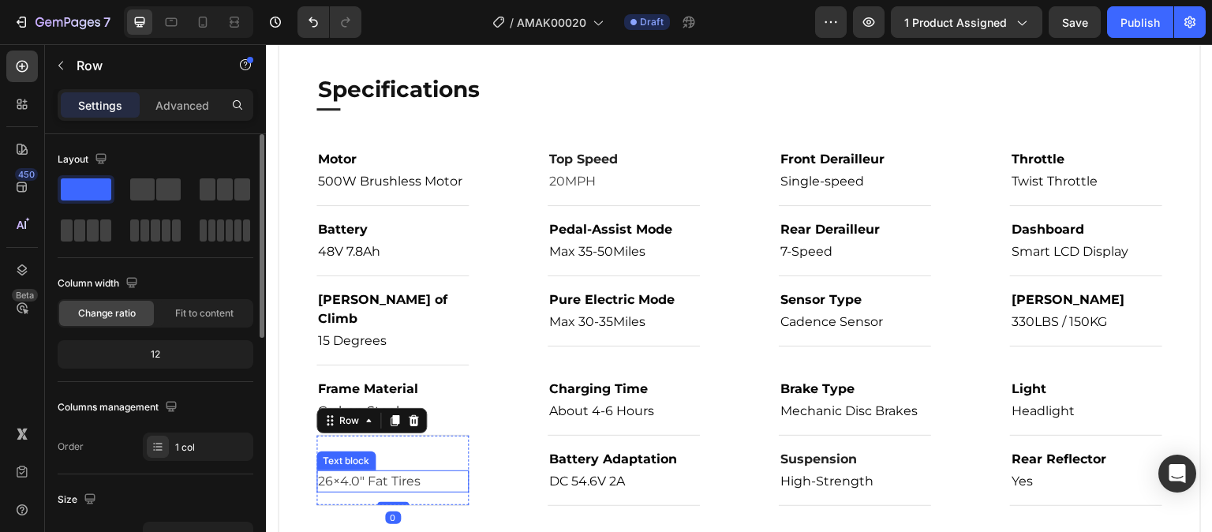
click at [348, 472] on p "26×4.0" Fat Tires" at bounding box center [392, 481] width 149 height 19
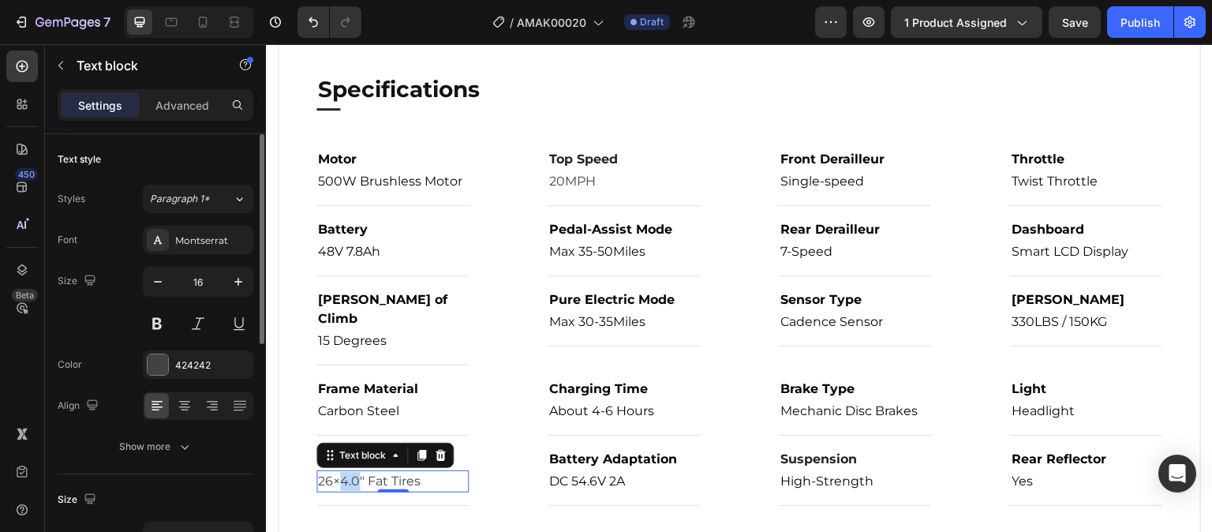
click at [348, 472] on p "26×4.0" Fat Tires" at bounding box center [392, 481] width 149 height 19
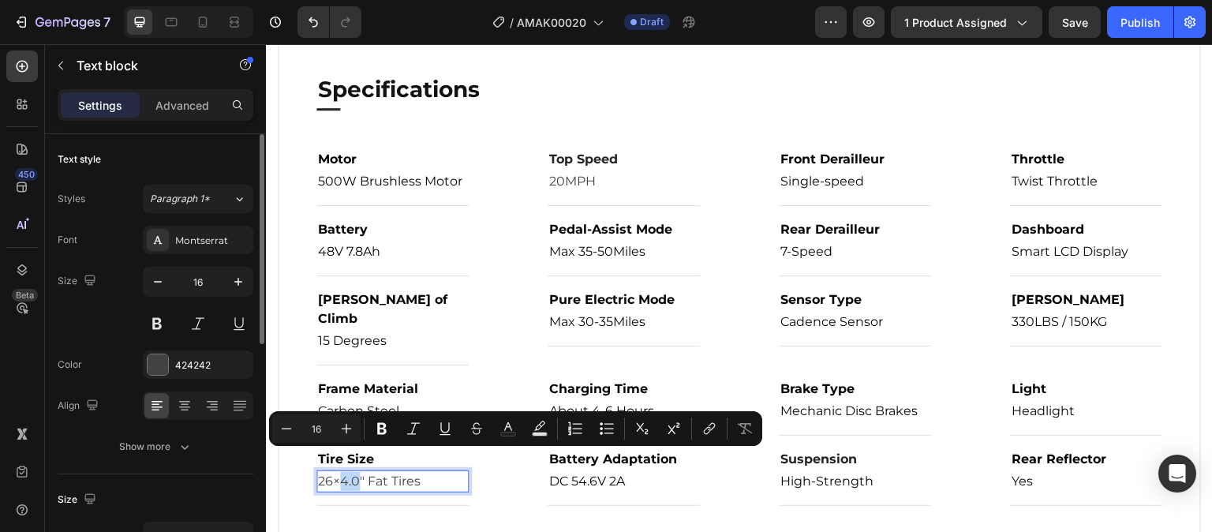
copy p "4.0"
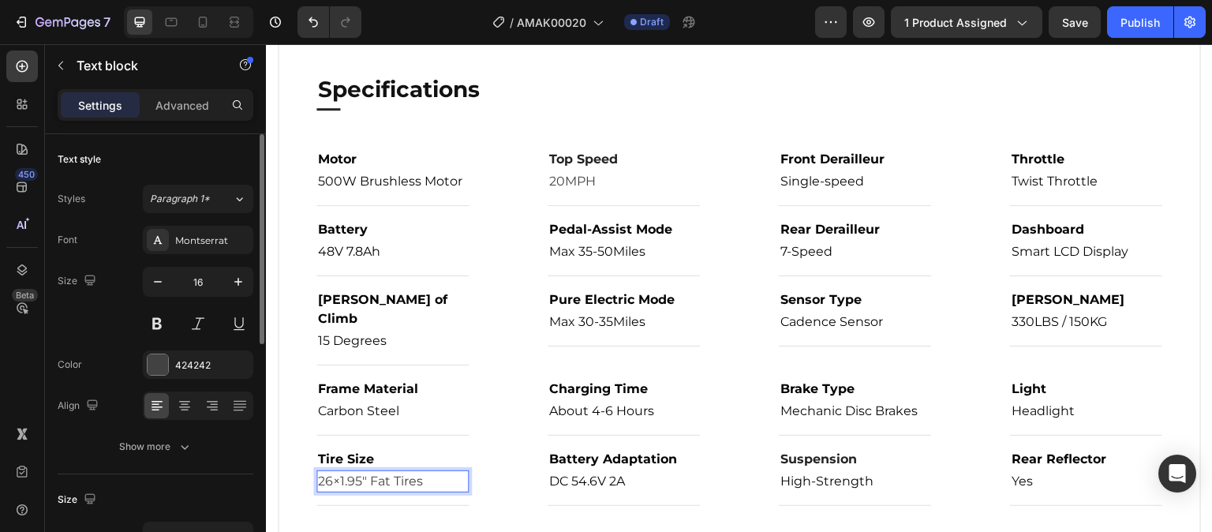
click at [334, 472] on p "26×1.95" Fat Tires" at bounding box center [392, 481] width 149 height 19
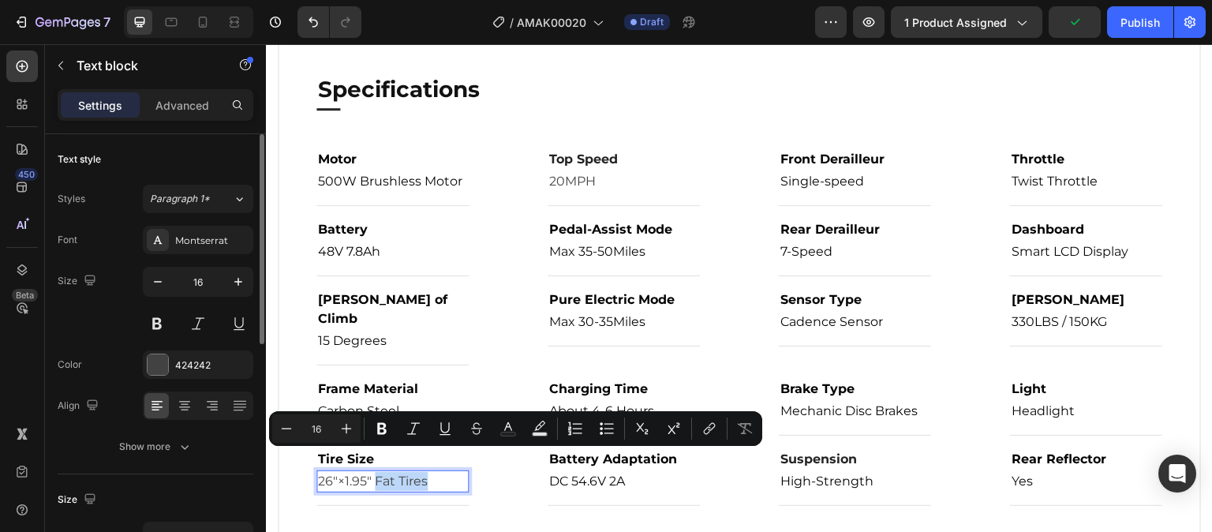
drag, startPoint x: 377, startPoint y: 464, endPoint x: 426, endPoint y: 462, distance: 49.0
click at [426, 472] on p "26"×1.95" Fat Tires" at bounding box center [392, 481] width 149 height 19
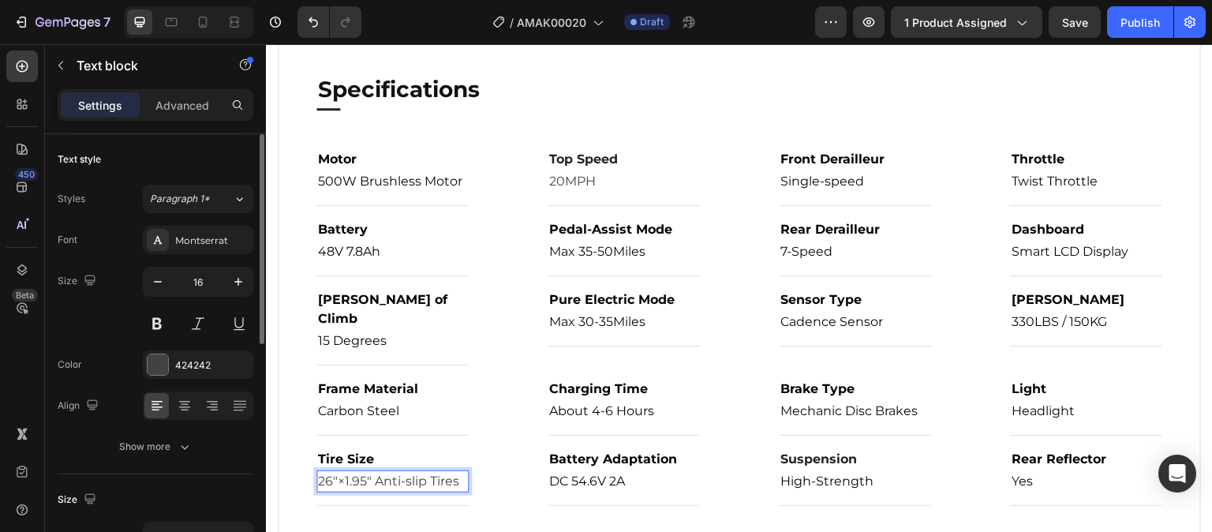
click at [412, 472] on p "26"×1.95" Anti-slip Tires" at bounding box center [392, 481] width 149 height 19
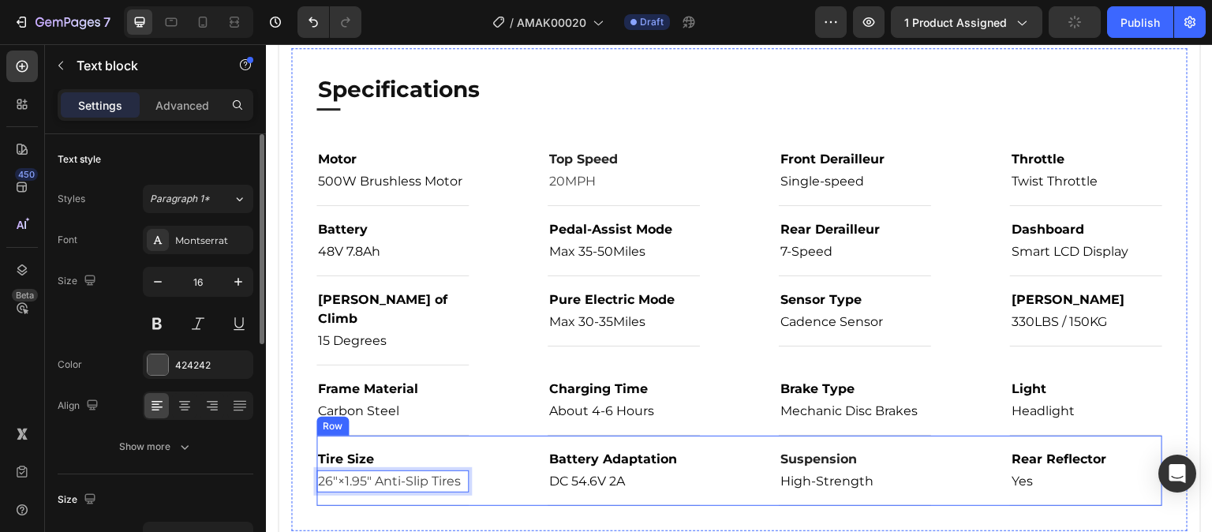
click at [488, 365] on div "Frame Material Text block Carbon Steel Text block Row Charging Time Text block …" at bounding box center [739, 400] width 846 height 70
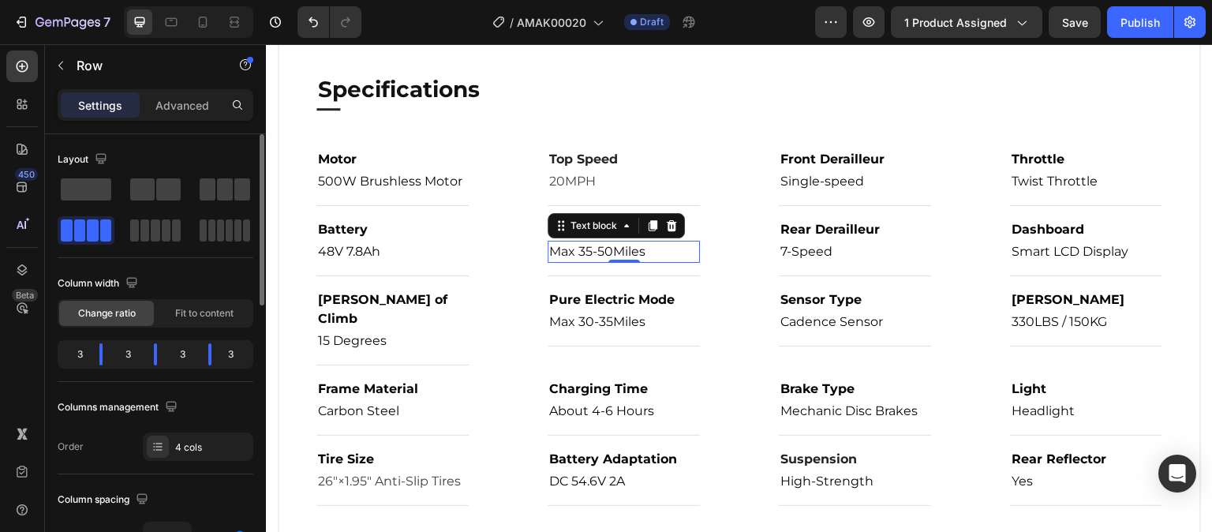
click at [588, 255] on span "Max 35-50Miles" at bounding box center [597, 251] width 96 height 15
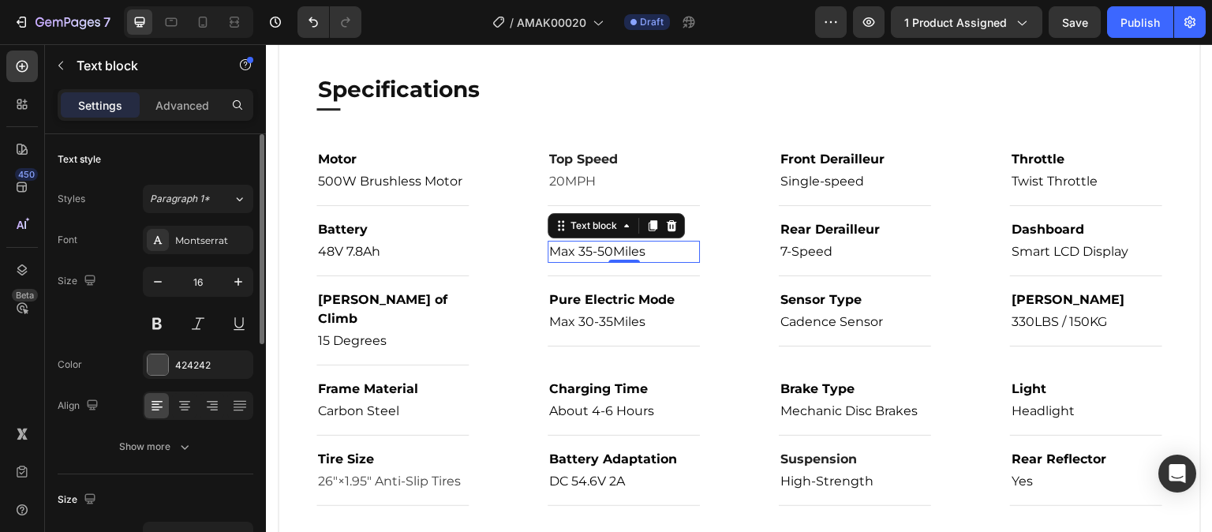
click at [588, 254] on span "Max 35-50Miles" at bounding box center [597, 251] width 96 height 15
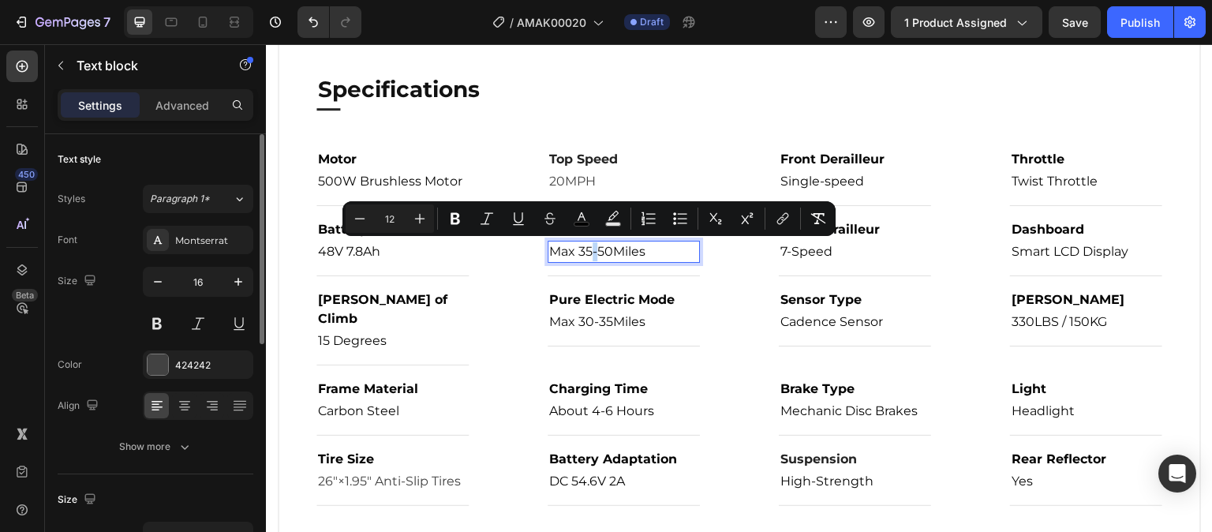
click at [583, 254] on span "Max 35-50Miles" at bounding box center [597, 251] width 96 height 15
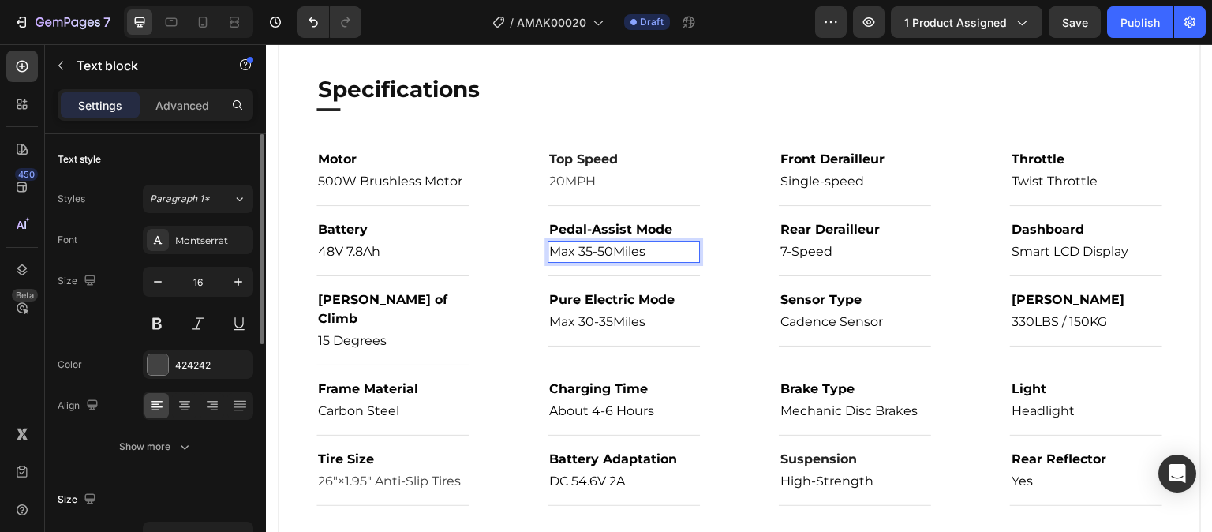
click at [579, 256] on span "Max 35-50Miles" at bounding box center [597, 251] width 96 height 15
click at [583, 327] on span "Max 30-35Miles" at bounding box center [597, 321] width 96 height 15
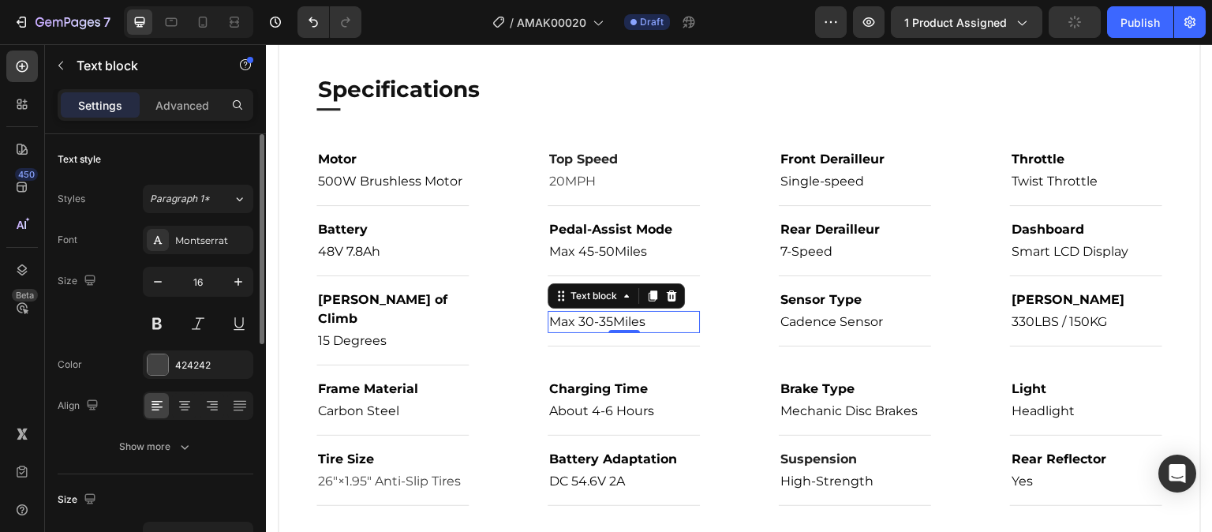
click at [586, 324] on span "Max 30-35Miles" at bounding box center [597, 321] width 96 height 15
click at [603, 324] on span "Max 22-35Miles" at bounding box center [596, 321] width 95 height 15
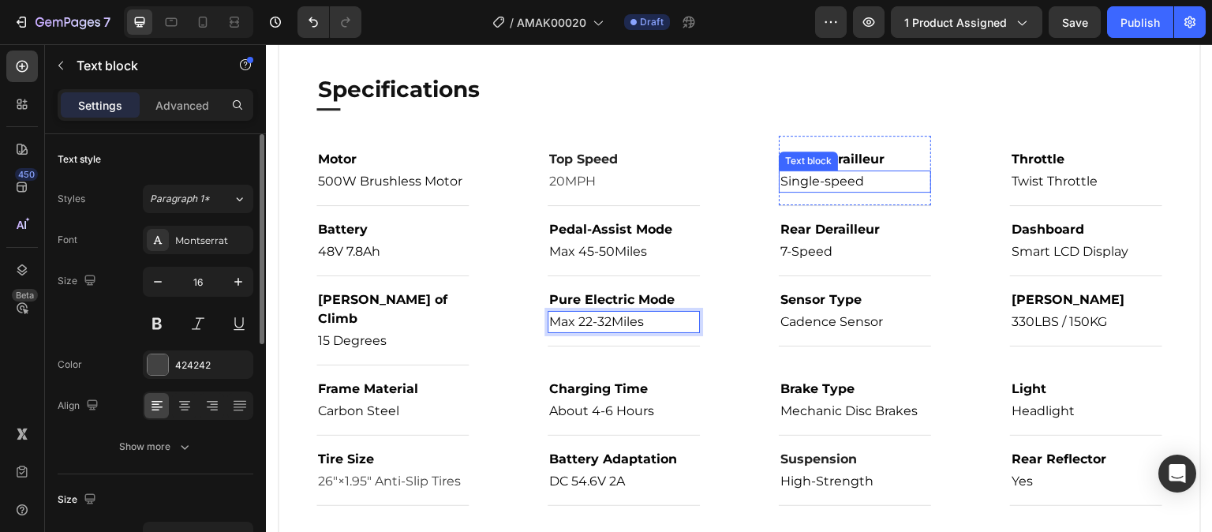
click at [803, 184] on span "Single-speed" at bounding box center [822, 181] width 84 height 15
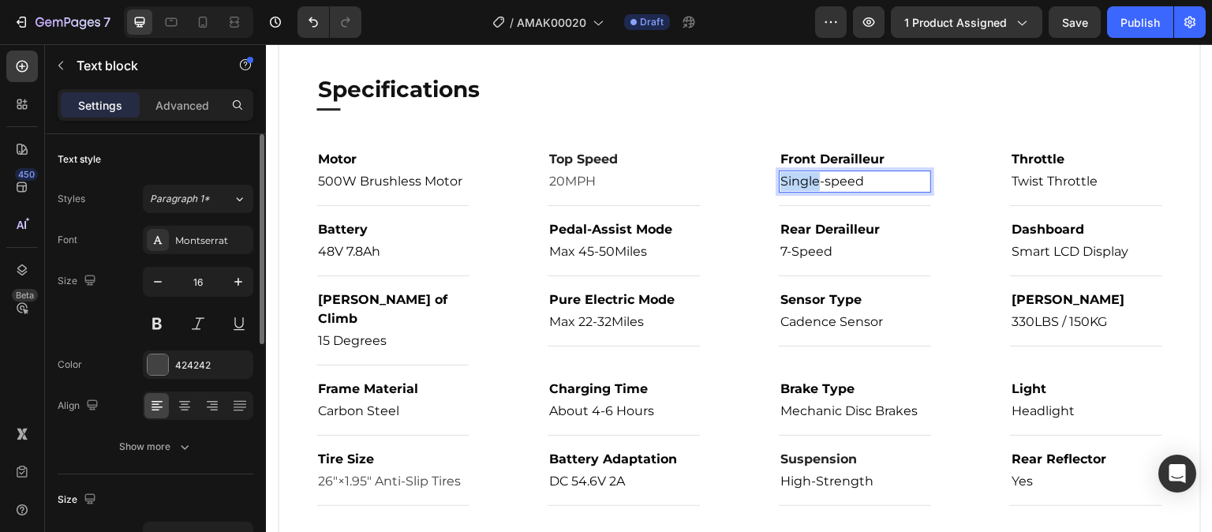
click at [803, 184] on span "Single-speed" at bounding box center [822, 181] width 84 height 15
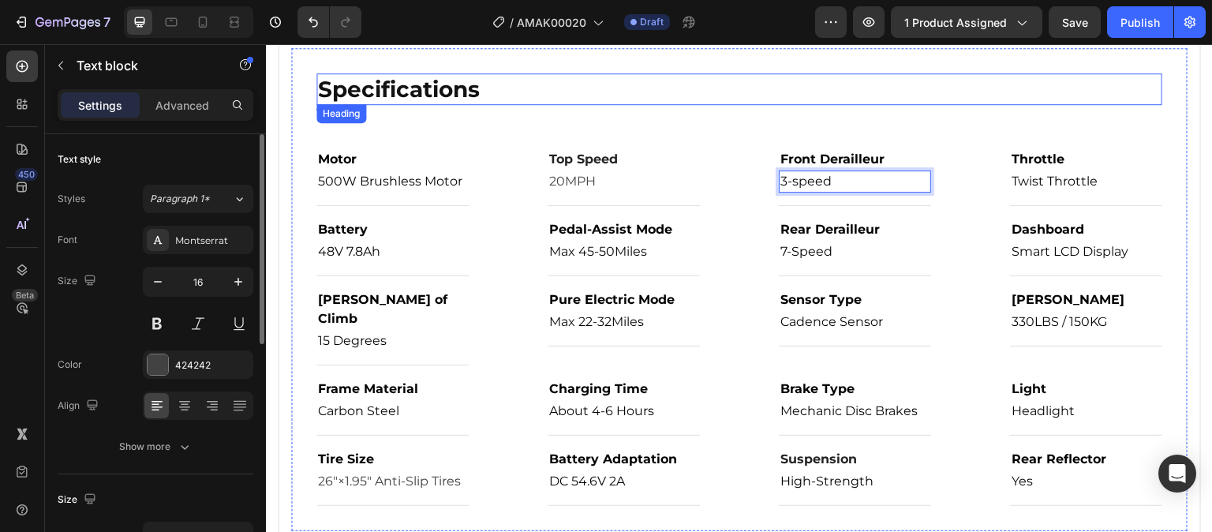
click at [947, 94] on h2 "Specifications" at bounding box center [739, 89] width 846 height 32
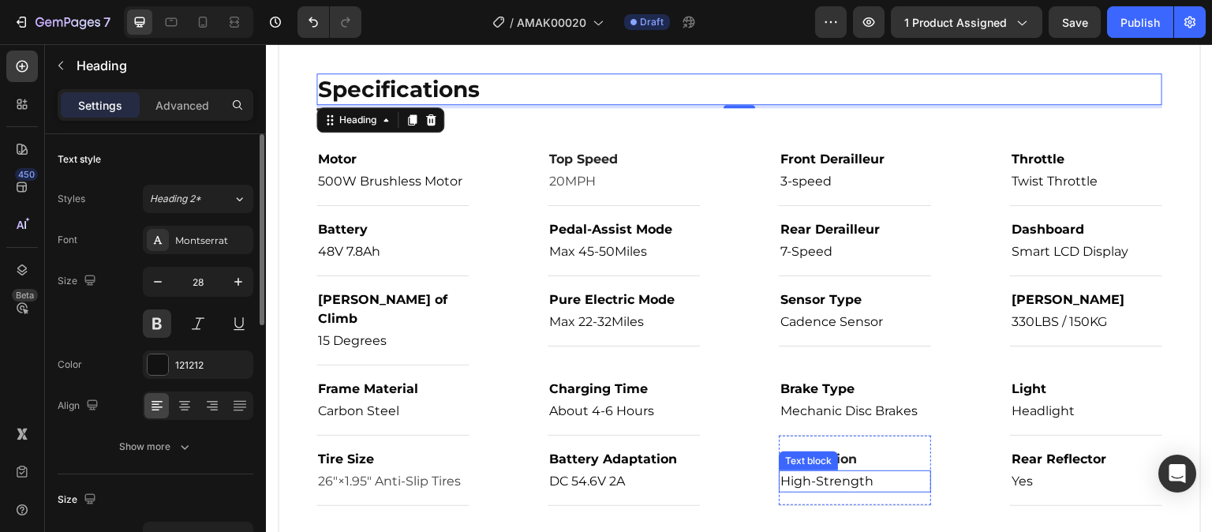
click at [800, 473] on span "High-Strength" at bounding box center [826, 480] width 93 height 15
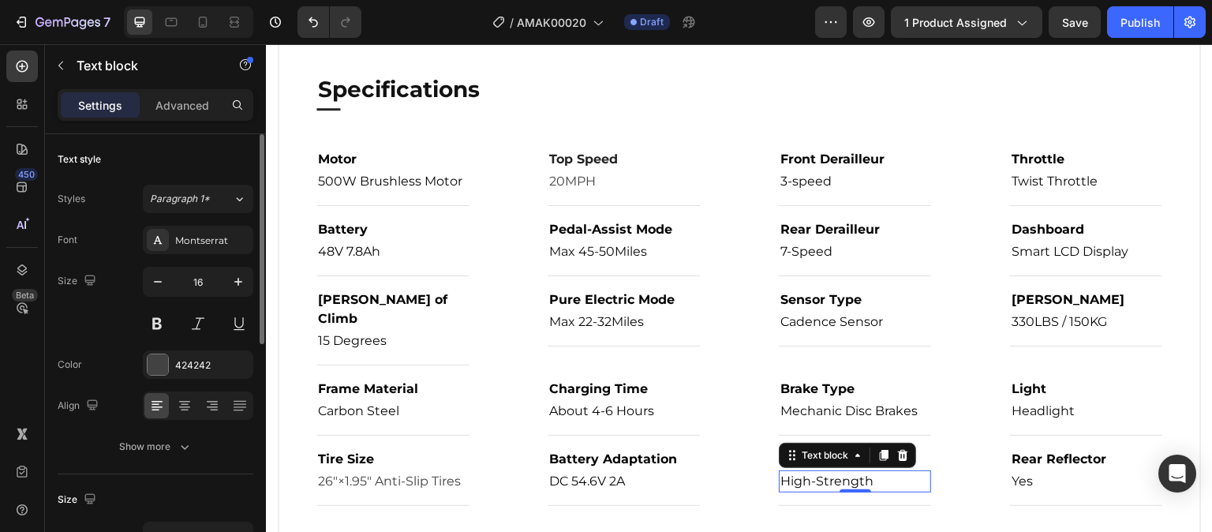
click at [800, 473] on span "High-Strength" at bounding box center [826, 480] width 93 height 15
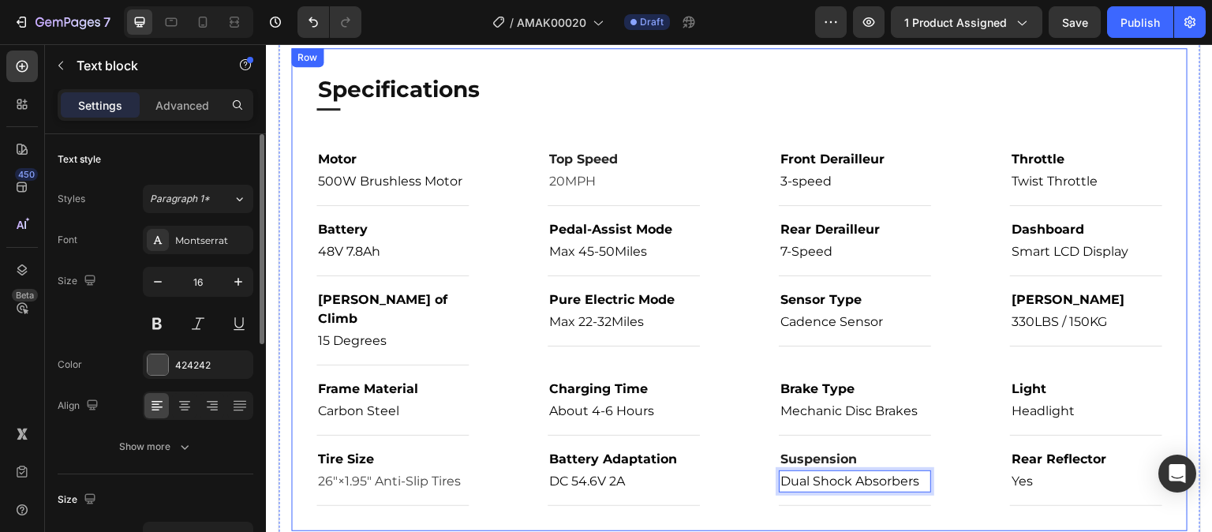
click at [836, 496] on div "Specifications Heading Title Line Motor Text block 500W Brushless Motor Text bl…" at bounding box center [739, 289] width 896 height 483
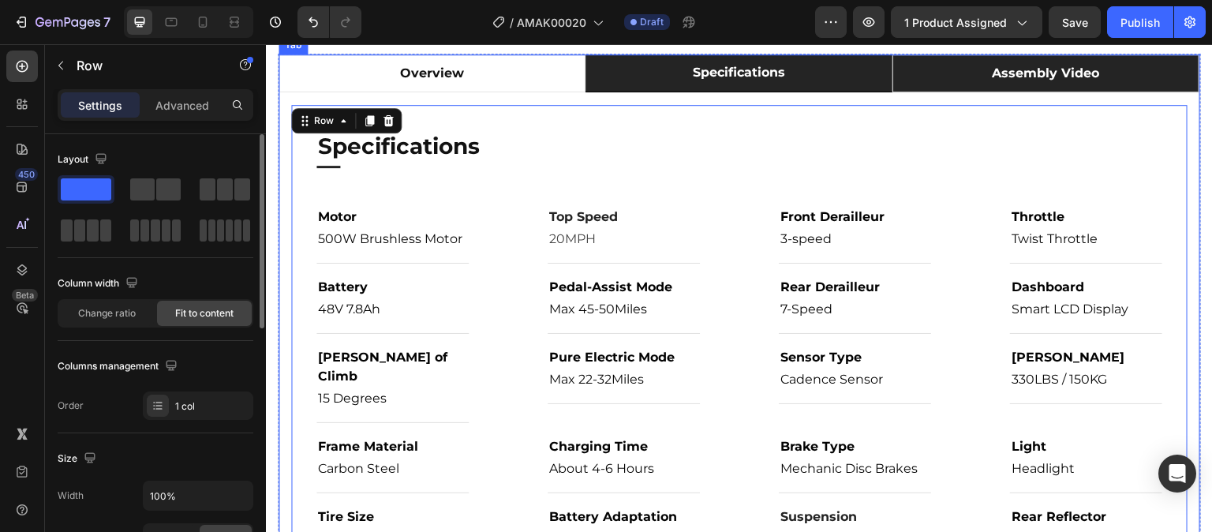
scroll to position [789, 0]
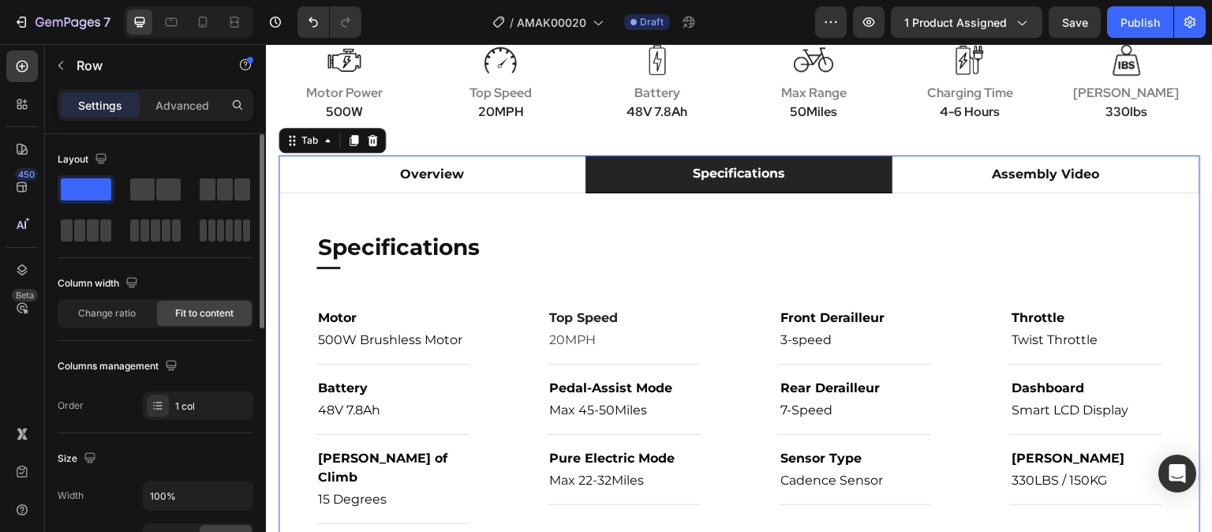
click at [848, 175] on li "specifications" at bounding box center [739, 174] width 307 height 38
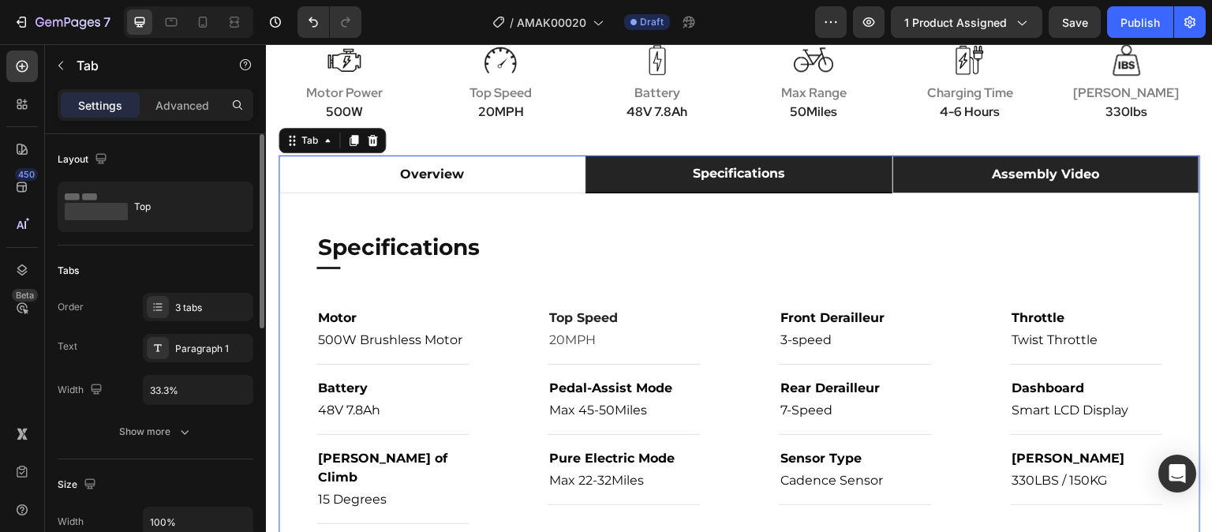
click at [945, 166] on li "assembly video" at bounding box center [1046, 174] width 307 height 38
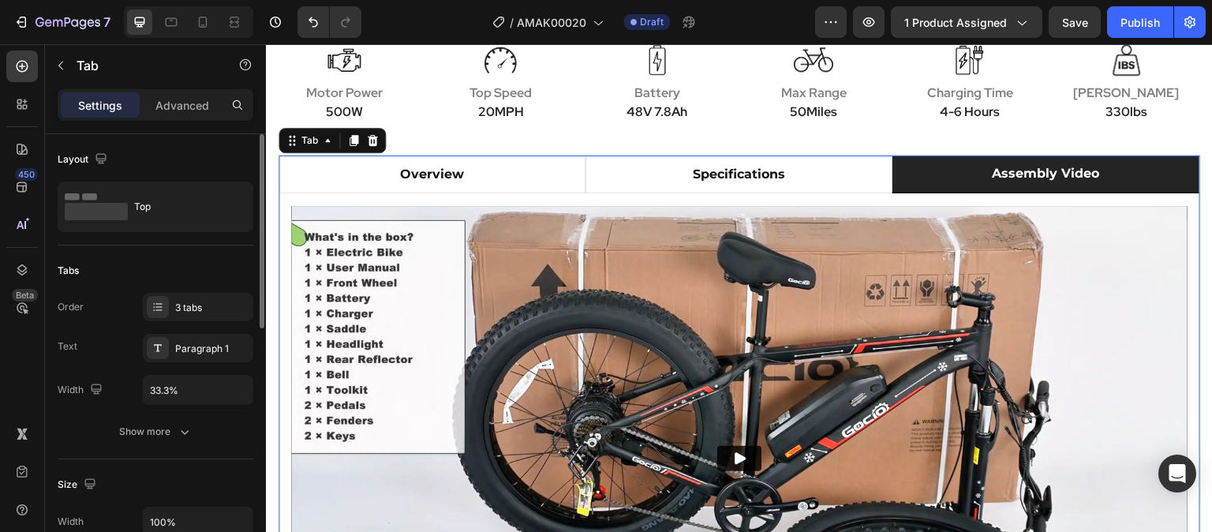
click at [1016, 167] on p "assembly video" at bounding box center [1045, 173] width 107 height 19
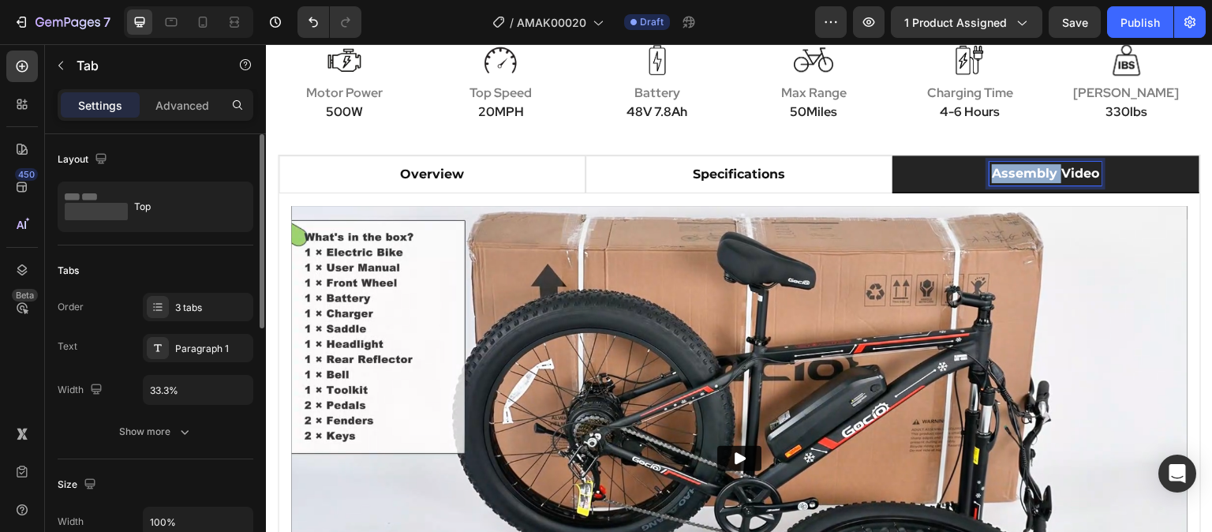
click at [1016, 167] on p "assembly video" at bounding box center [1045, 173] width 107 height 19
click at [1104, 130] on div "Wooken G-21 Fat Tire Mountain Electric Bike Heading Start your perfect ebike ad…" at bounding box center [739, 25] width 947 height 259
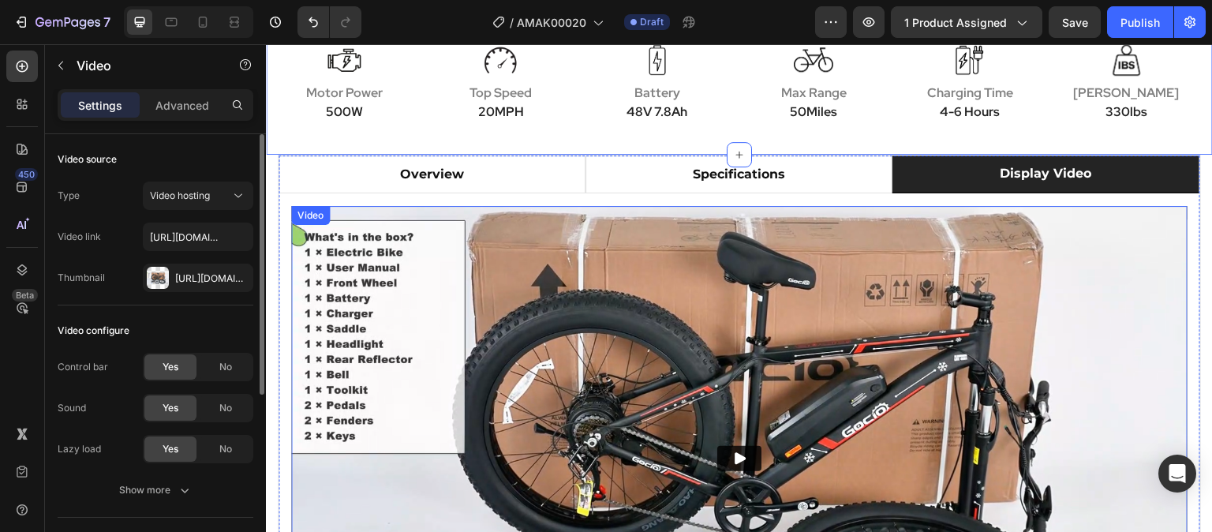
click at [791, 390] on img at bounding box center [739, 458] width 896 height 504
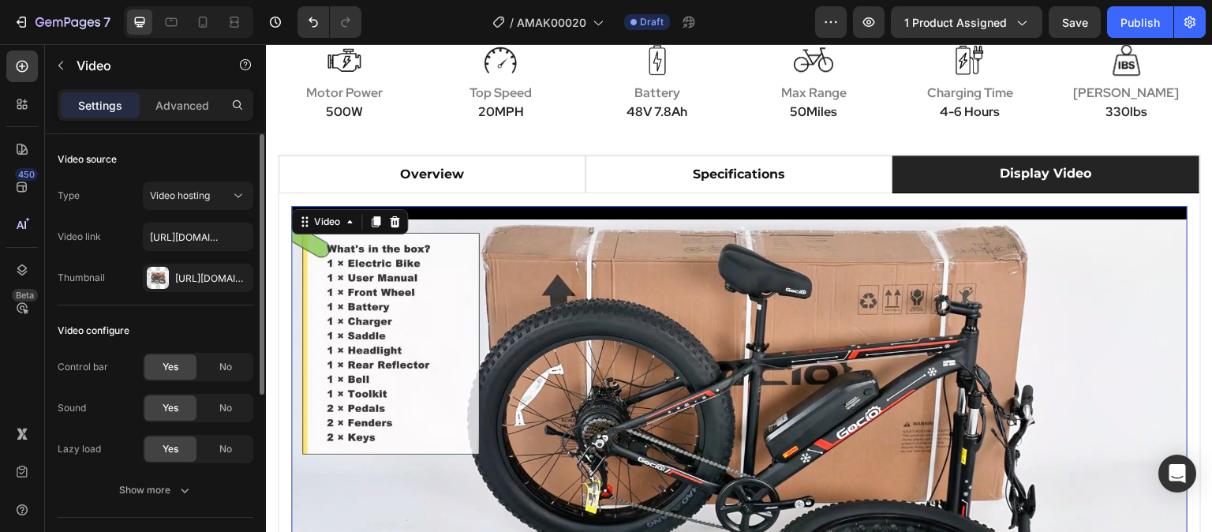
click at [915, 291] on video at bounding box center [739, 458] width 896 height 504
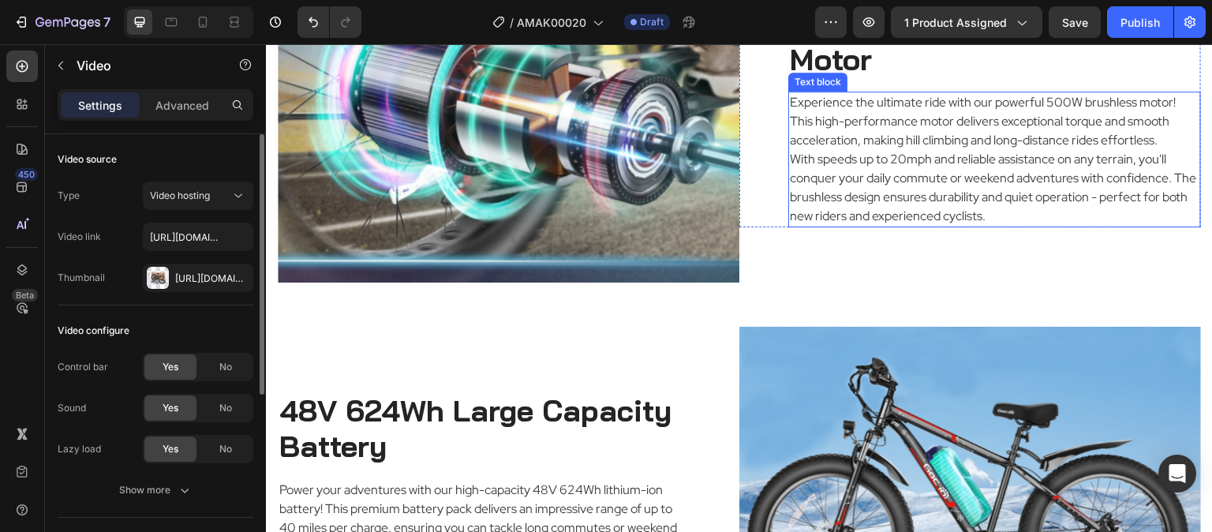
scroll to position [1815, 0]
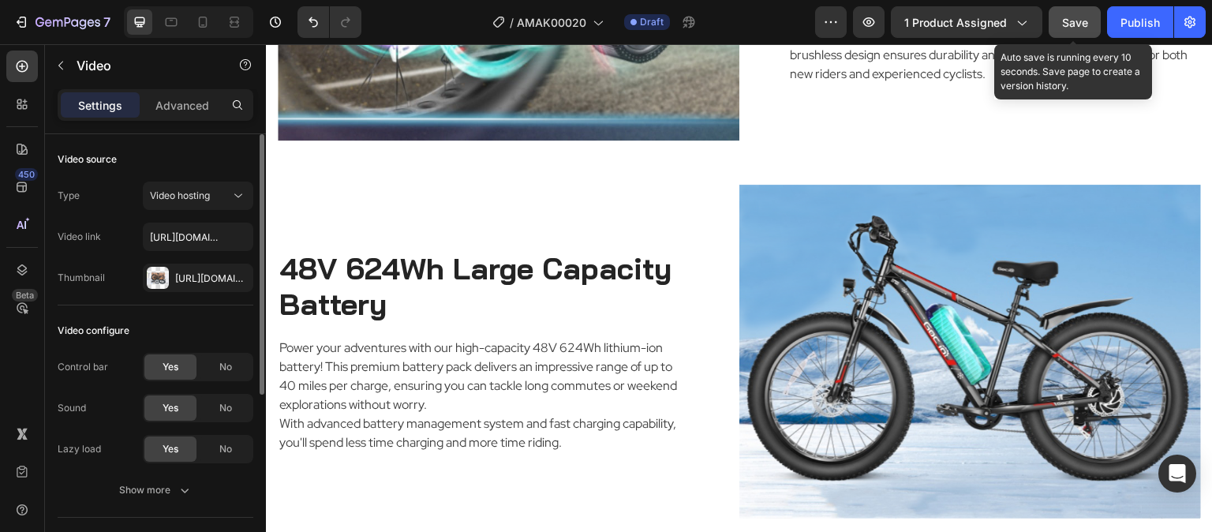
click at [1086, 23] on span "Save" at bounding box center [1075, 22] width 26 height 13
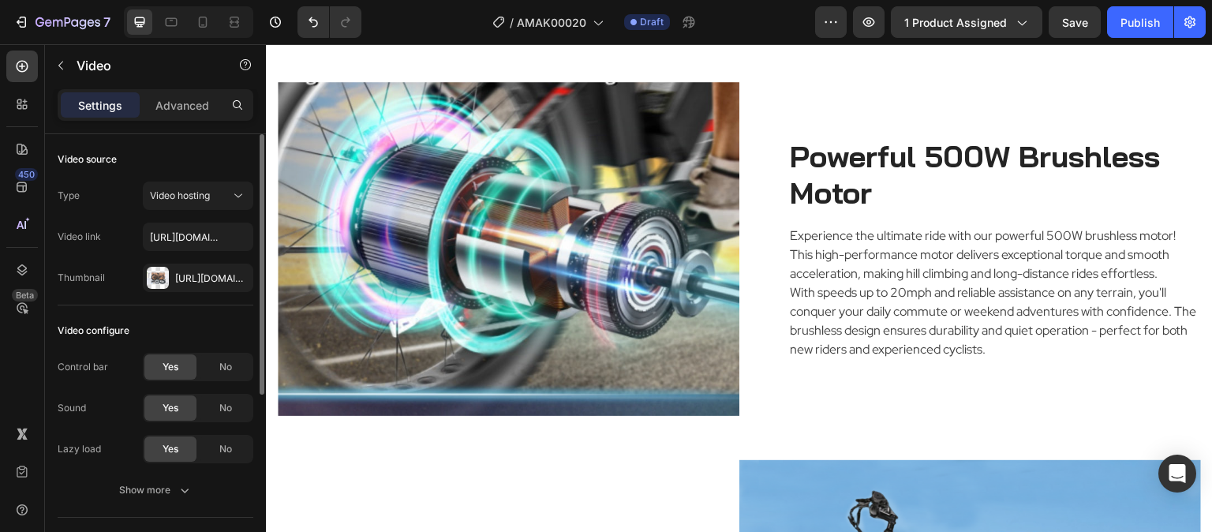
scroll to position [947, 0]
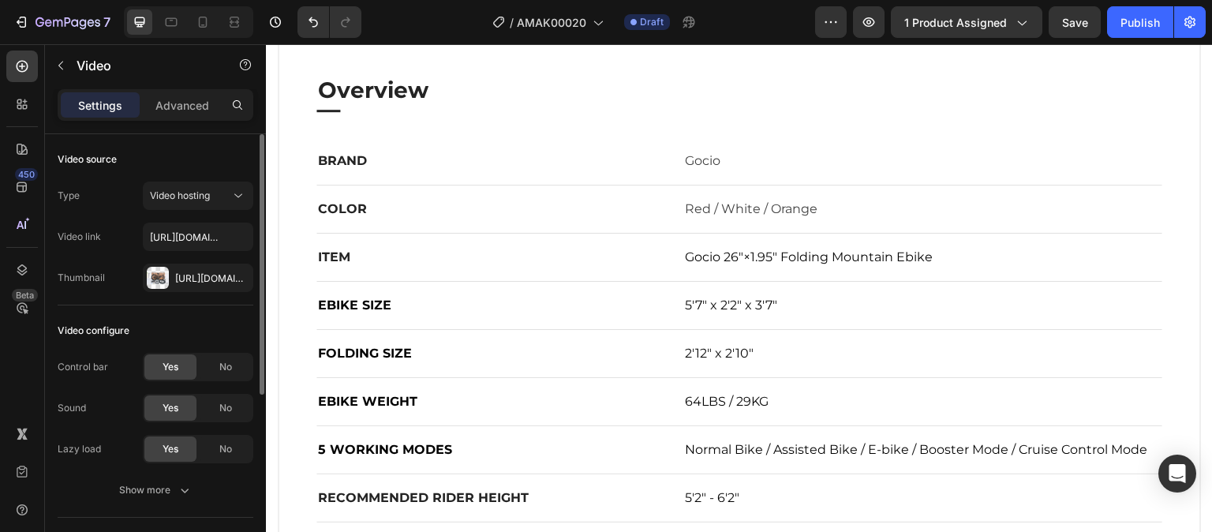
click at [1101, 36] on li "display video" at bounding box center [1046, 17] width 307 height 38
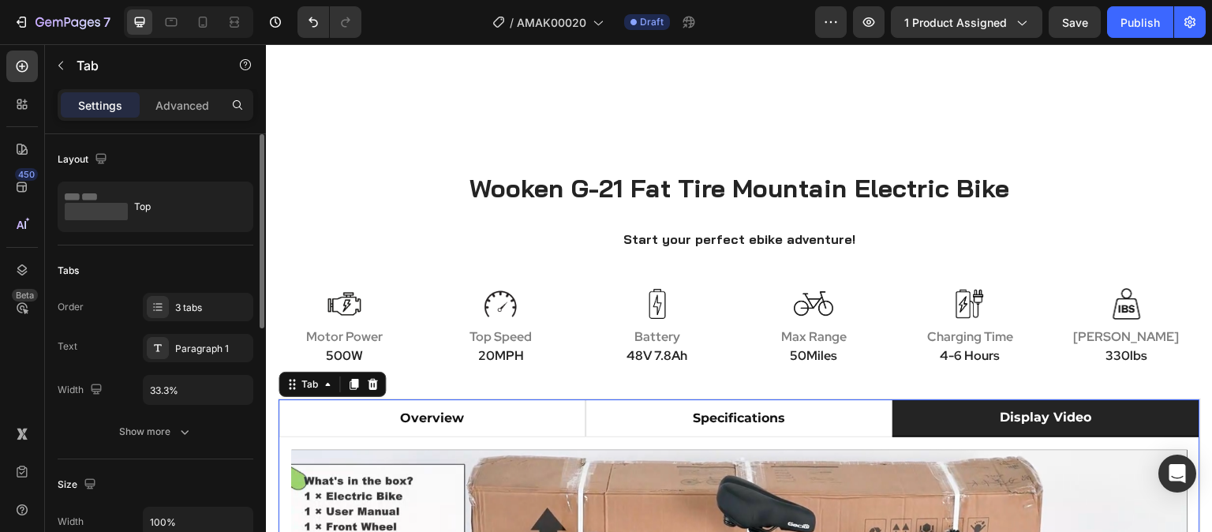
scroll to position [710, 0]
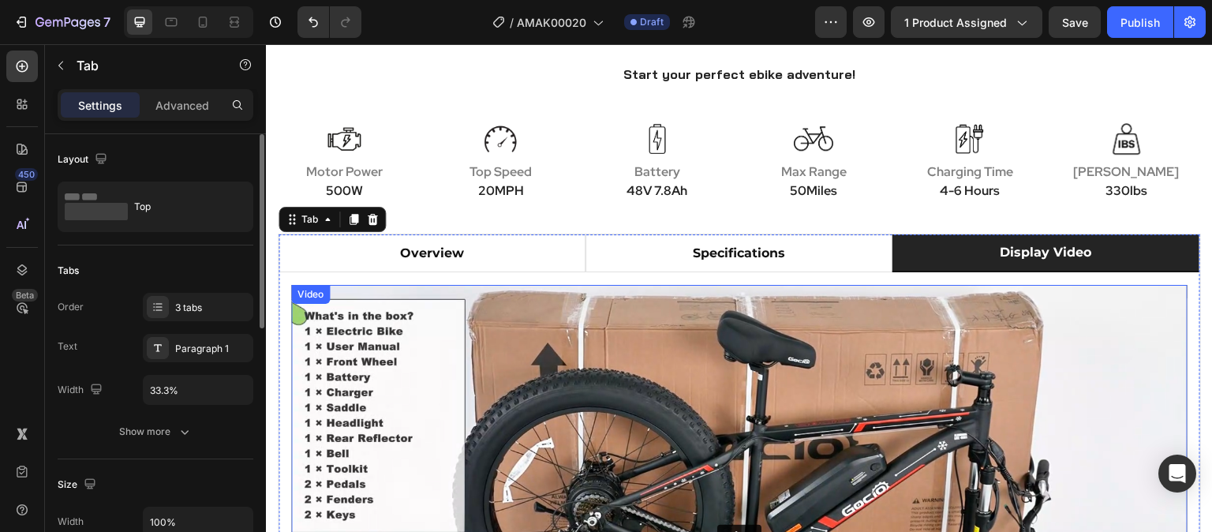
click at [1095, 429] on img at bounding box center [739, 537] width 896 height 504
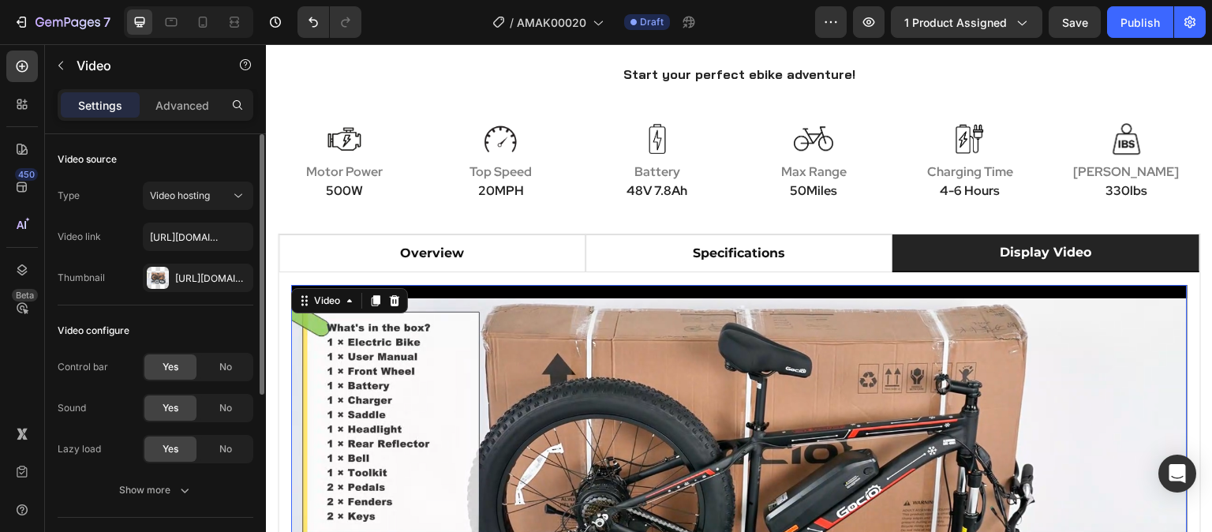
scroll to position [79, 0]
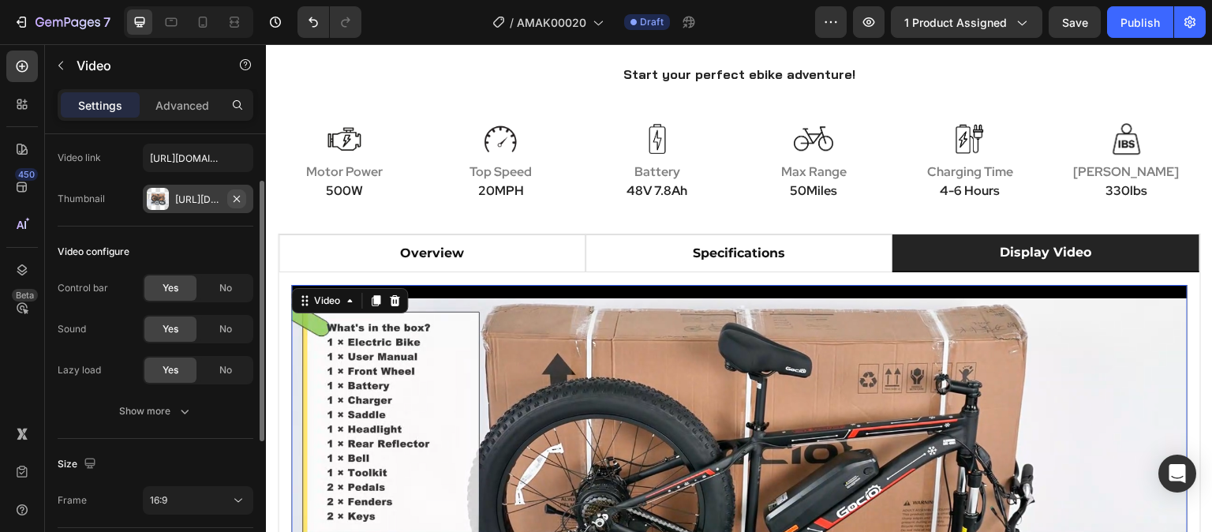
click at [234, 195] on icon "button" at bounding box center [236, 199] width 13 height 13
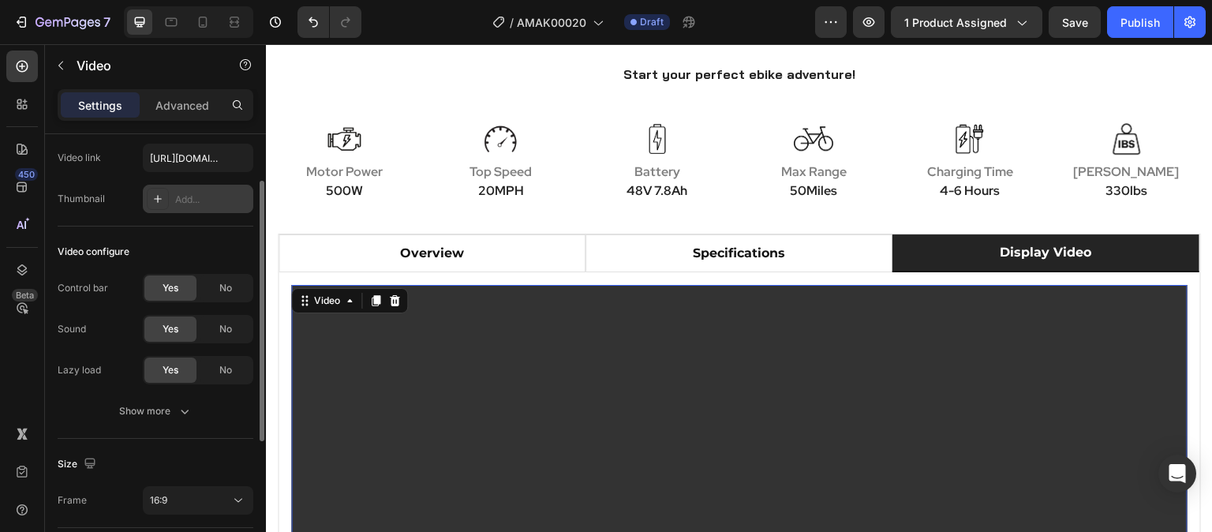
click at [206, 199] on div "Add..." at bounding box center [212, 200] width 74 height 14
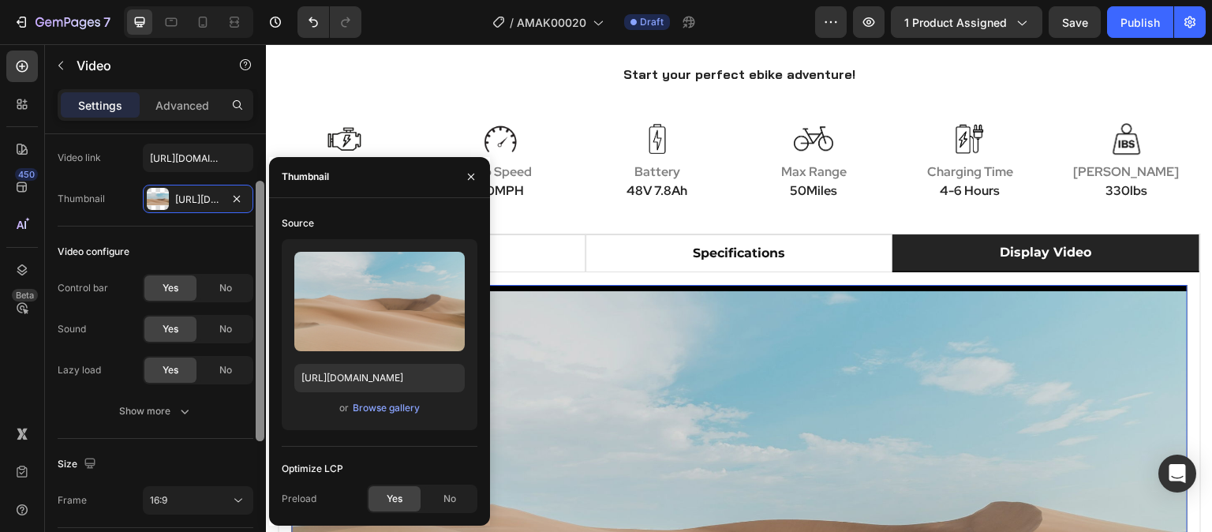
drag, startPoint x: 241, startPoint y: 197, endPoint x: 265, endPoint y: 224, distance: 36.3
click at [240, 196] on icon "button" at bounding box center [236, 199] width 13 height 13
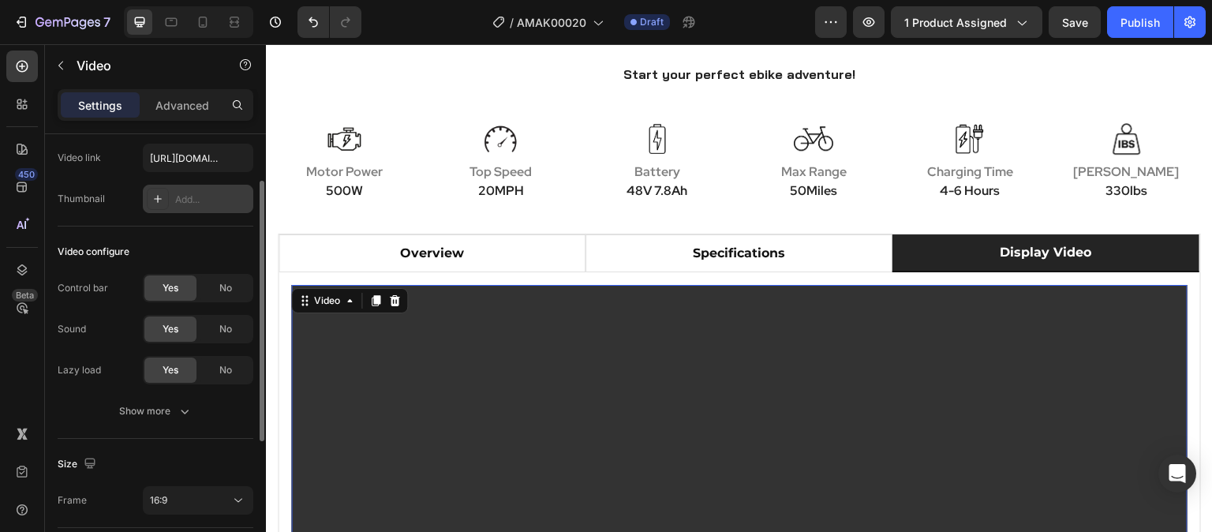
click at [158, 198] on icon at bounding box center [158, 199] width 8 height 8
type input "[URL][DOMAIN_NAME]"
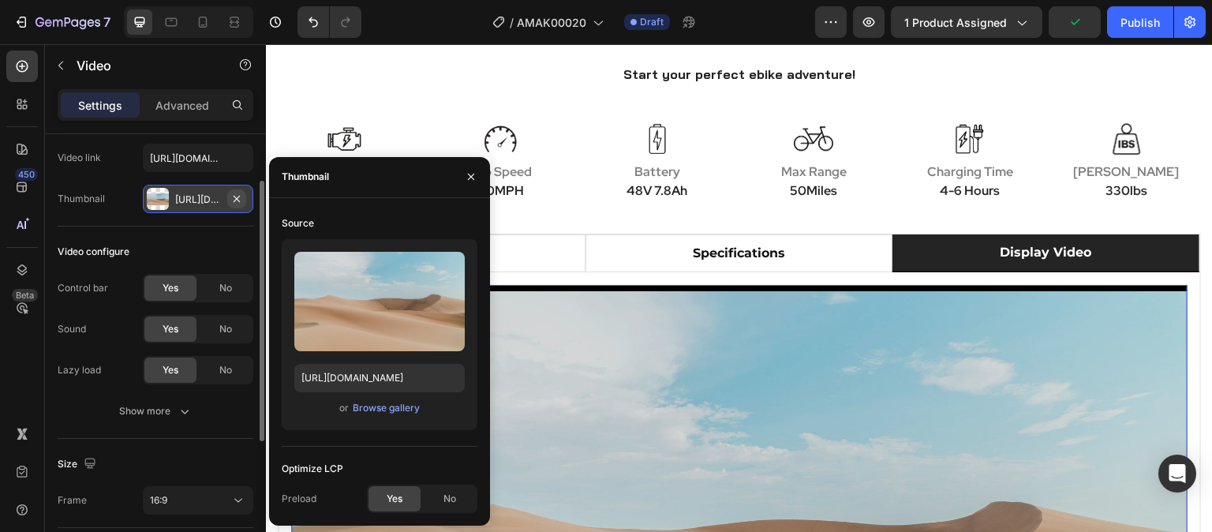
click at [234, 196] on icon "button" at bounding box center [236, 199] width 13 height 13
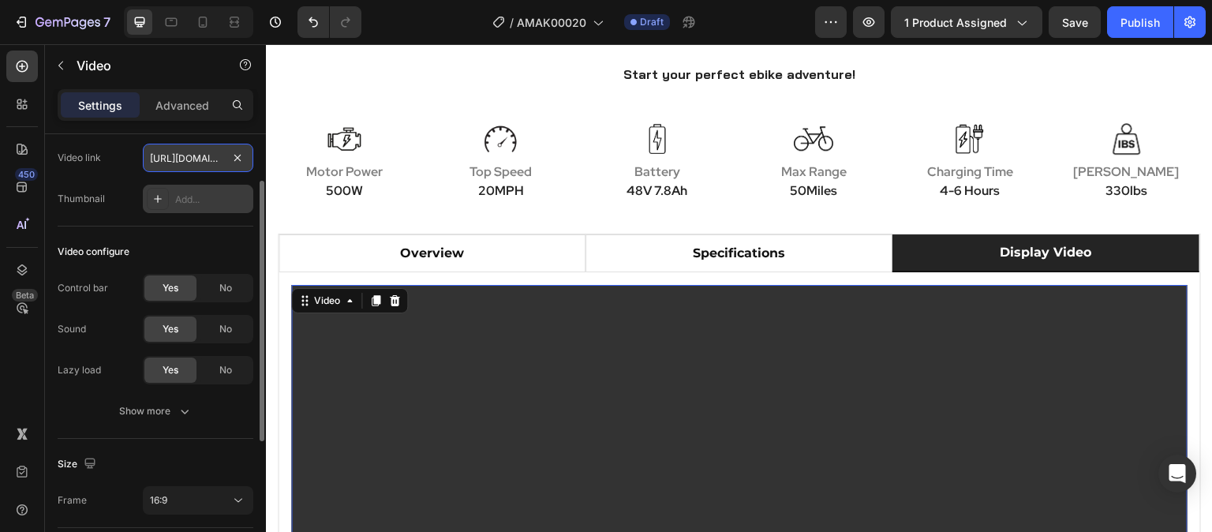
click at [189, 148] on input "[URL][DOMAIN_NAME]" at bounding box center [198, 158] width 110 height 28
paste input "[URL][DOMAIN_NAME]"
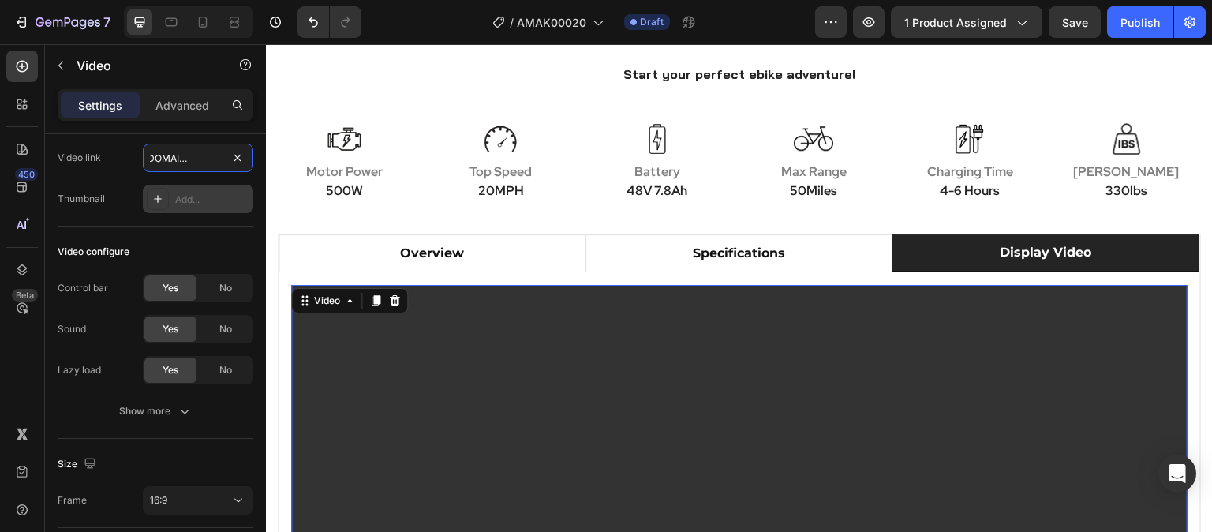
type input "[URL][DOMAIN_NAME]"
click at [208, 193] on div "Add..." at bounding box center [212, 200] width 74 height 14
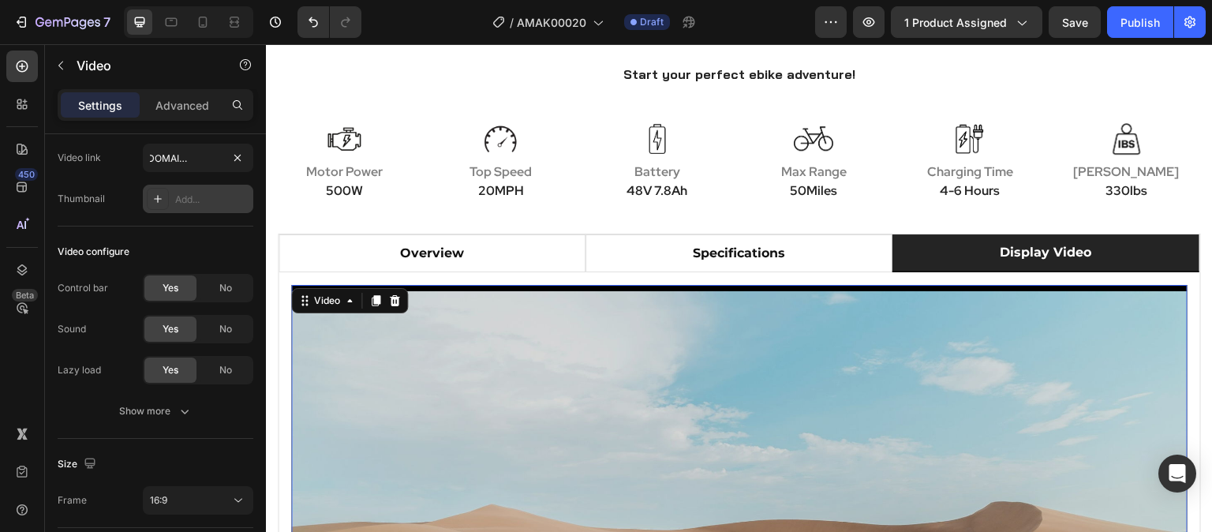
scroll to position [0, 0]
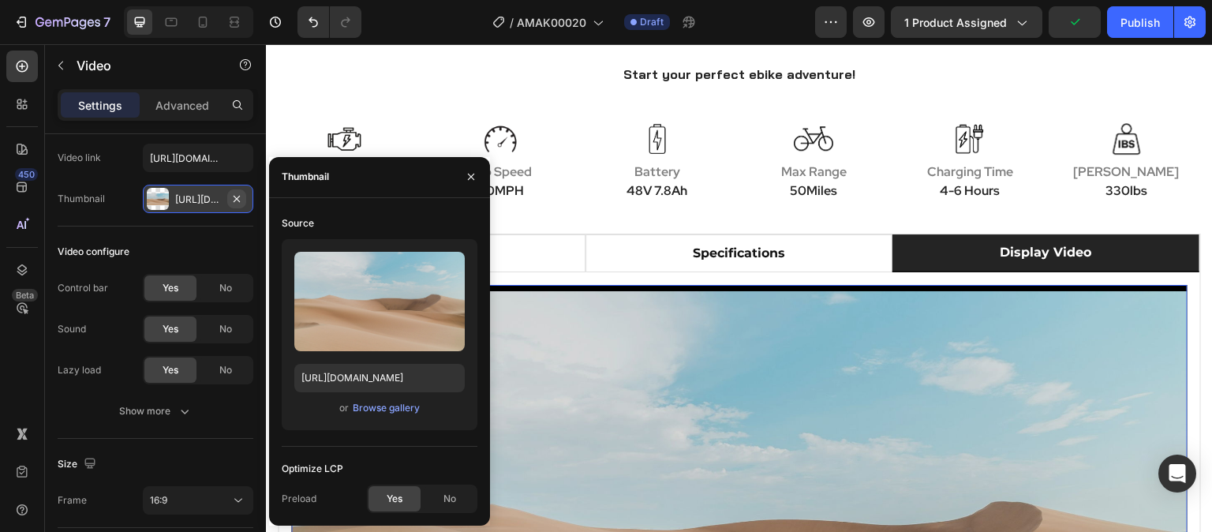
click at [243, 200] on icon "button" at bounding box center [236, 199] width 13 height 13
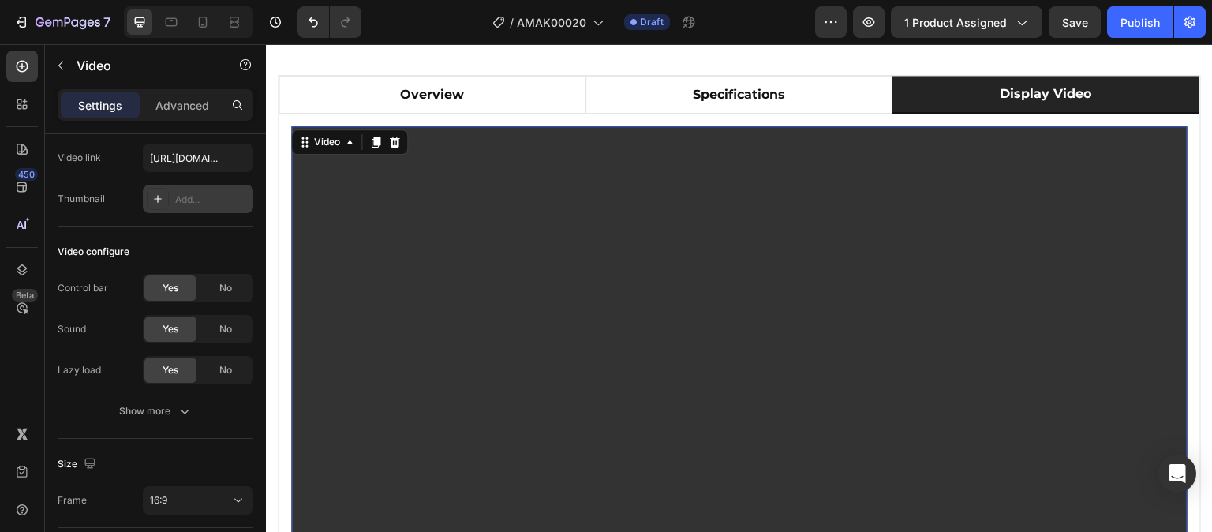
scroll to position [1026, 0]
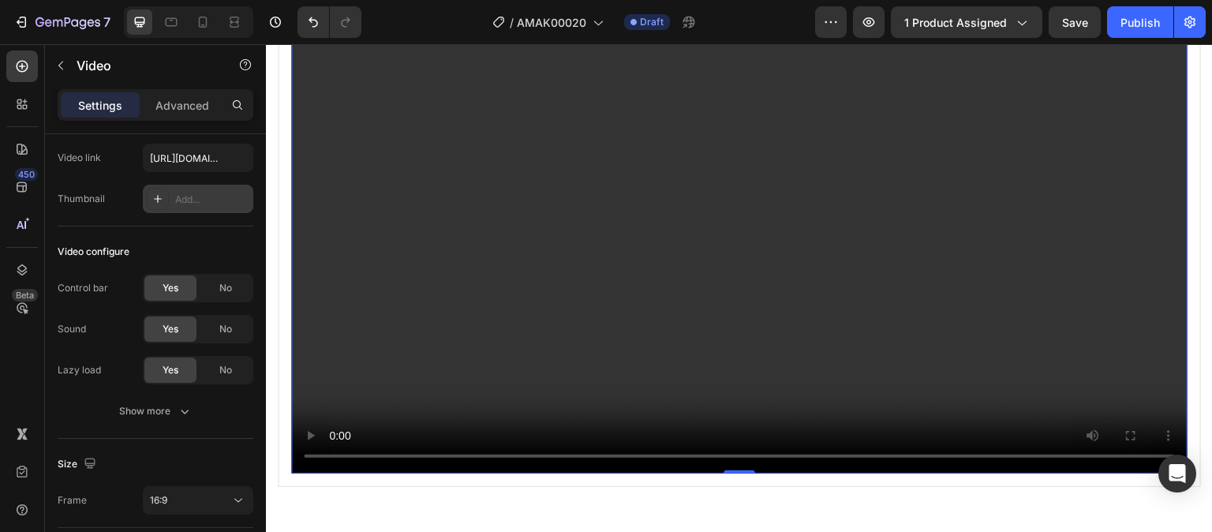
click at [653, 313] on video at bounding box center [739, 221] width 896 height 504
click at [155, 198] on icon at bounding box center [158, 199] width 8 height 8
type input "[URL][DOMAIN_NAME]"
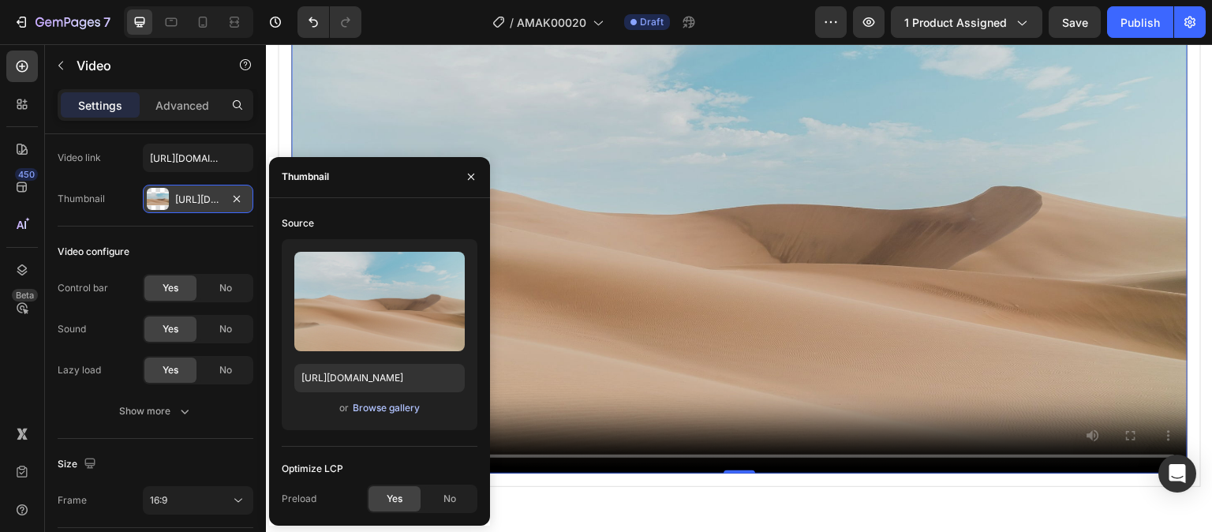
click at [376, 407] on div "Browse gallery" at bounding box center [386, 408] width 67 height 14
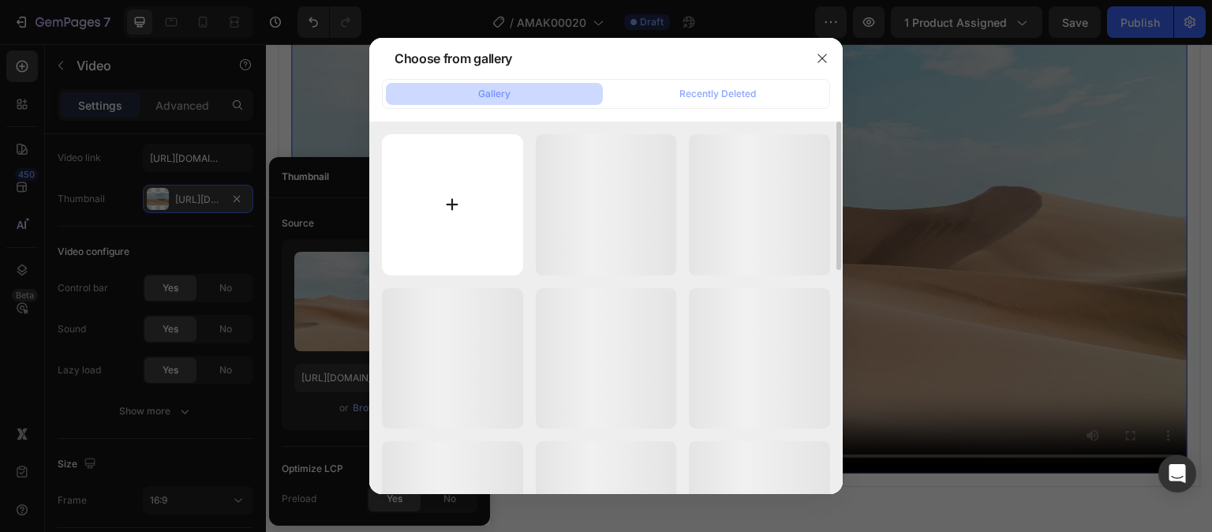
click at [452, 200] on input "file" at bounding box center [452, 204] width 141 height 141
type input "C:\fakepath\Gocio A-020 Ebike Display Video - Pic.jpg"
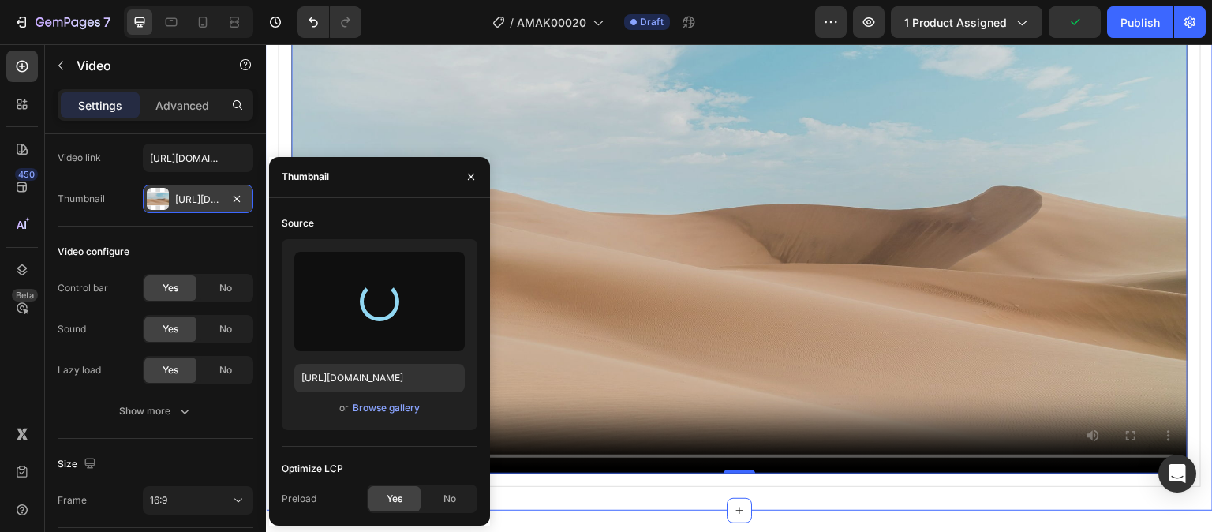
type input "[URL][DOMAIN_NAME]"
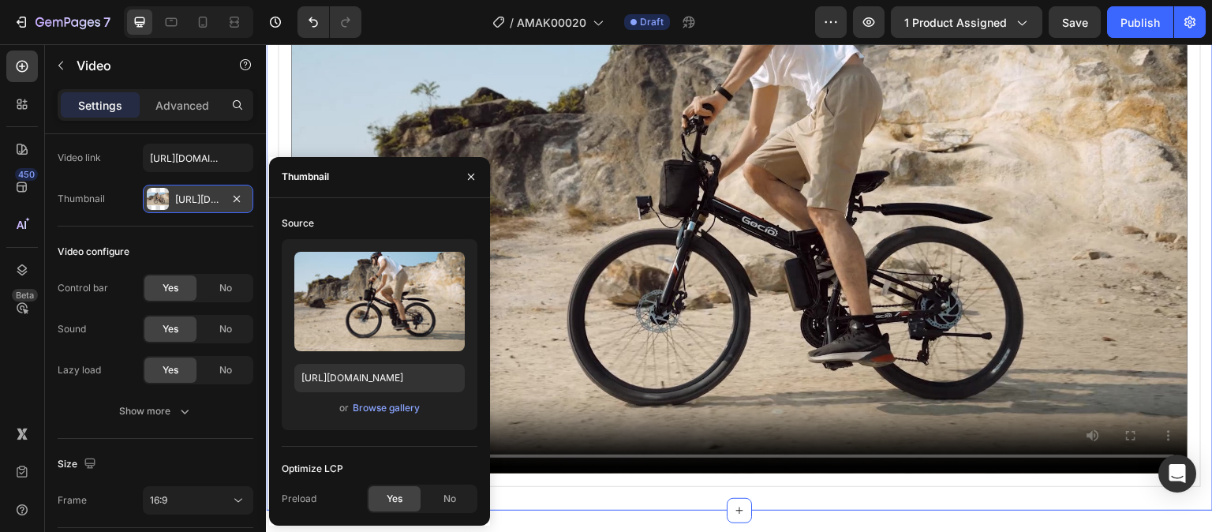
click at [1038, 495] on div "overview specifications display video Overview Heading Title Line BRAND Text bl…" at bounding box center [739, 214] width 947 height 593
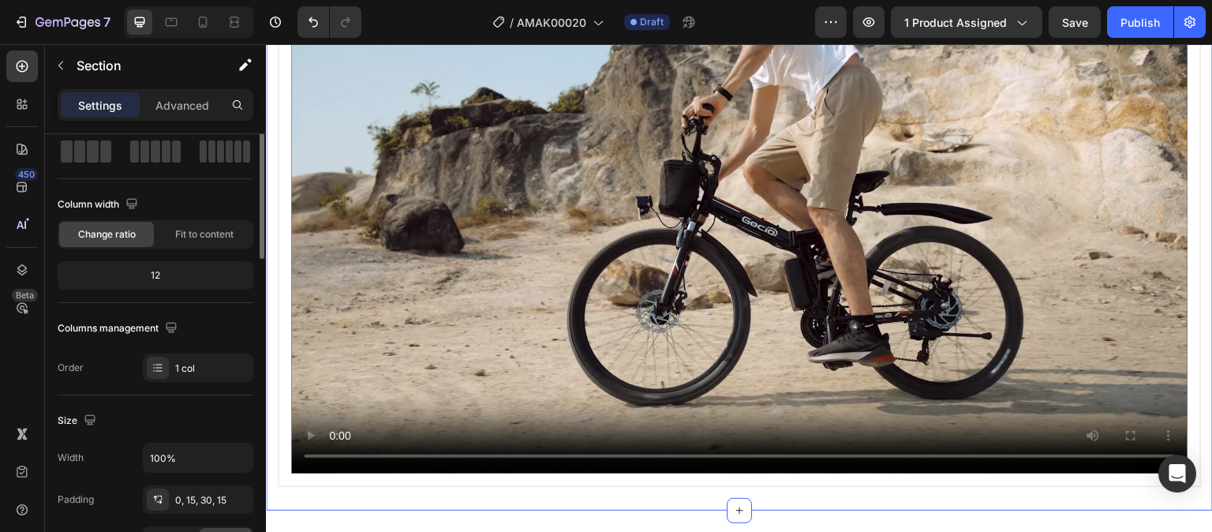
scroll to position [0, 0]
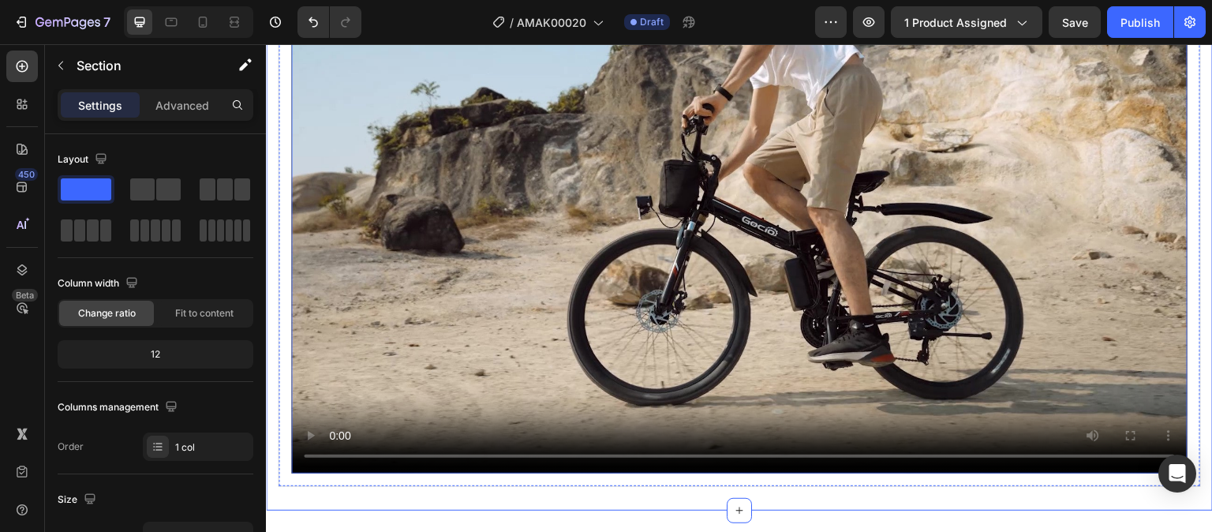
click at [735, 179] on video at bounding box center [739, 221] width 896 height 504
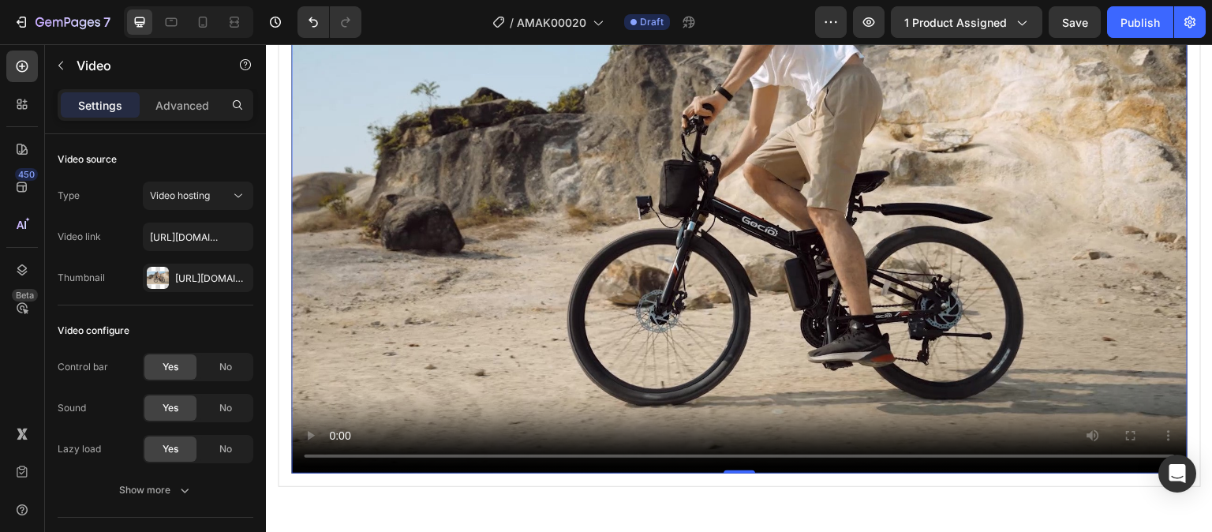
click at [832, 295] on video at bounding box center [739, 221] width 896 height 504
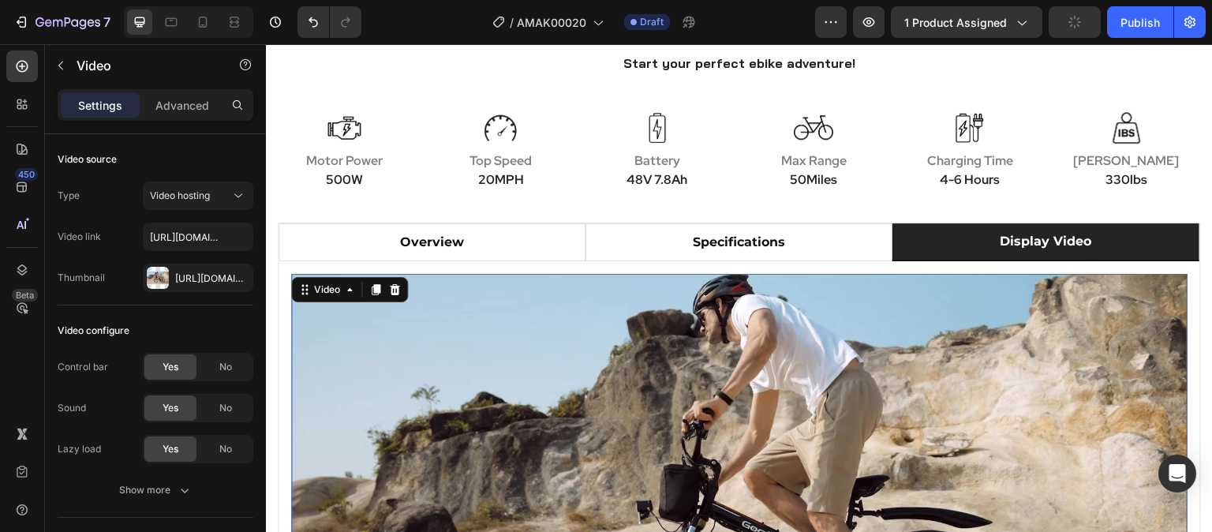
scroll to position [710, 0]
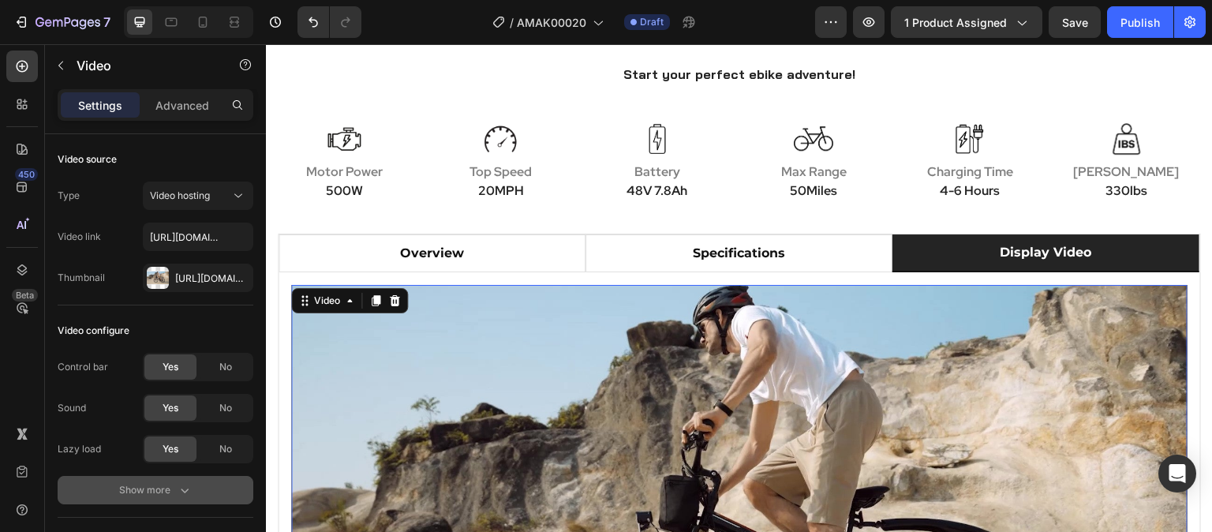
click at [152, 499] on button "Show more" at bounding box center [156, 490] width 196 height 28
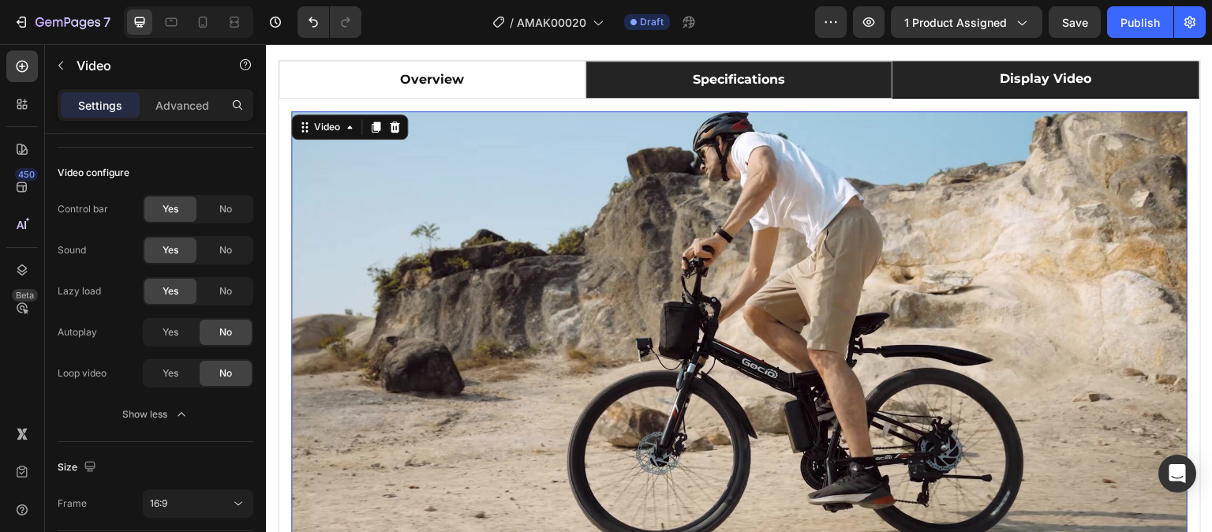
scroll to position [789, 0]
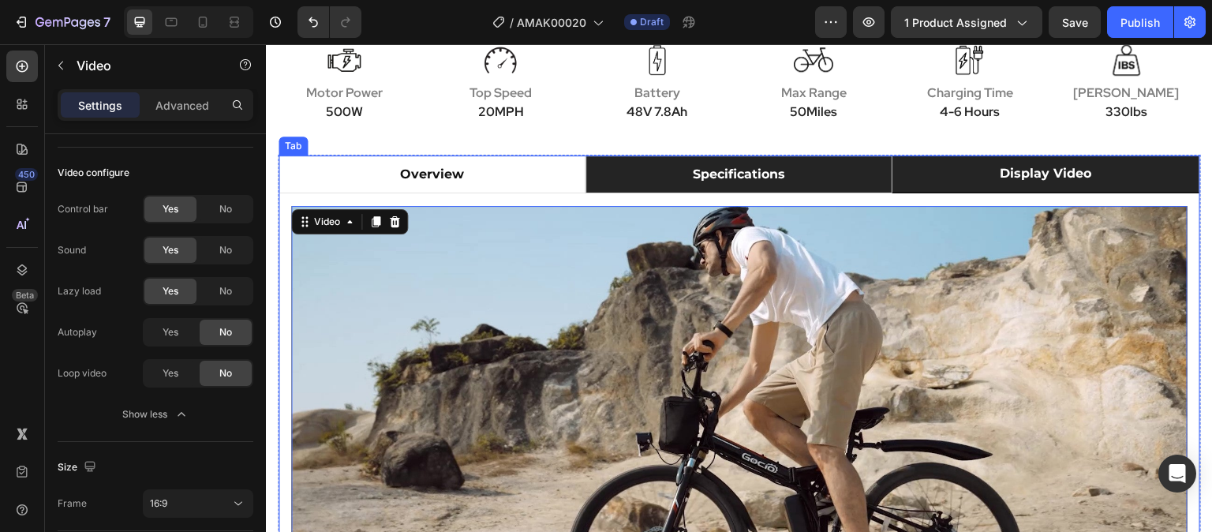
click at [810, 174] on li "specifications" at bounding box center [739, 174] width 307 height 38
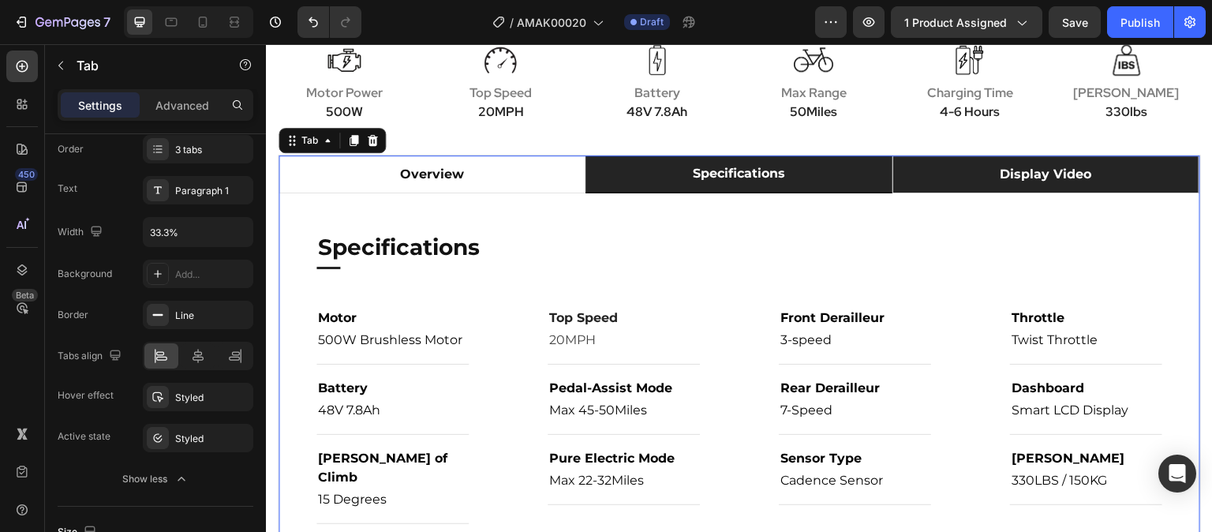
scroll to position [0, 0]
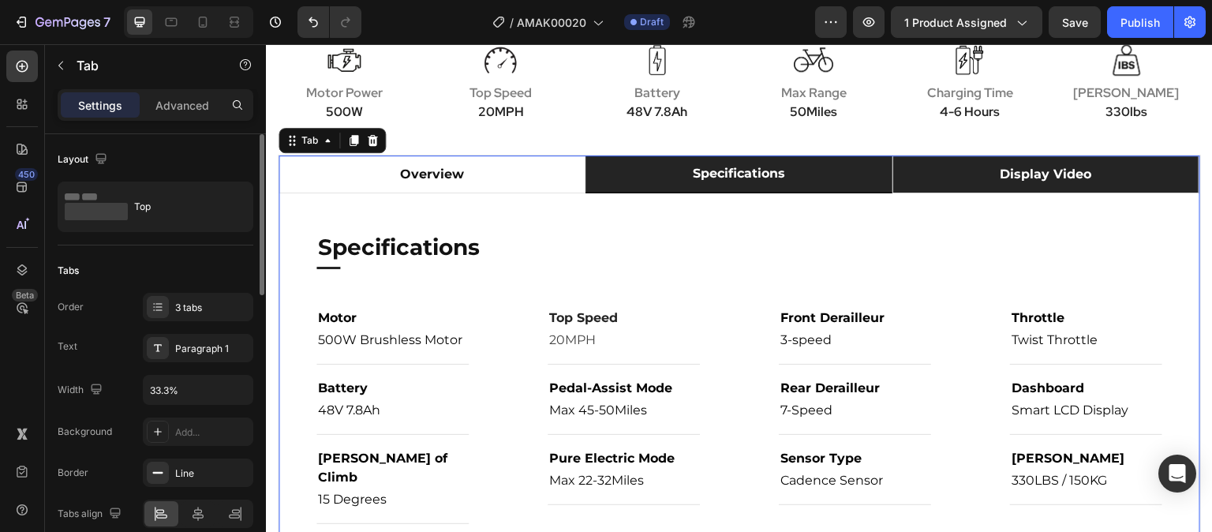
click at [926, 171] on li "display video" at bounding box center [1046, 174] width 307 height 38
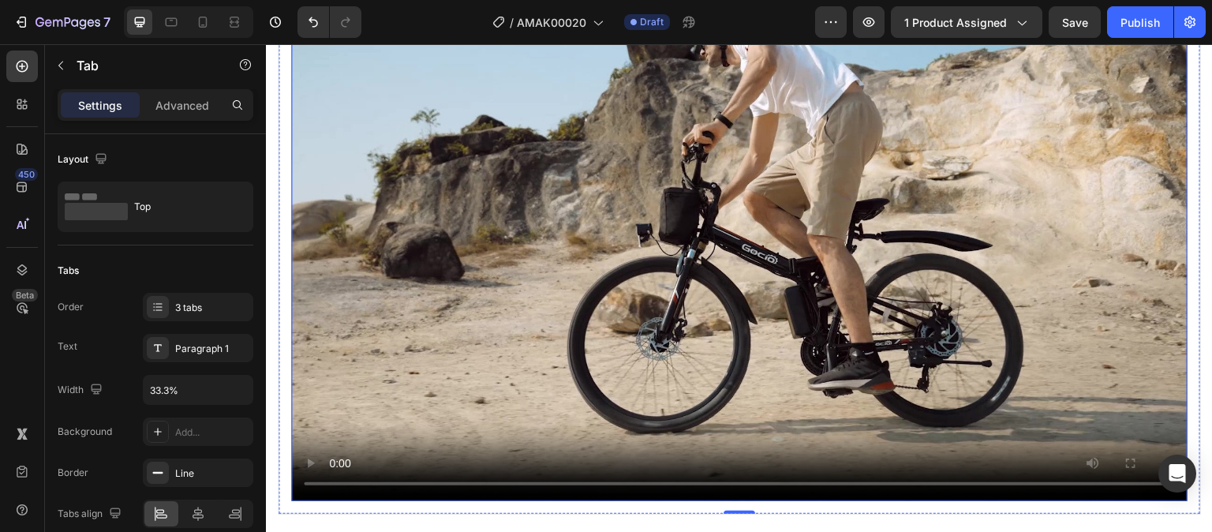
scroll to position [1026, 0]
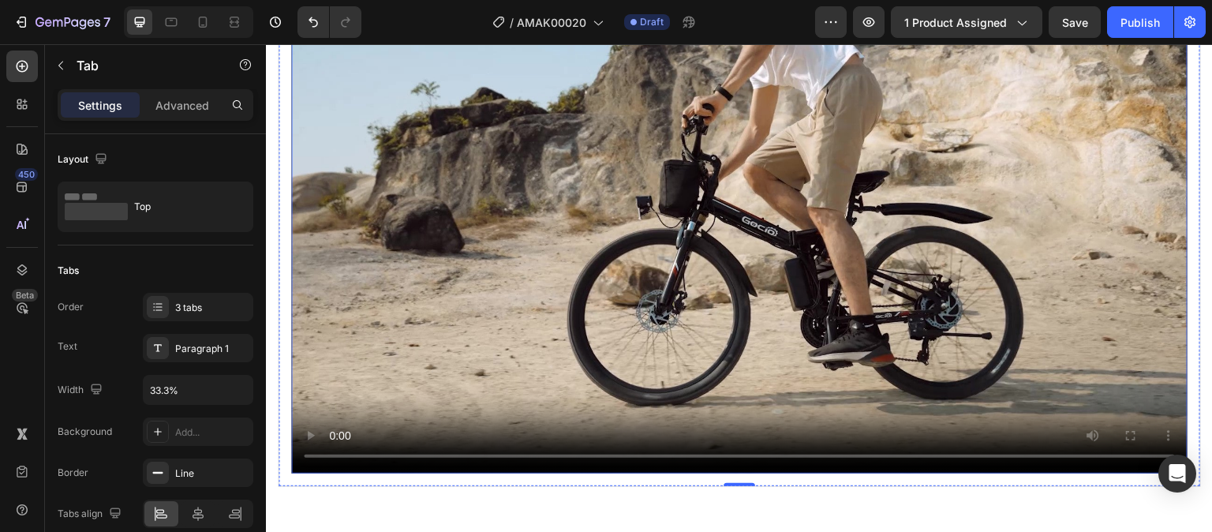
click at [694, 313] on video at bounding box center [739, 221] width 896 height 504
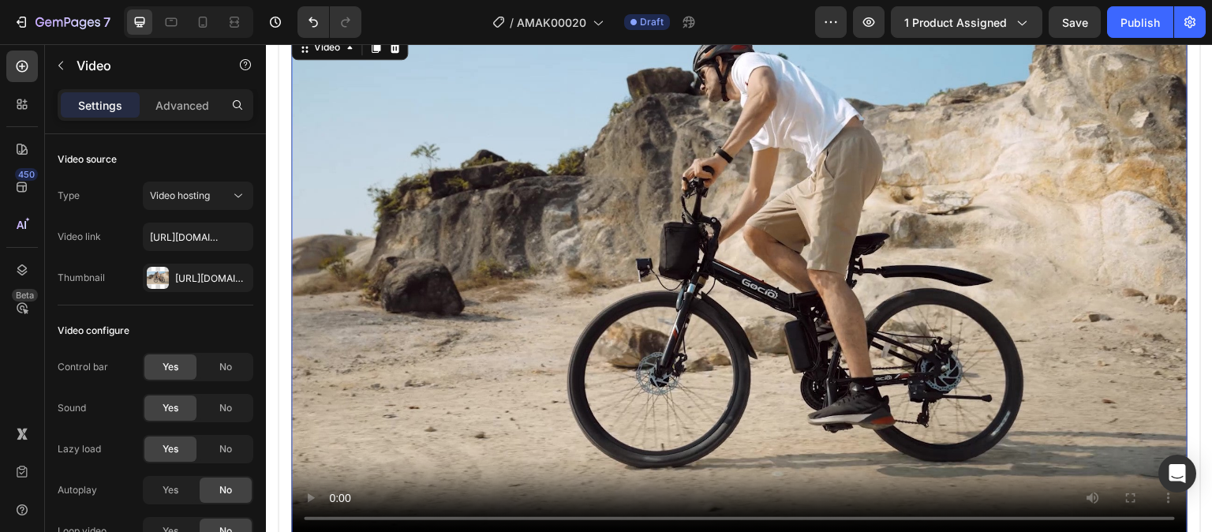
scroll to position [789, 0]
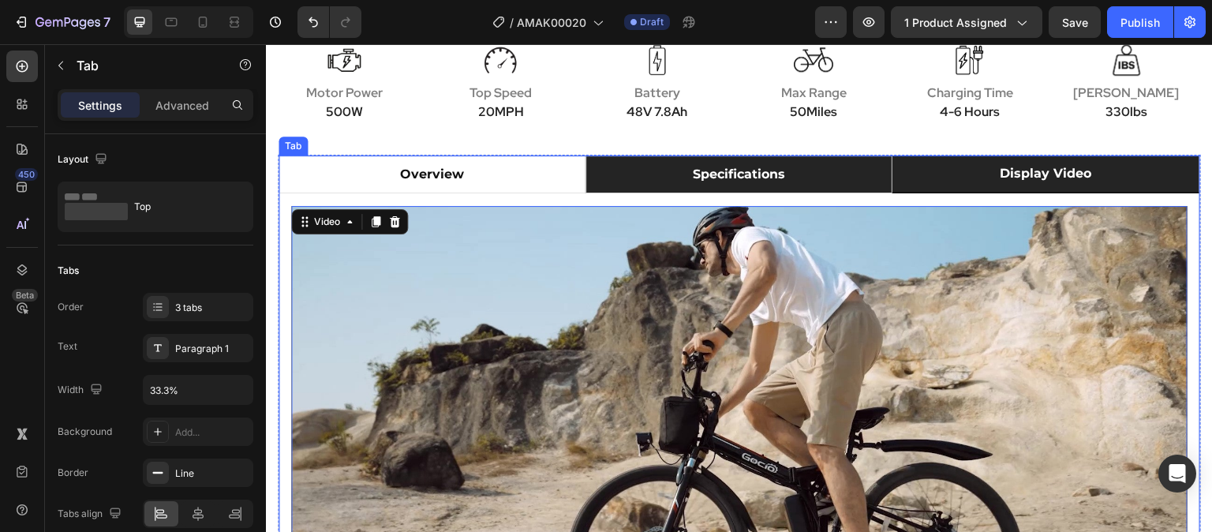
click at [836, 162] on li "specifications" at bounding box center [739, 174] width 307 height 38
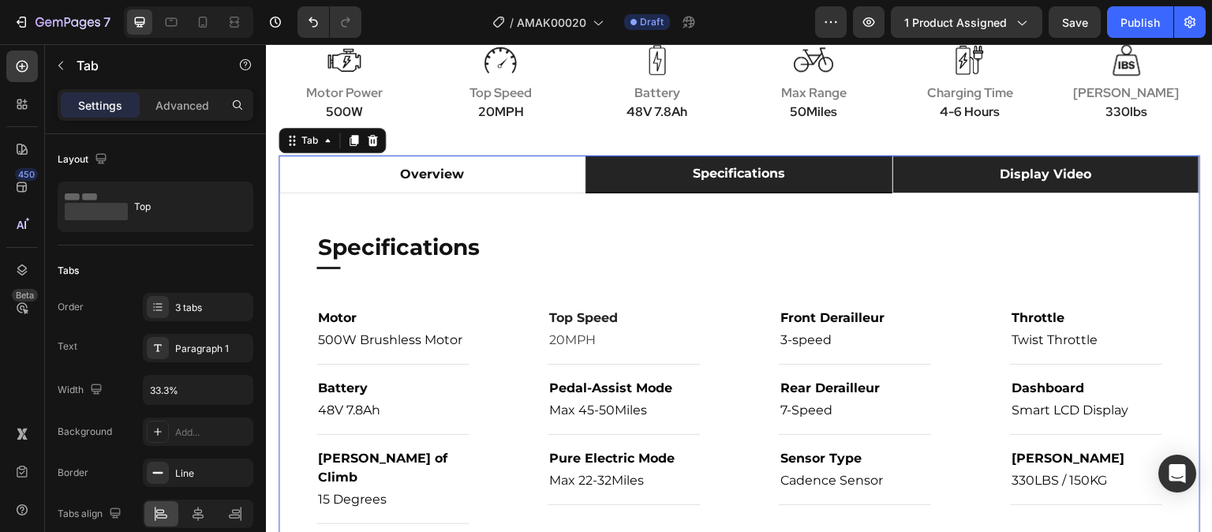
click at [1113, 162] on li "display video" at bounding box center [1046, 174] width 307 height 38
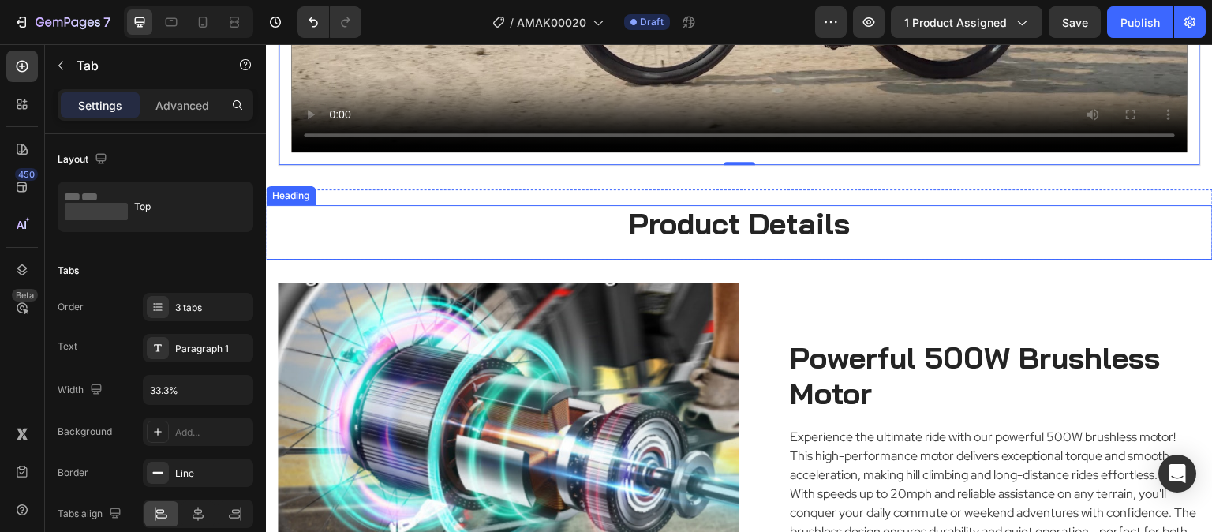
scroll to position [1420, 0]
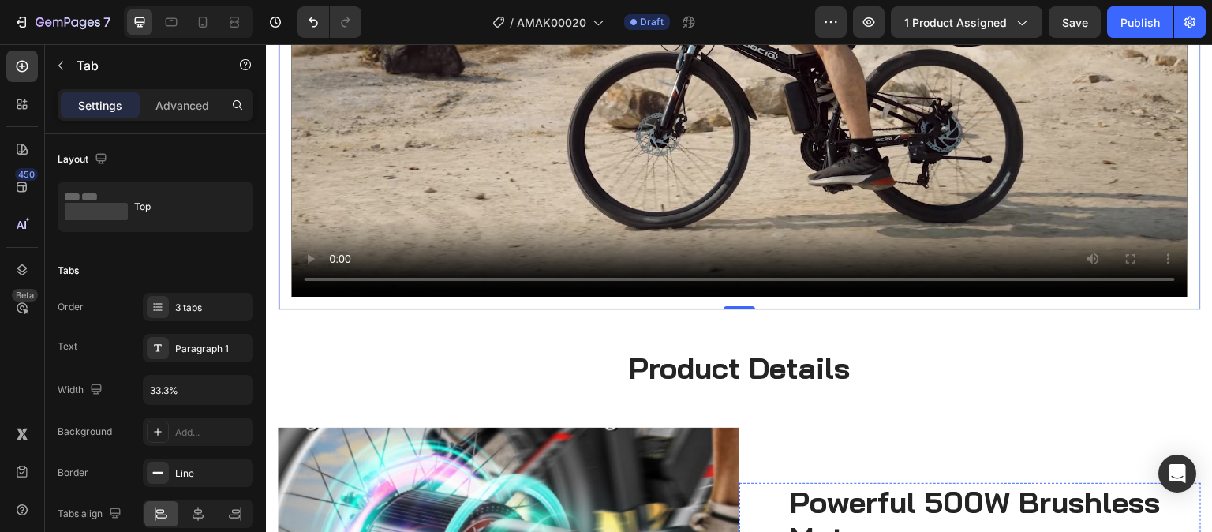
click at [1001, 294] on video at bounding box center [739, 44] width 896 height 504
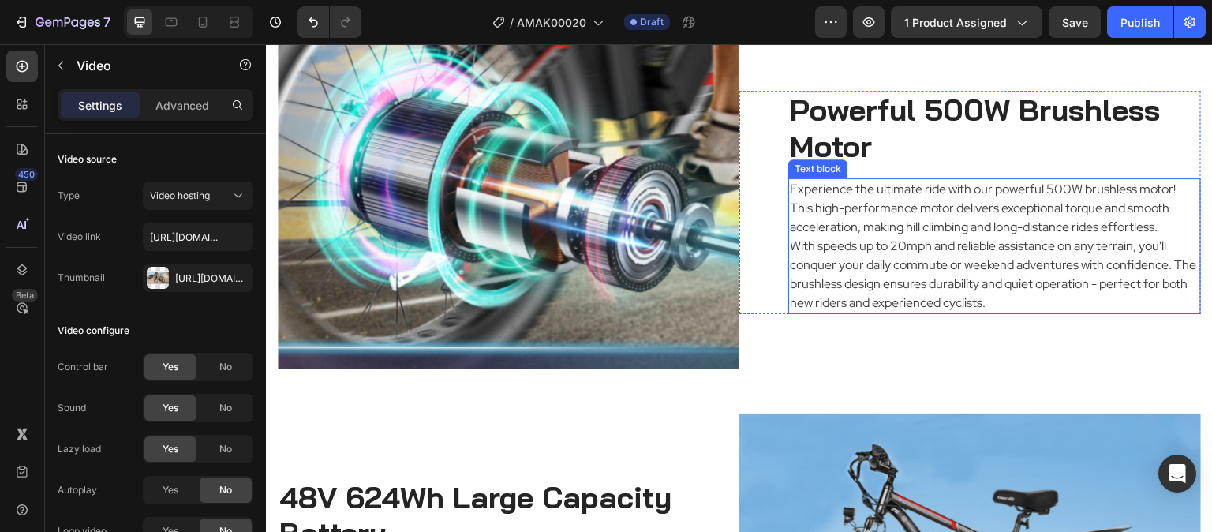
scroll to position [1657, 0]
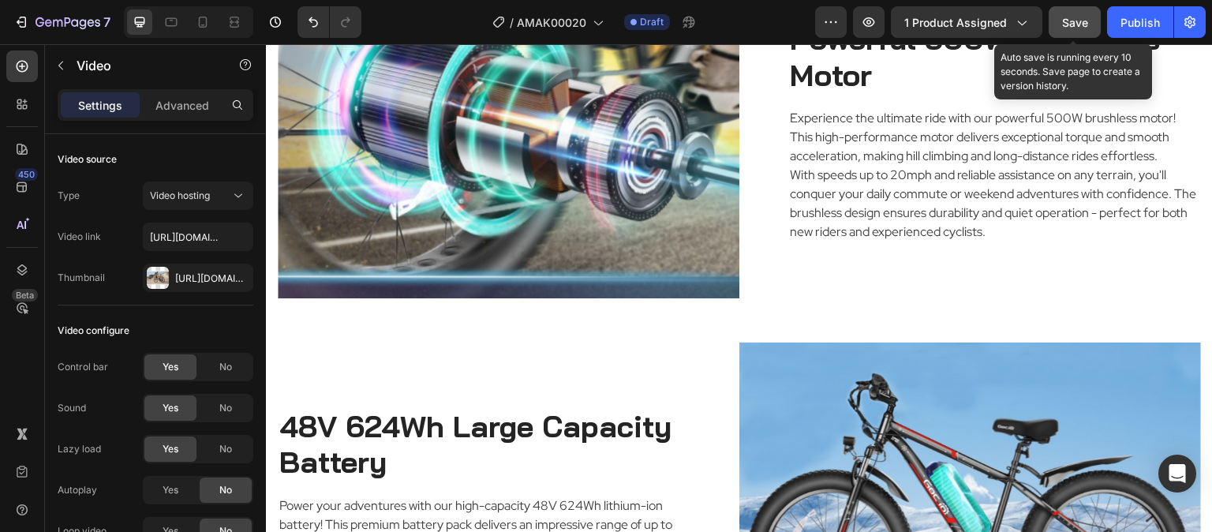
click at [1083, 27] on span "Save" at bounding box center [1075, 22] width 26 height 13
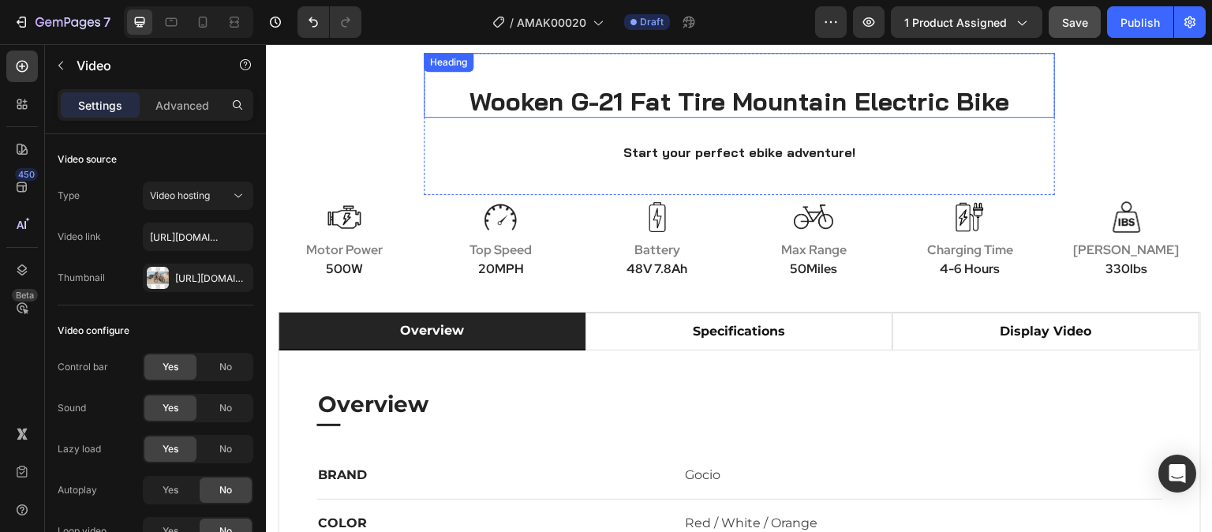
scroll to position [789, 0]
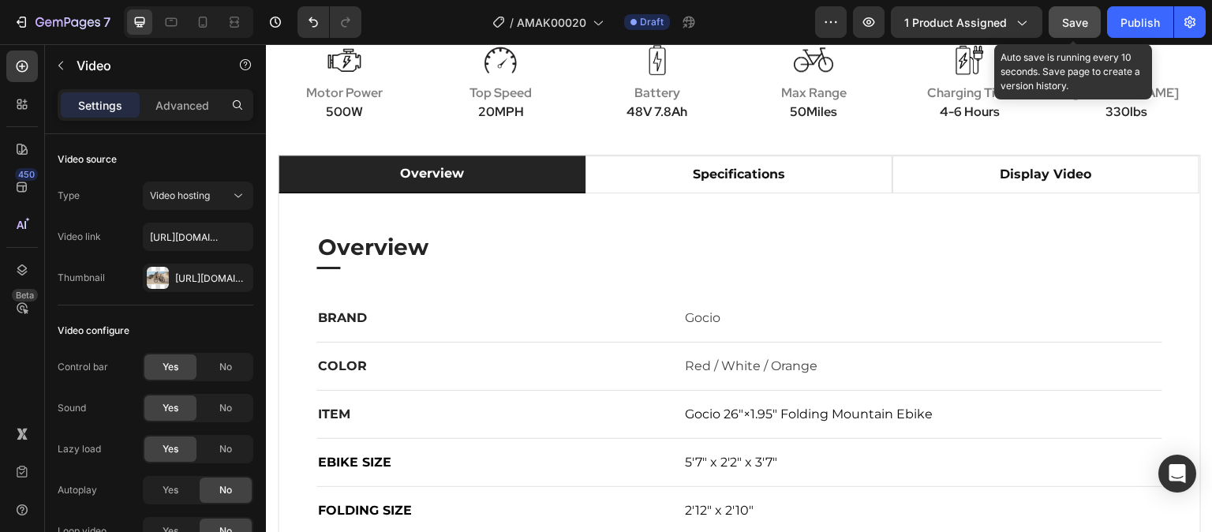
click at [1080, 26] on span "Save" at bounding box center [1075, 22] width 26 height 13
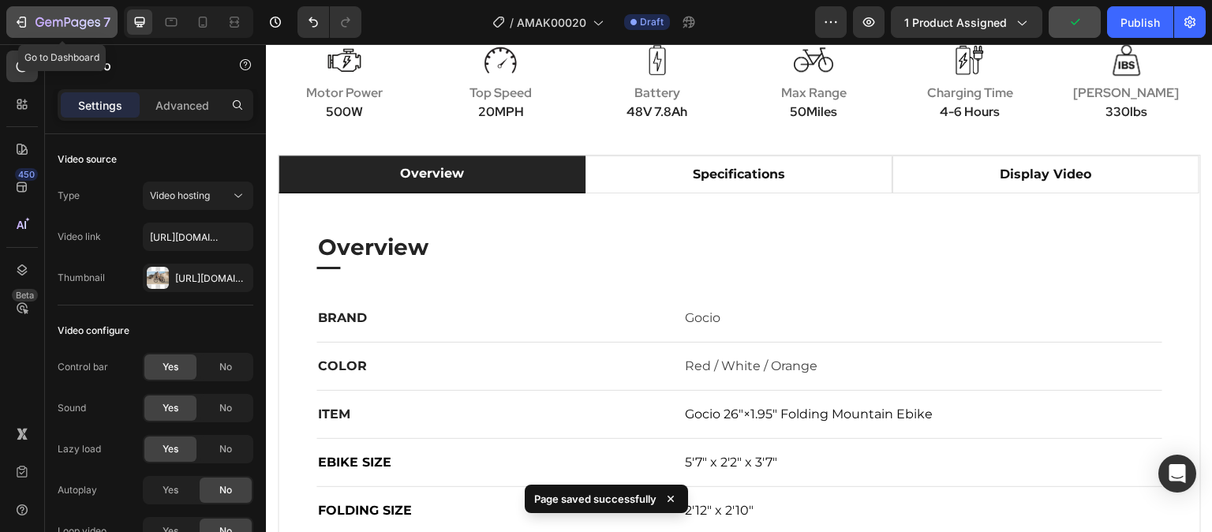
click at [16, 23] on icon "button" at bounding box center [21, 22] width 16 height 16
